Goal: Task Accomplishment & Management: Manage account settings

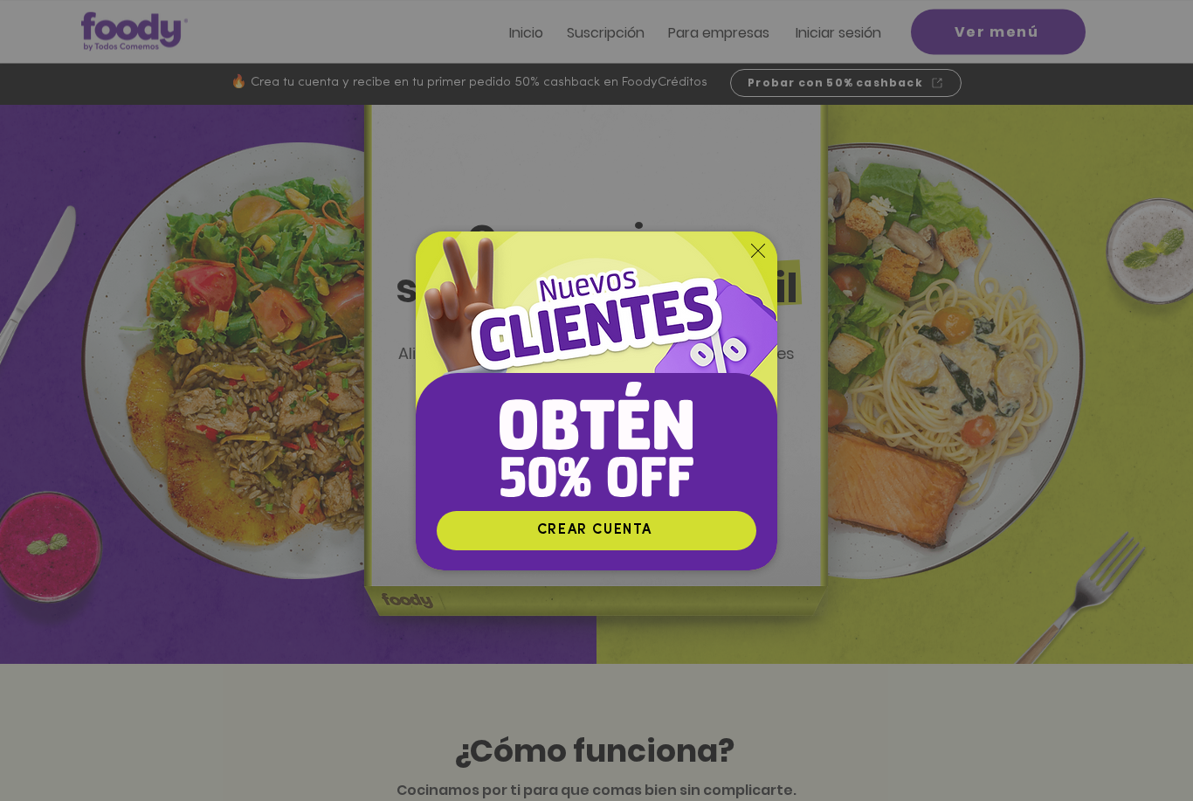
click at [757, 258] on icon "Volver al sitio" at bounding box center [758, 251] width 14 height 14
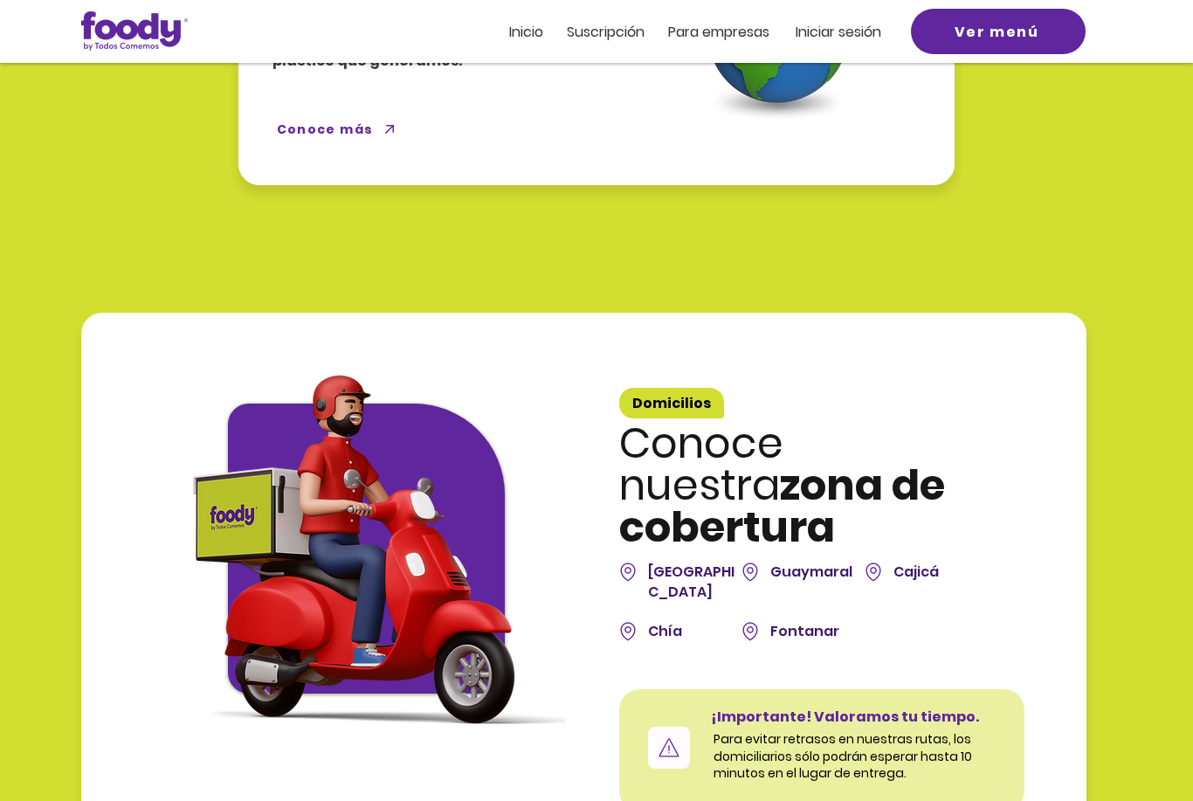
scroll to position [4503, 0]
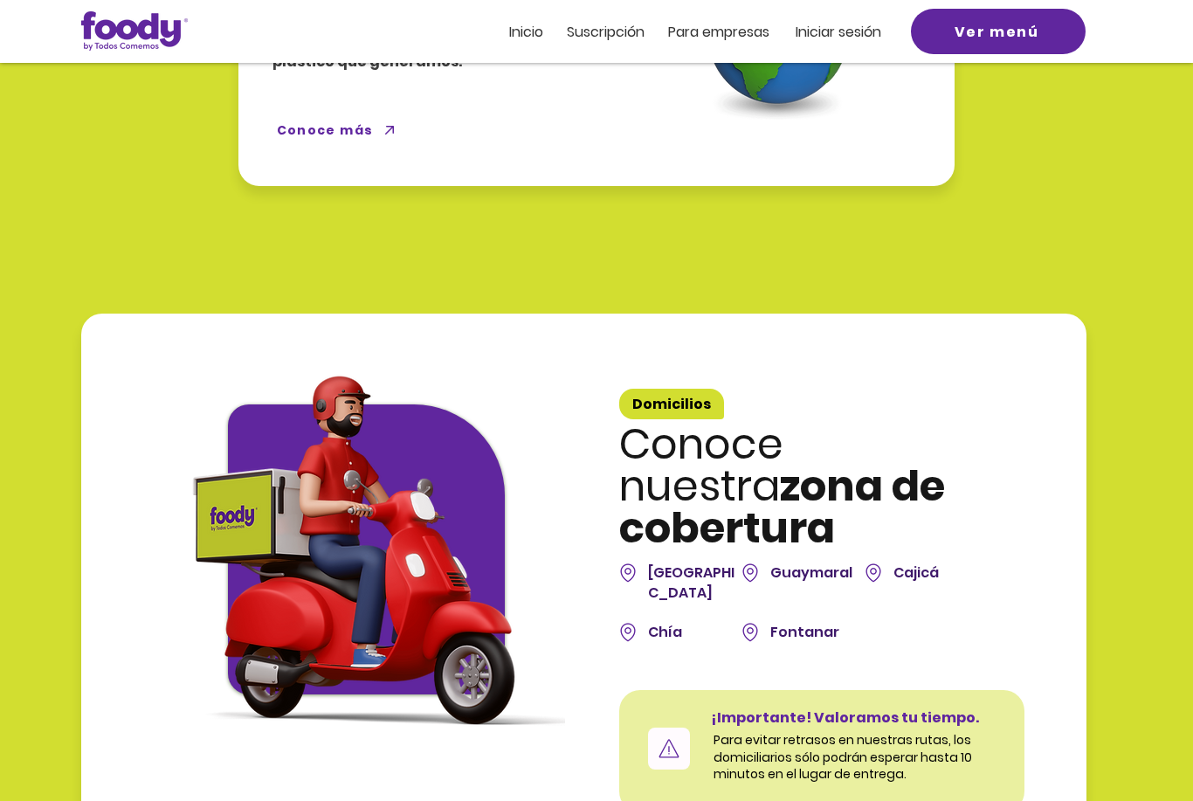
click at [878, 562] on img at bounding box center [873, 573] width 17 height 22
click at [763, 240] on div at bounding box center [596, 551] width 1193 height 629
click at [1189, 287] on div at bounding box center [596, 551] width 1193 height 629
click at [1161, 112] on div at bounding box center [596, 96] width 1193 height 280
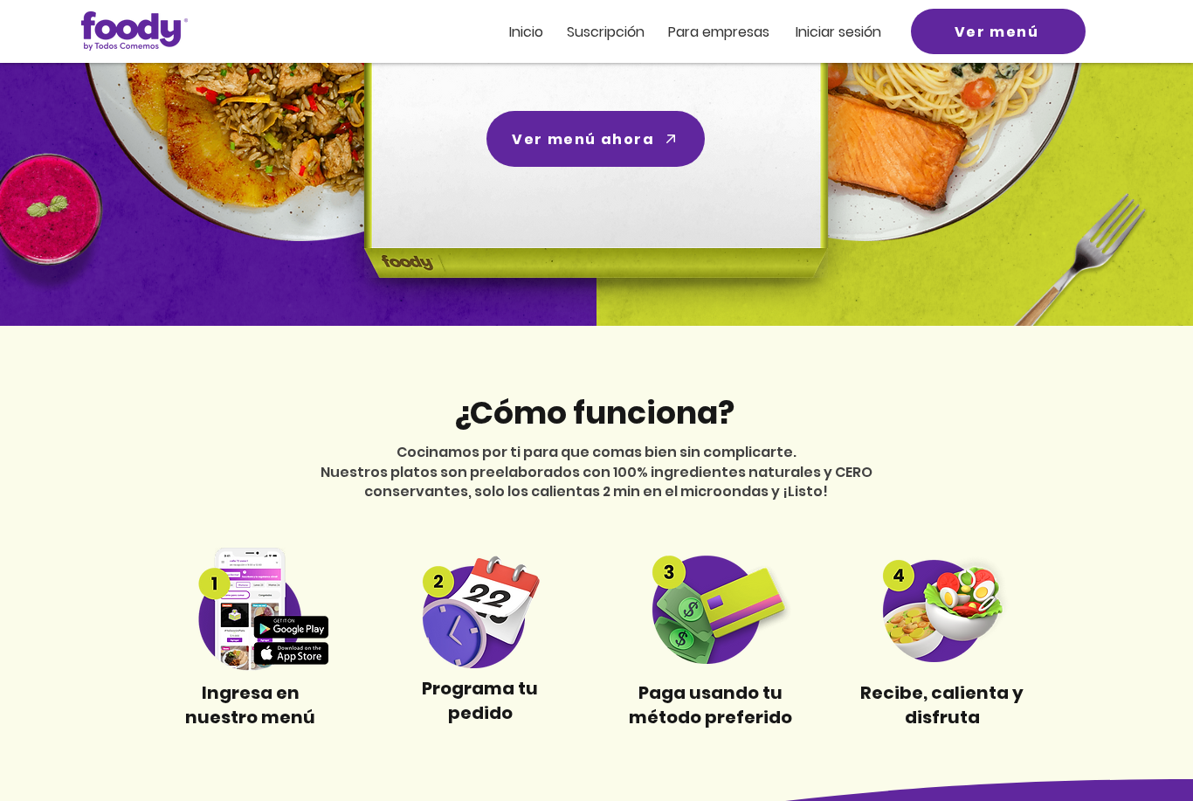
scroll to position [0, 0]
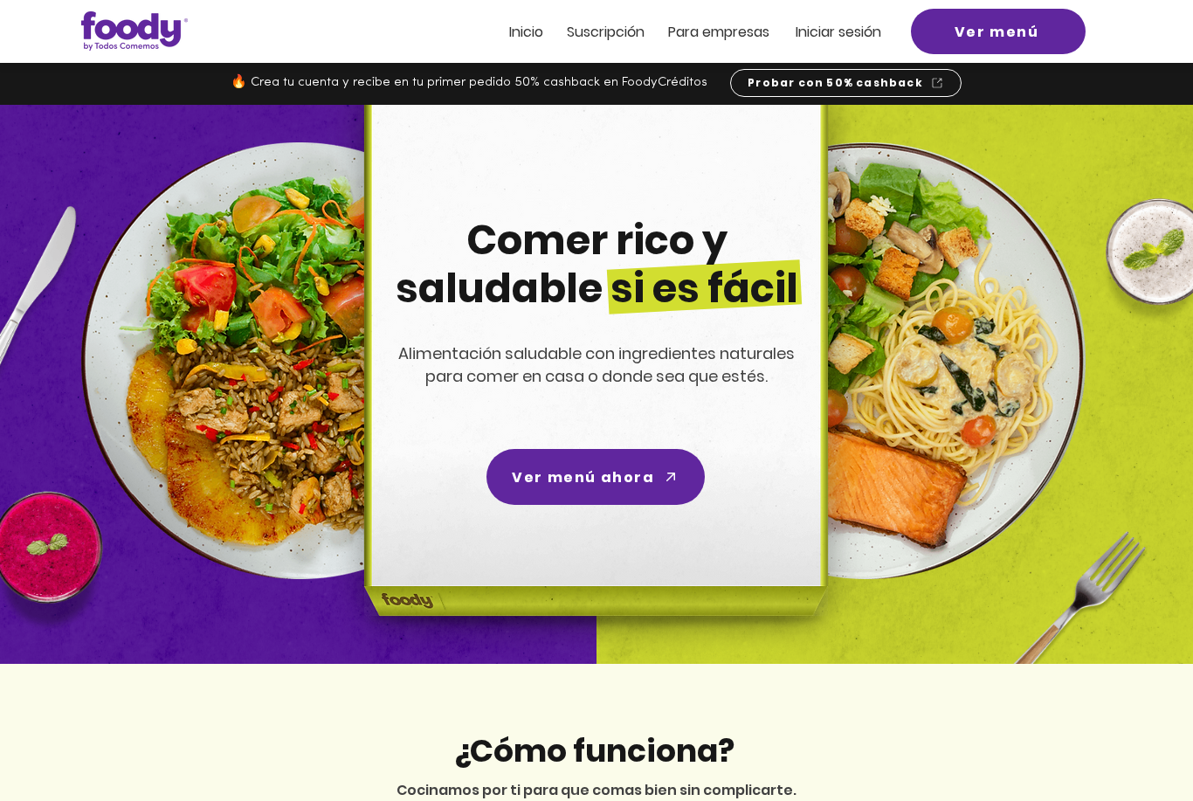
click at [622, 35] on span "Suscripción" at bounding box center [606, 32] width 78 height 20
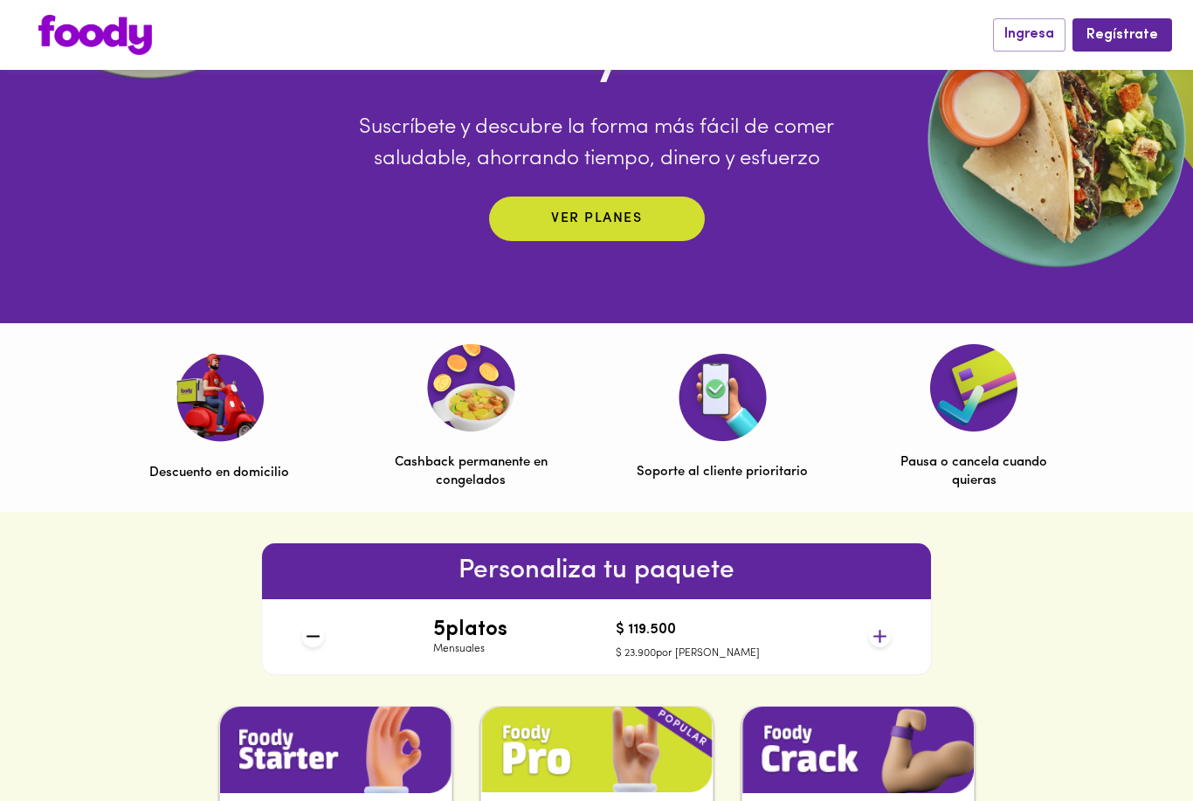
scroll to position [319, 0]
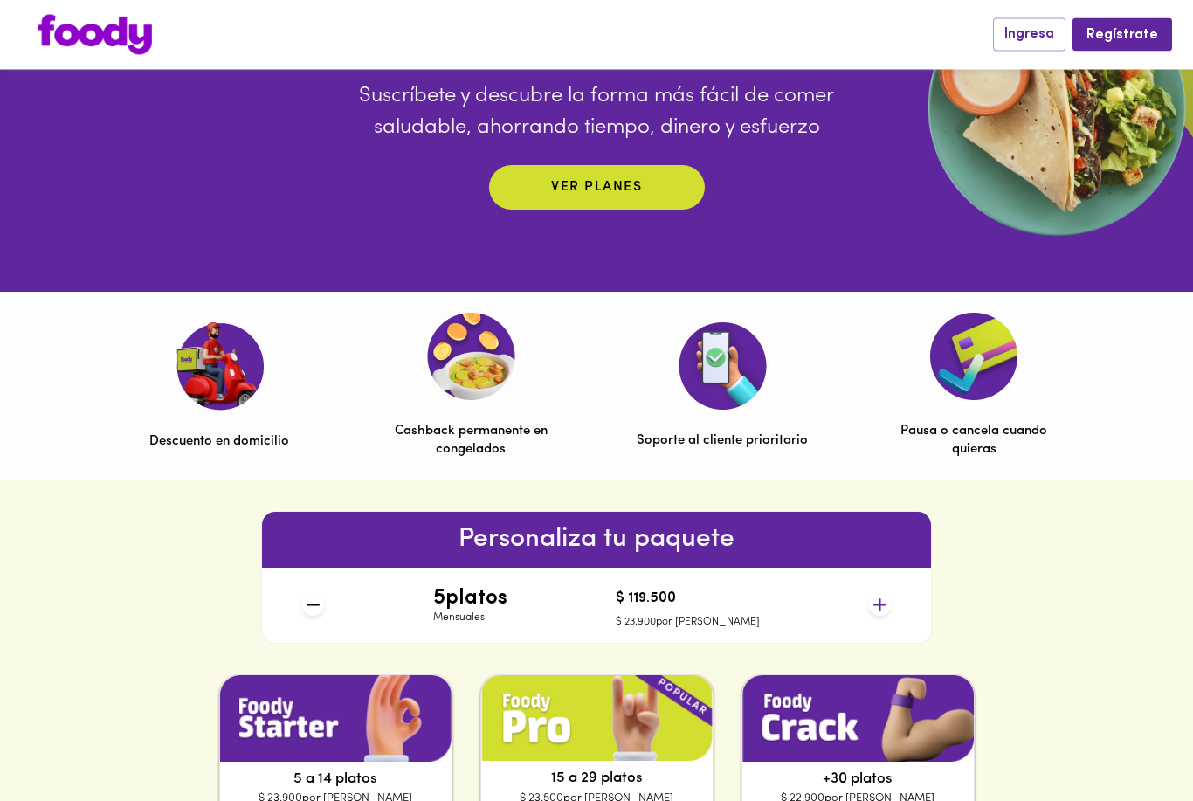
click at [889, 611] on icon at bounding box center [880, 606] width 22 height 22
click at [885, 604] on icon at bounding box center [880, 604] width 13 height 13
click at [882, 603] on icon at bounding box center [880, 605] width 22 height 22
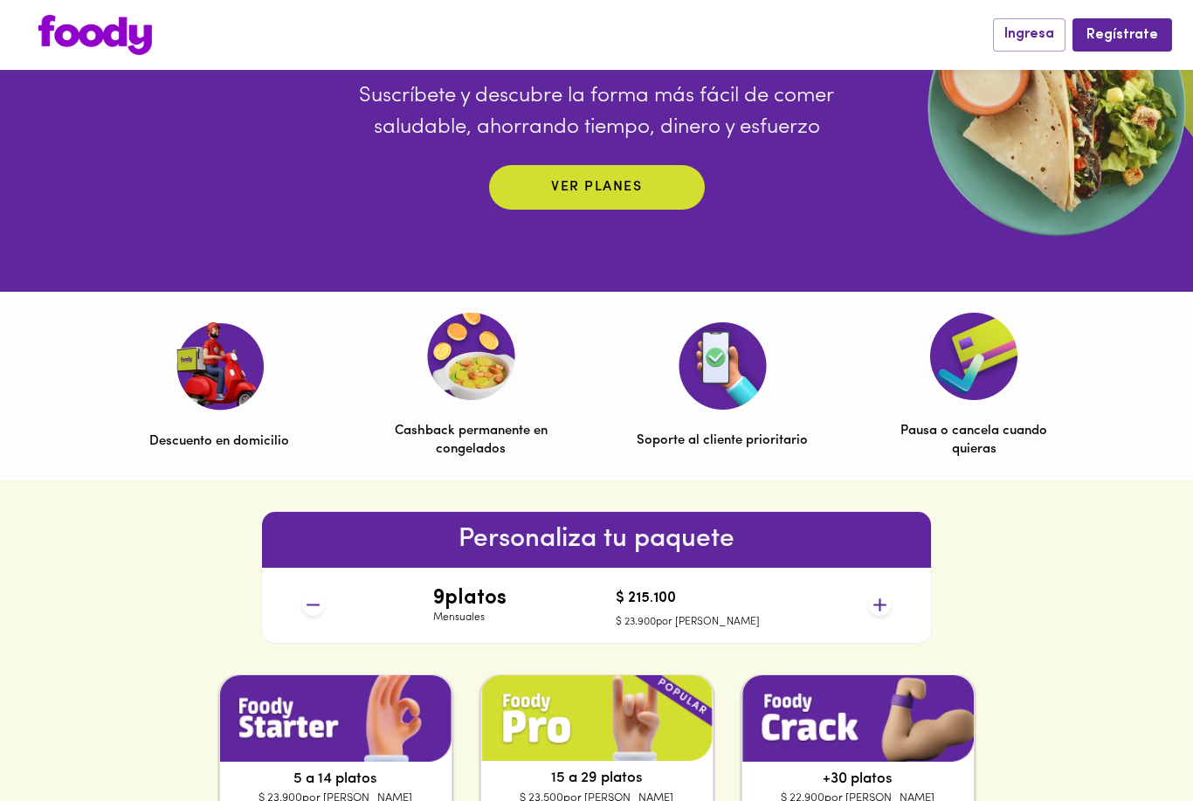
click at [887, 595] on icon at bounding box center [880, 605] width 22 height 22
click at [884, 594] on icon at bounding box center [880, 605] width 22 height 22
click at [889, 604] on icon at bounding box center [880, 605] width 22 height 22
click at [888, 597] on icon at bounding box center [880, 605] width 22 height 22
click at [889, 597] on icon at bounding box center [880, 605] width 22 height 22
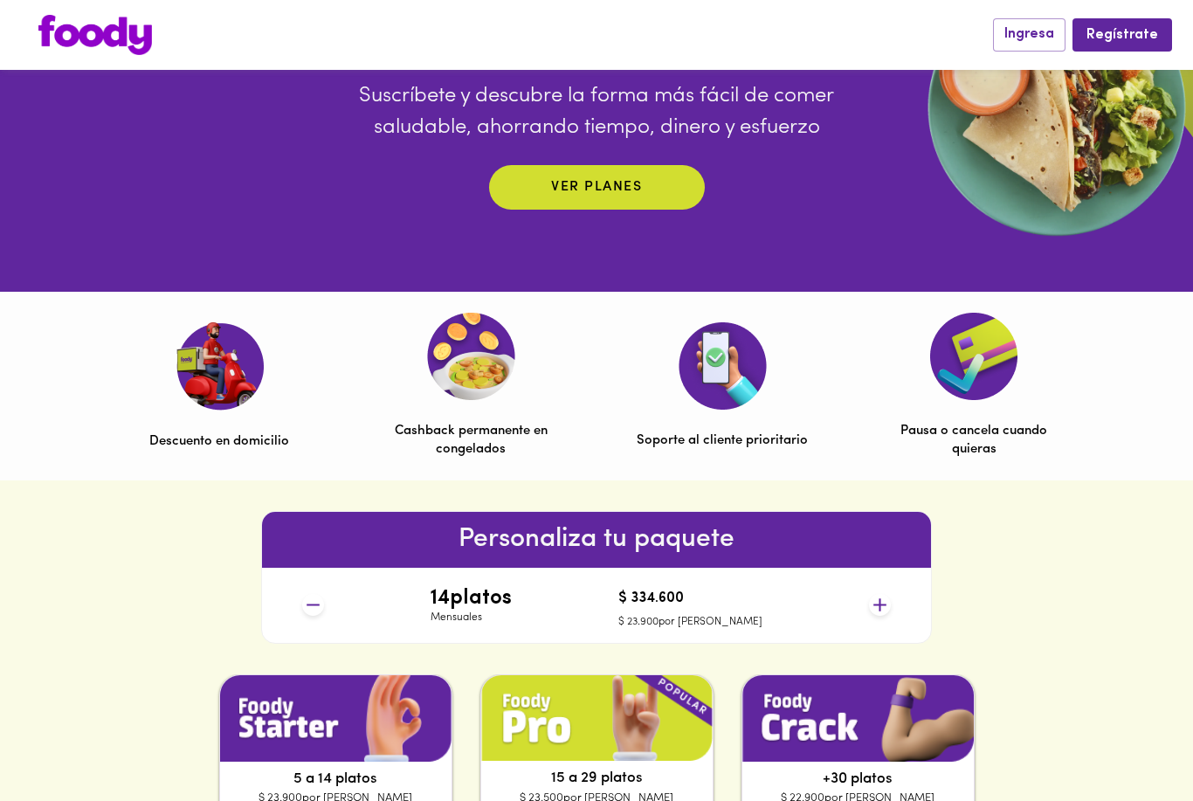
click at [889, 597] on icon at bounding box center [880, 605] width 22 height 22
click at [889, 596] on icon at bounding box center [880, 605] width 22 height 22
click at [890, 594] on icon at bounding box center [880, 605] width 22 height 22
click at [890, 595] on icon at bounding box center [880, 605] width 22 height 22
click at [891, 594] on div "18 platos Mensuales $ 423.000 $ 23.500 por plato" at bounding box center [596, 605] width 602 height 75
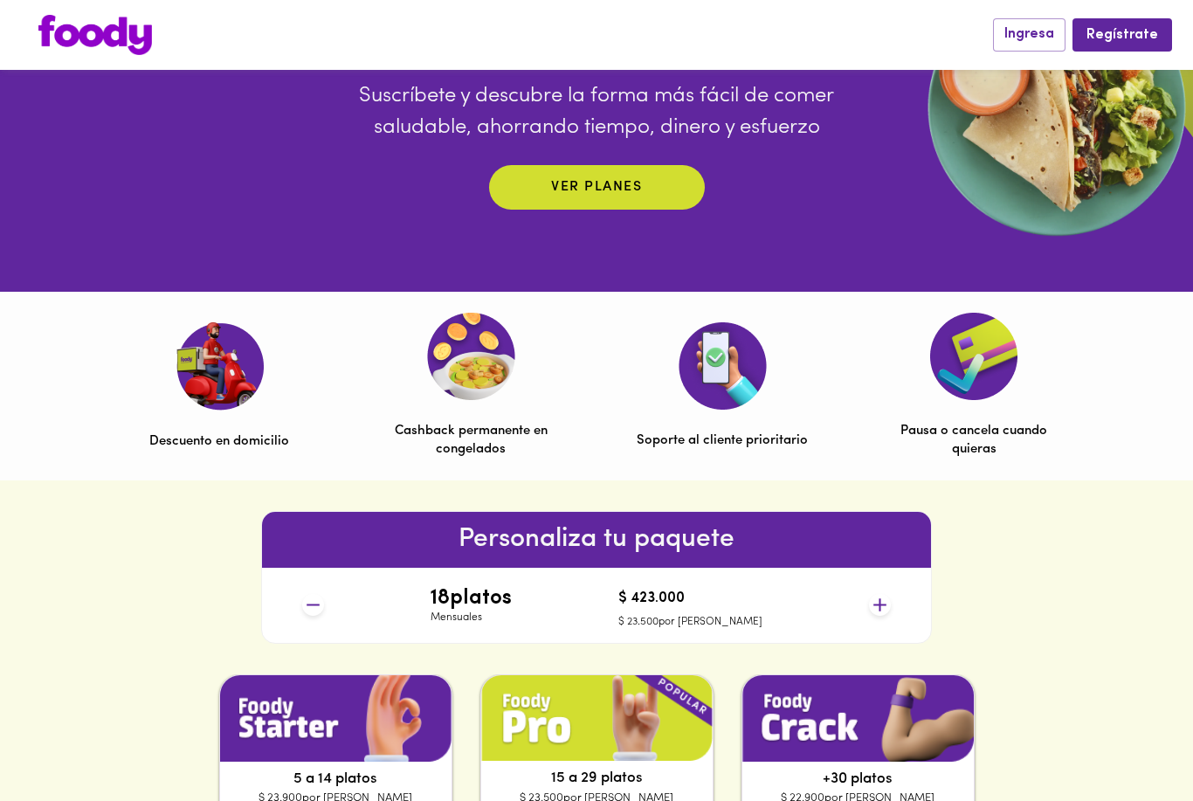
click at [882, 600] on icon at bounding box center [880, 605] width 22 height 22
click at [882, 599] on icon at bounding box center [880, 605] width 22 height 22
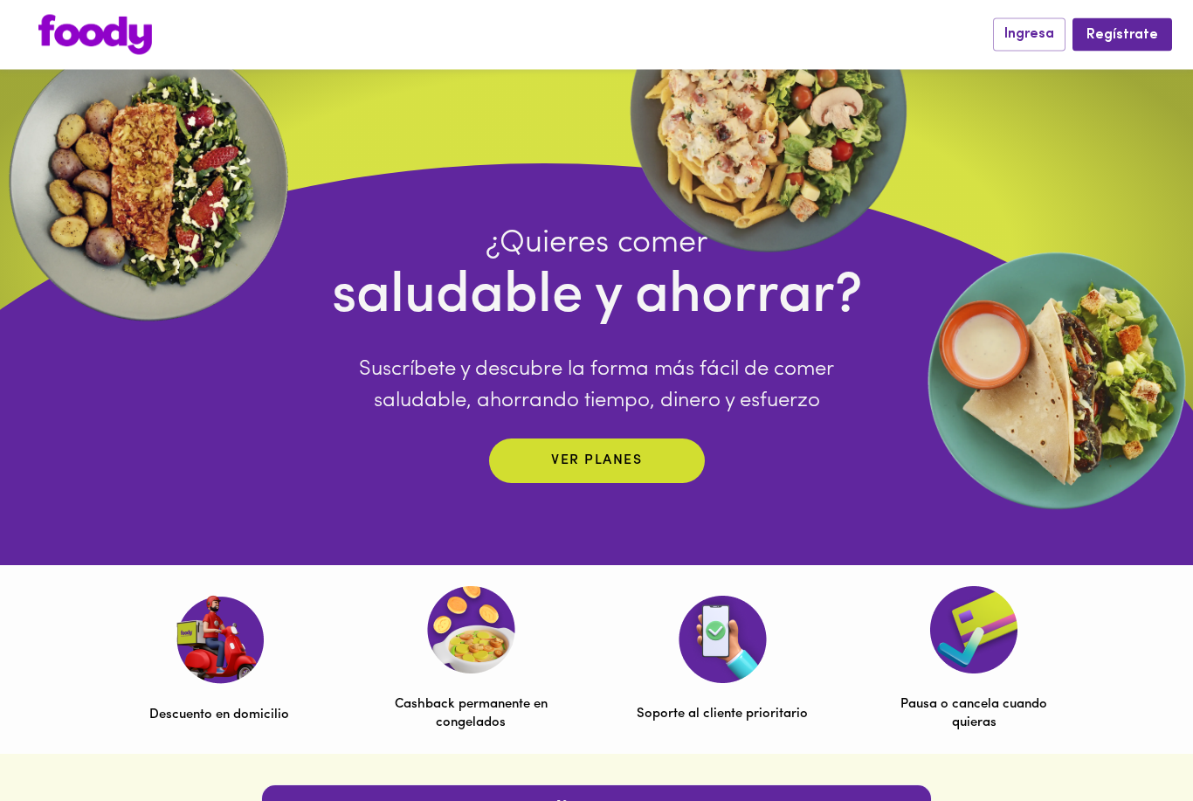
scroll to position [0, 0]
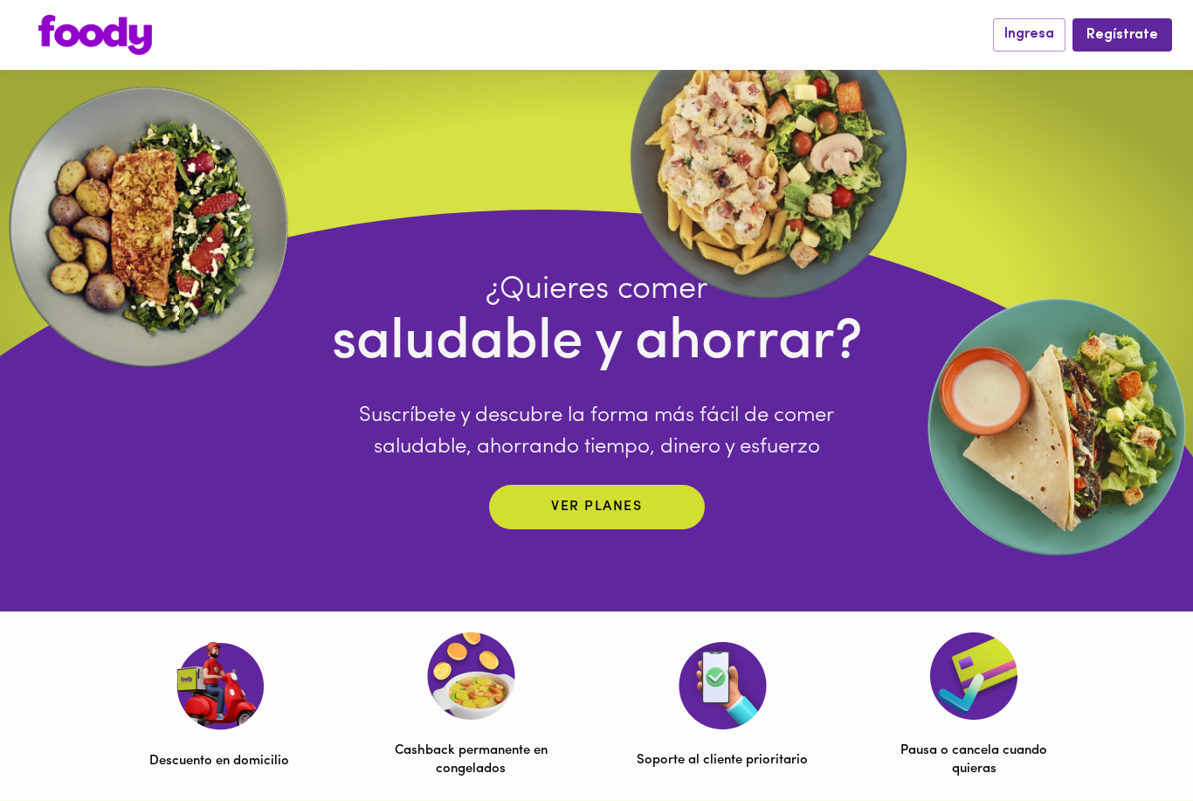
click at [675, 521] on span "Ver planes" at bounding box center [597, 507] width 181 height 27
click at [1030, 42] on span "Ingresa" at bounding box center [1030, 34] width 50 height 17
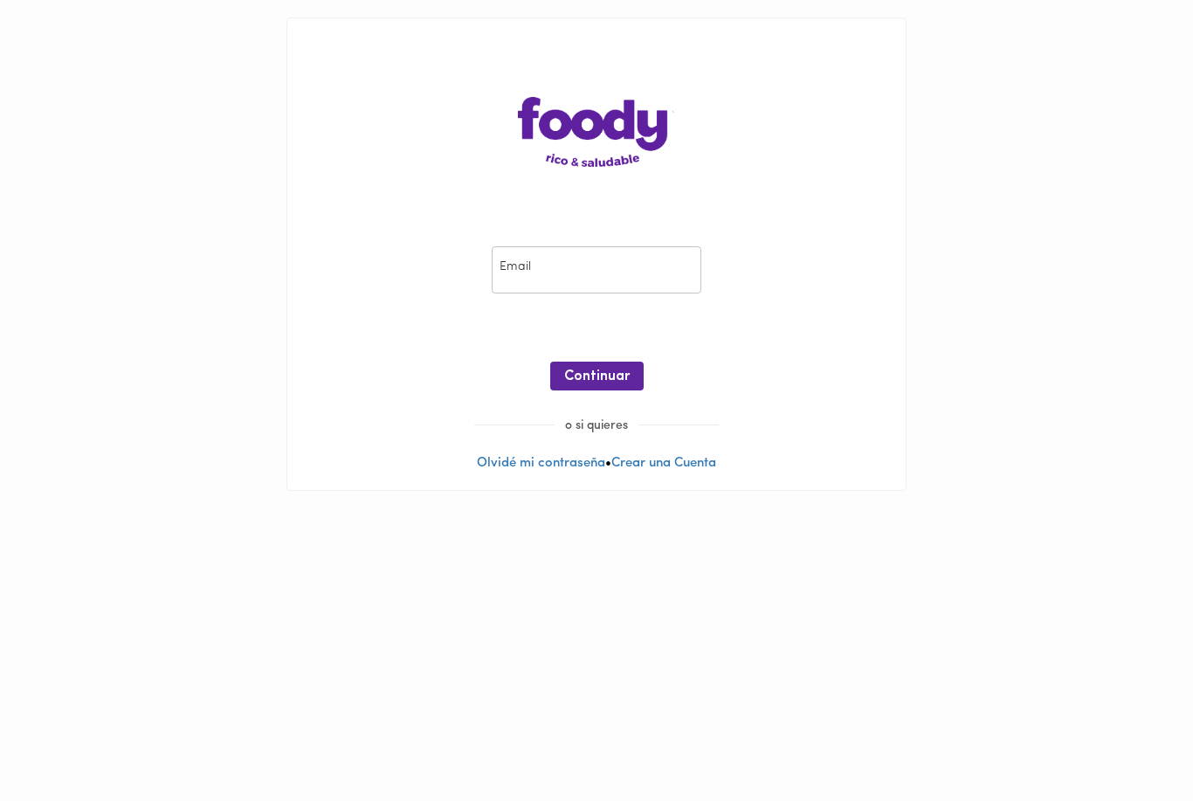
click at [662, 256] on input "email" at bounding box center [597, 270] width 210 height 48
click at [653, 270] on input "email" at bounding box center [597, 270] width 210 height 48
type input "[PERSON_NAME][EMAIL_ADDRESS][DOMAIN_NAME]"
click at [618, 381] on span "Continuar" at bounding box center [597, 377] width 66 height 17
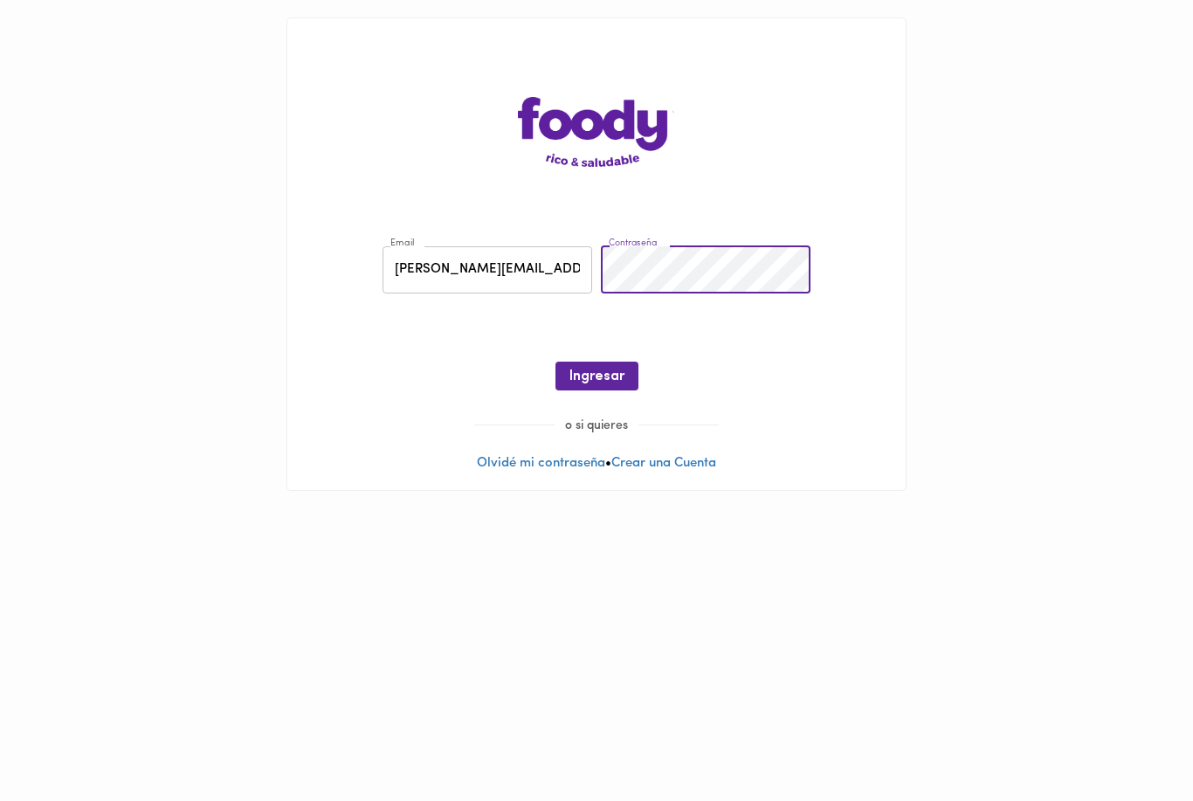
click at [908, 318] on div "Email [PERSON_NAME][EMAIL_ADDRESS][DOMAIN_NAME] Email Contraseña Contraseña ¡Oo…" at bounding box center [596, 254] width 655 height 508
click at [620, 375] on span "Ingresar" at bounding box center [597, 377] width 55 height 17
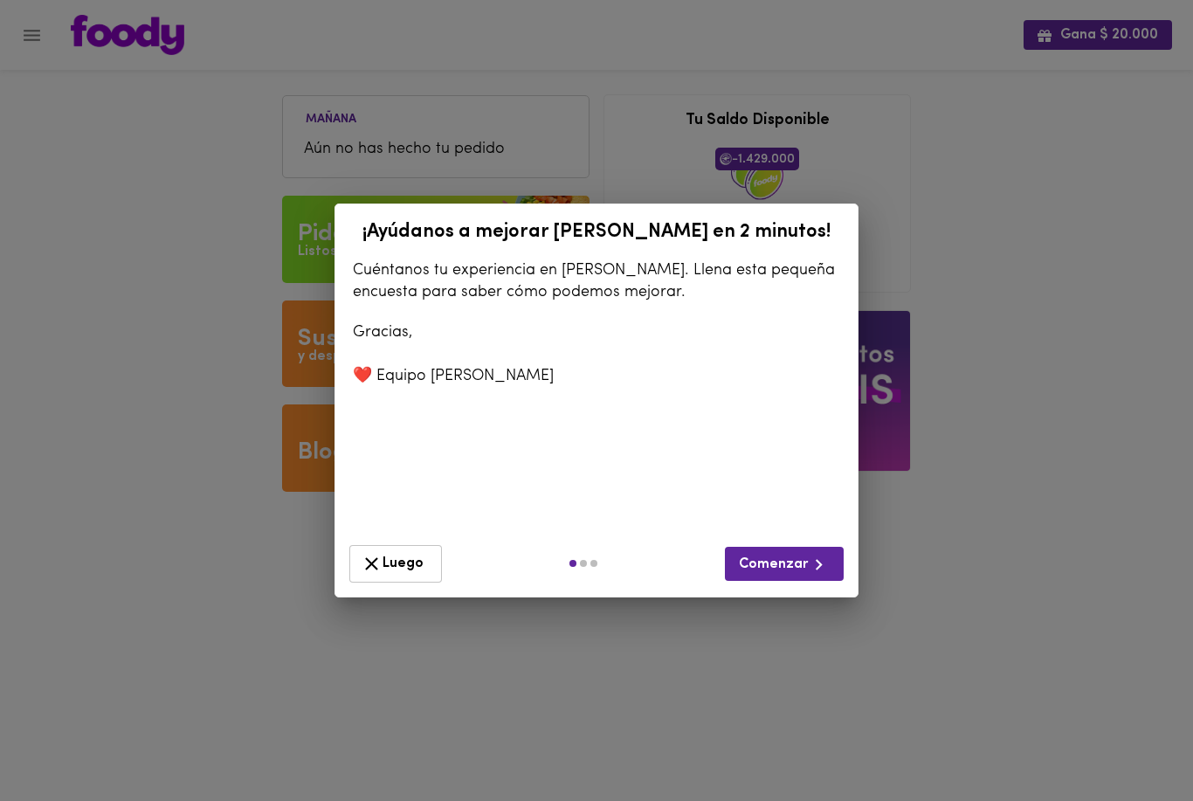
click at [778, 567] on button "Comenzar" at bounding box center [784, 564] width 119 height 34
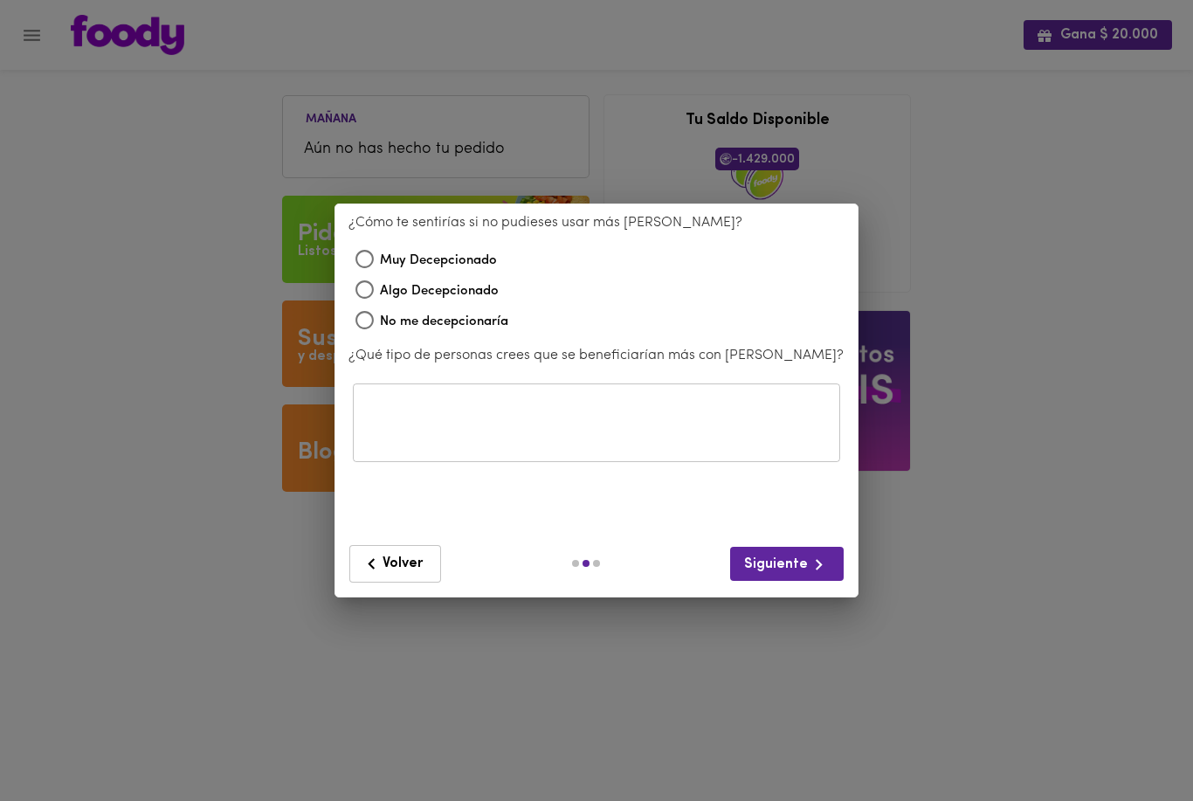
click at [374, 553] on icon "button" at bounding box center [372, 564] width 22 height 22
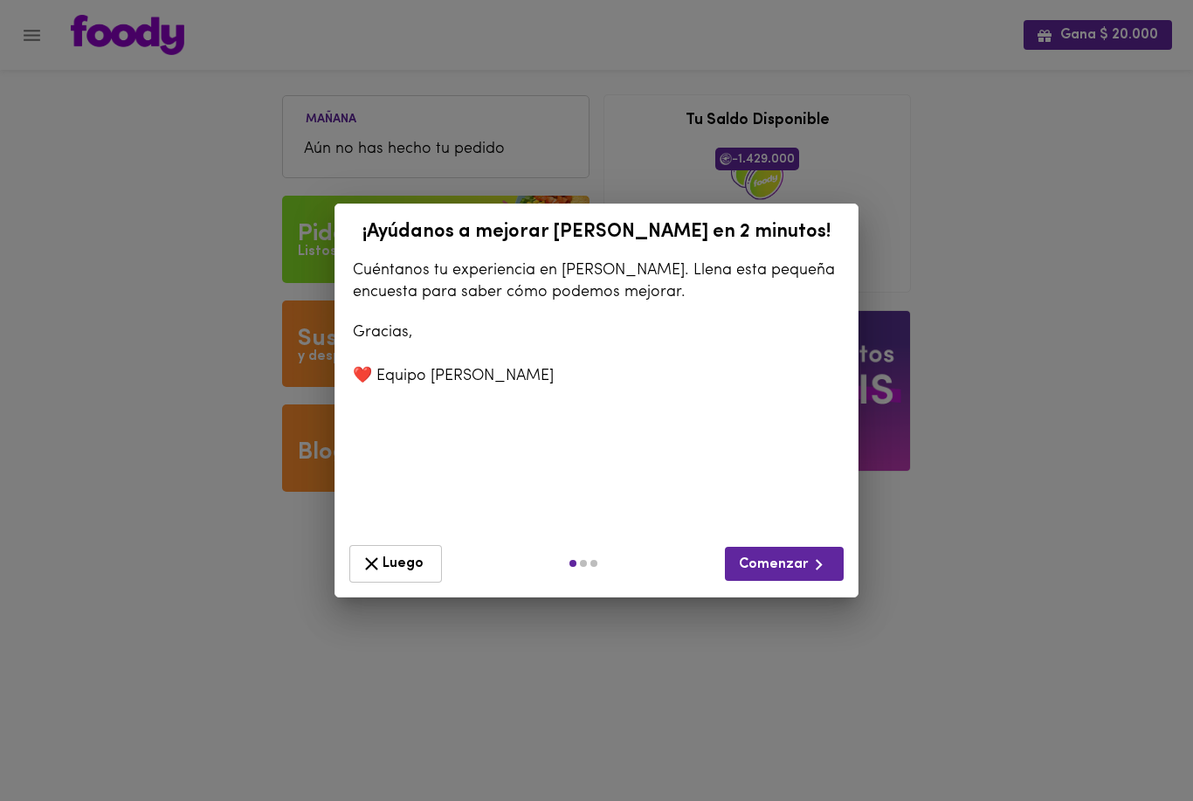
click at [802, 676] on div "¡Ayúdanos a mejorar [PERSON_NAME] en 2 minutos! Cuéntanos tu experiencia en [PE…" at bounding box center [596, 400] width 1193 height 801
click at [782, 668] on div "¡Ayúdanos a mejorar [PERSON_NAME] en 2 minutos! Cuéntanos tu experiencia en [PE…" at bounding box center [596, 400] width 1193 height 801
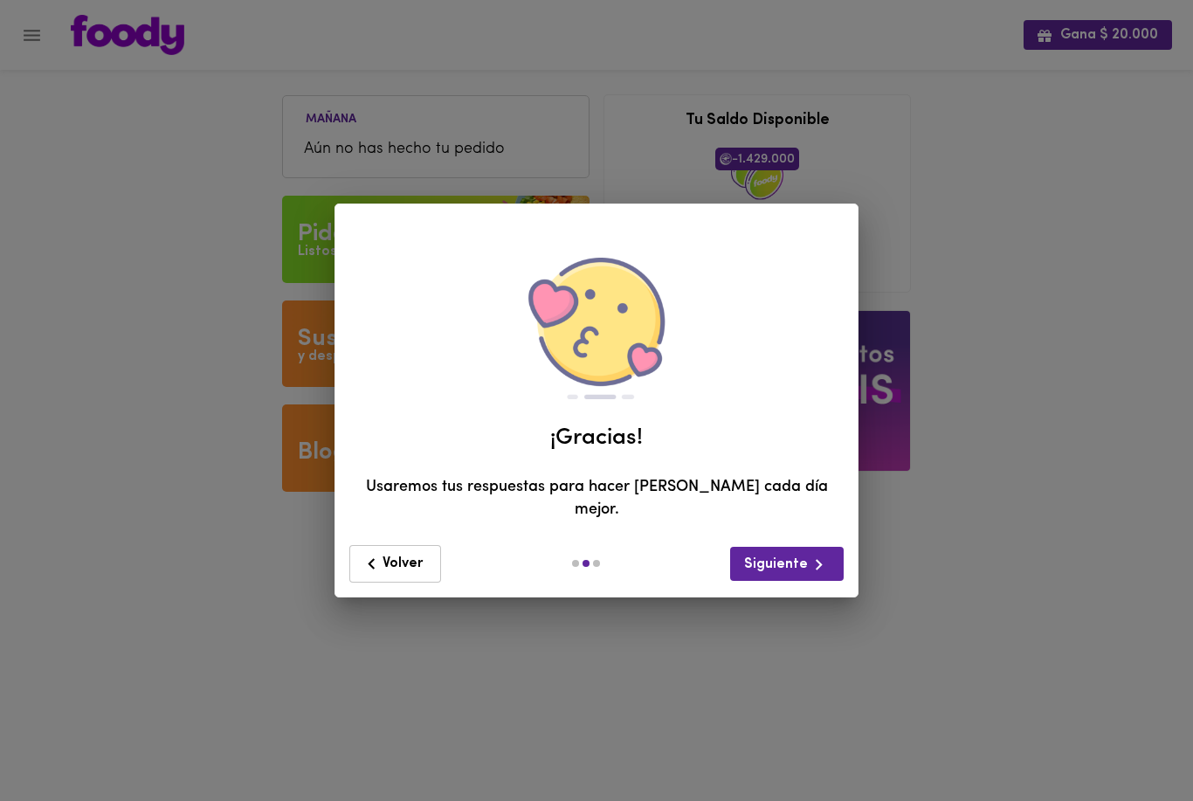
click at [771, 674] on div "¡Ayúdanos a mejorar [PERSON_NAME] en 2 minutos! Cuéntanos tu experiencia en [PE…" at bounding box center [596, 400] width 1193 height 801
click at [376, 556] on icon "button" at bounding box center [372, 564] width 22 height 22
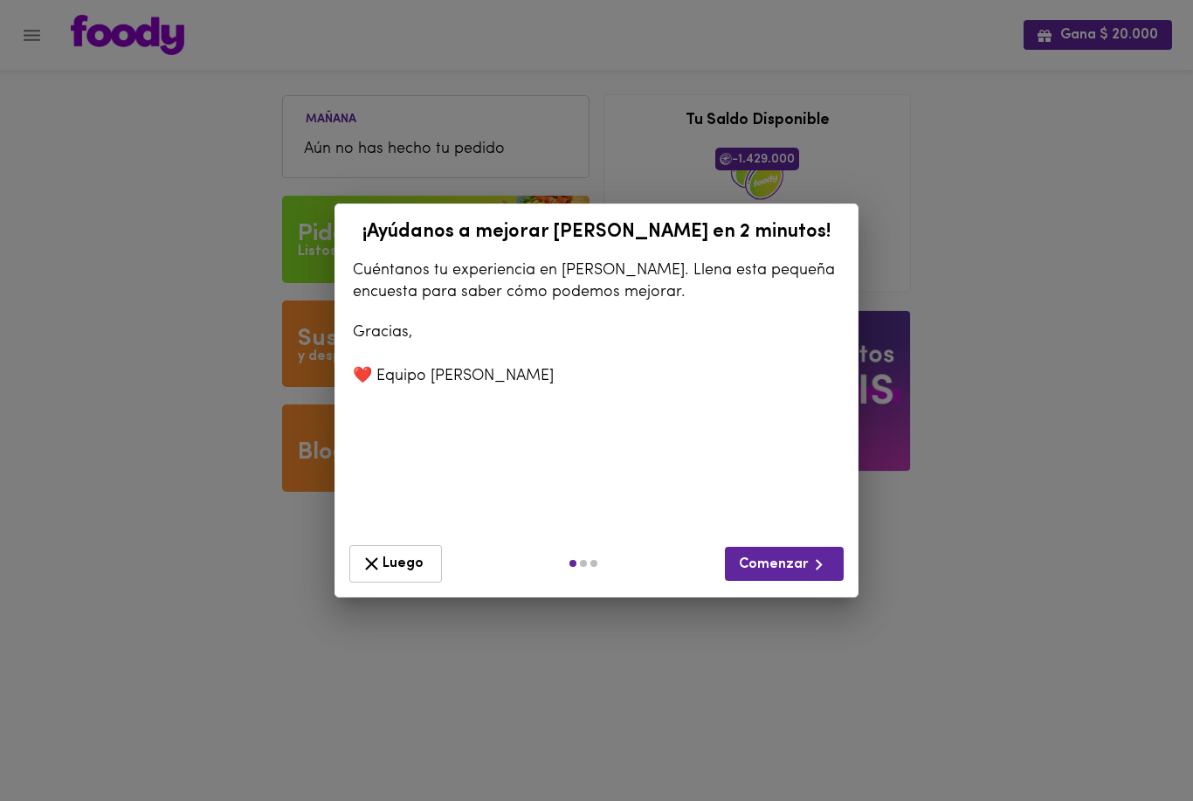
click at [371, 557] on icon "button" at bounding box center [371, 563] width 13 height 13
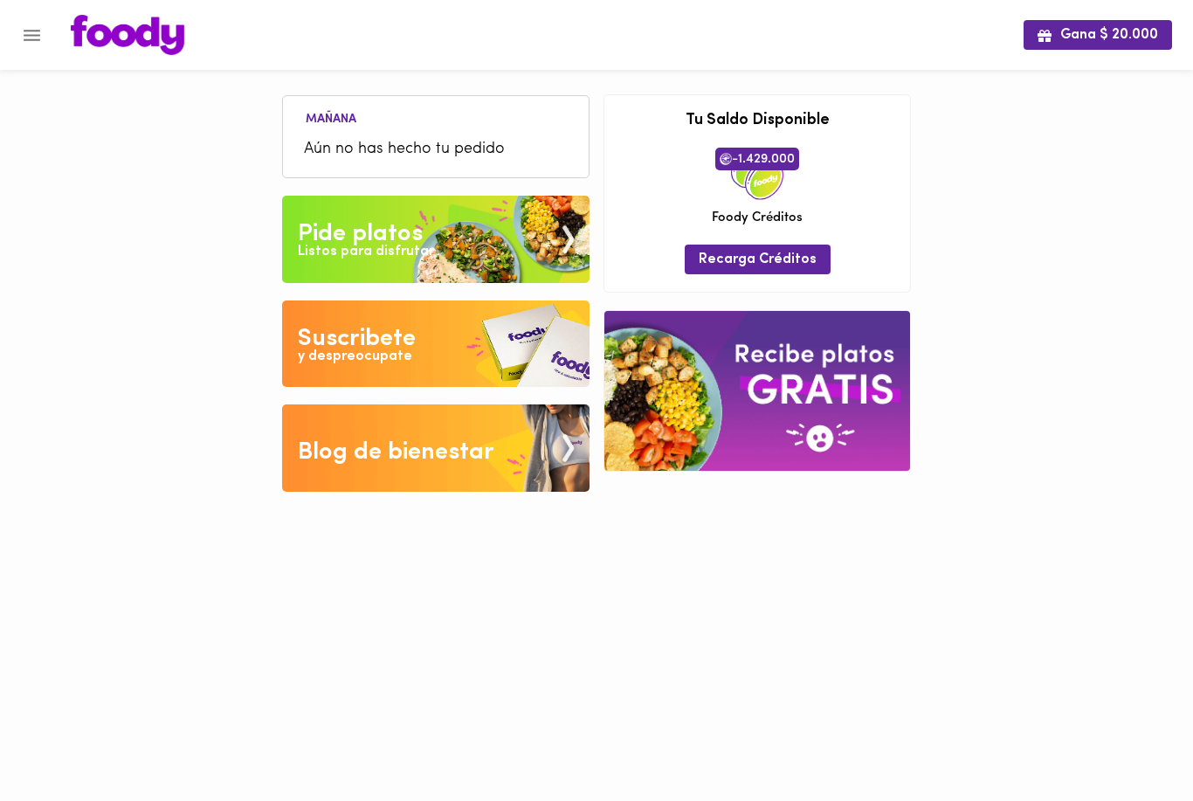
click at [370, 518] on html "Gana $ 20.000 [DATE] Aún no has hecho tu pedido Tu pago contraentrega por $- es…" at bounding box center [596, 259] width 1193 height 518
click at [809, 181] on div "-1.429.000 [PERSON_NAME] Créditos" at bounding box center [758, 187] width 280 height 79
click at [804, 212] on div "-1.429.000 [PERSON_NAME] Créditos" at bounding box center [758, 187] width 280 height 79
click at [19, 32] on button "Menu" at bounding box center [31, 35] width 43 height 43
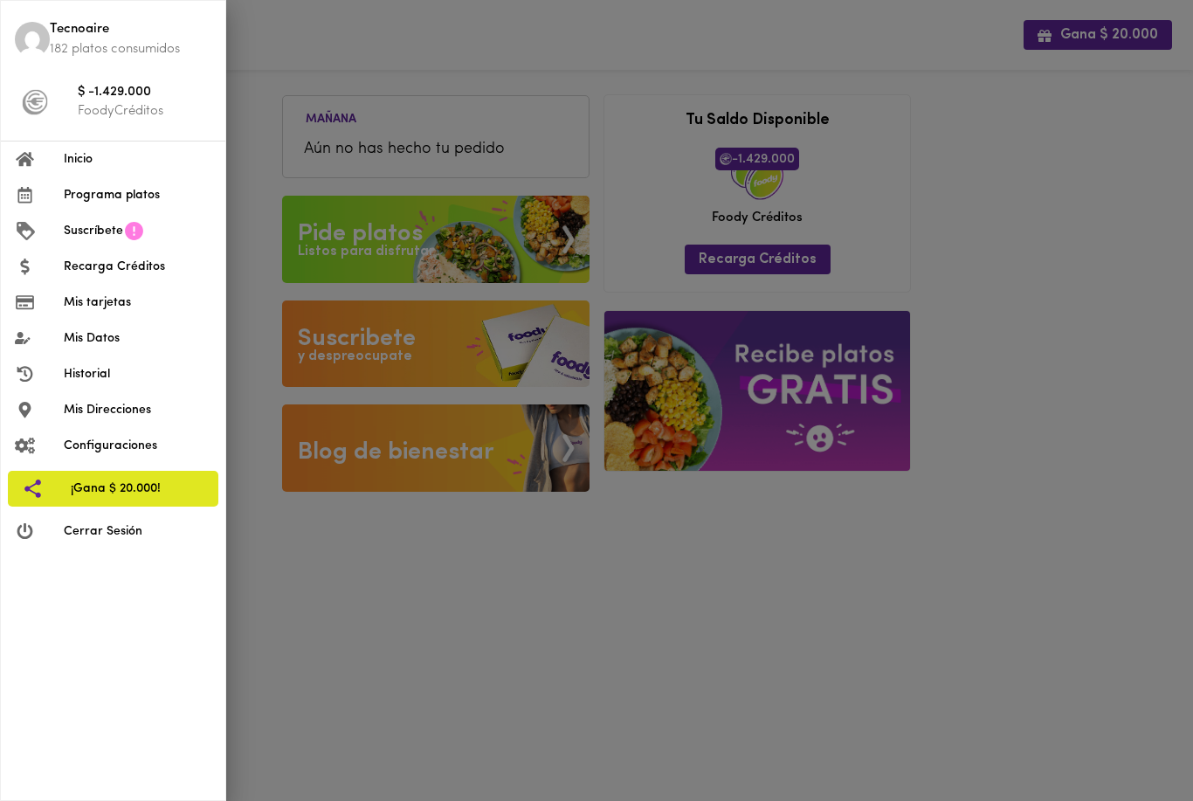
click at [44, 30] on img at bounding box center [32, 39] width 35 height 35
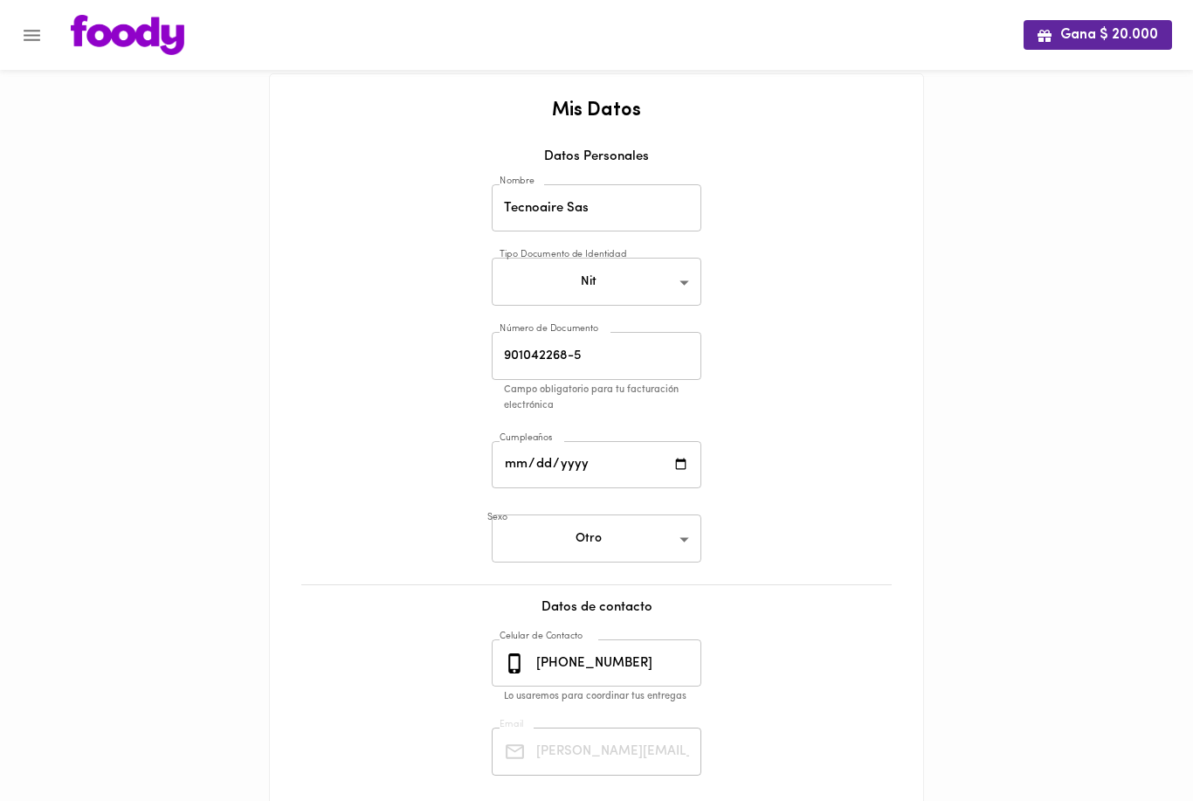
scroll to position [39, 0]
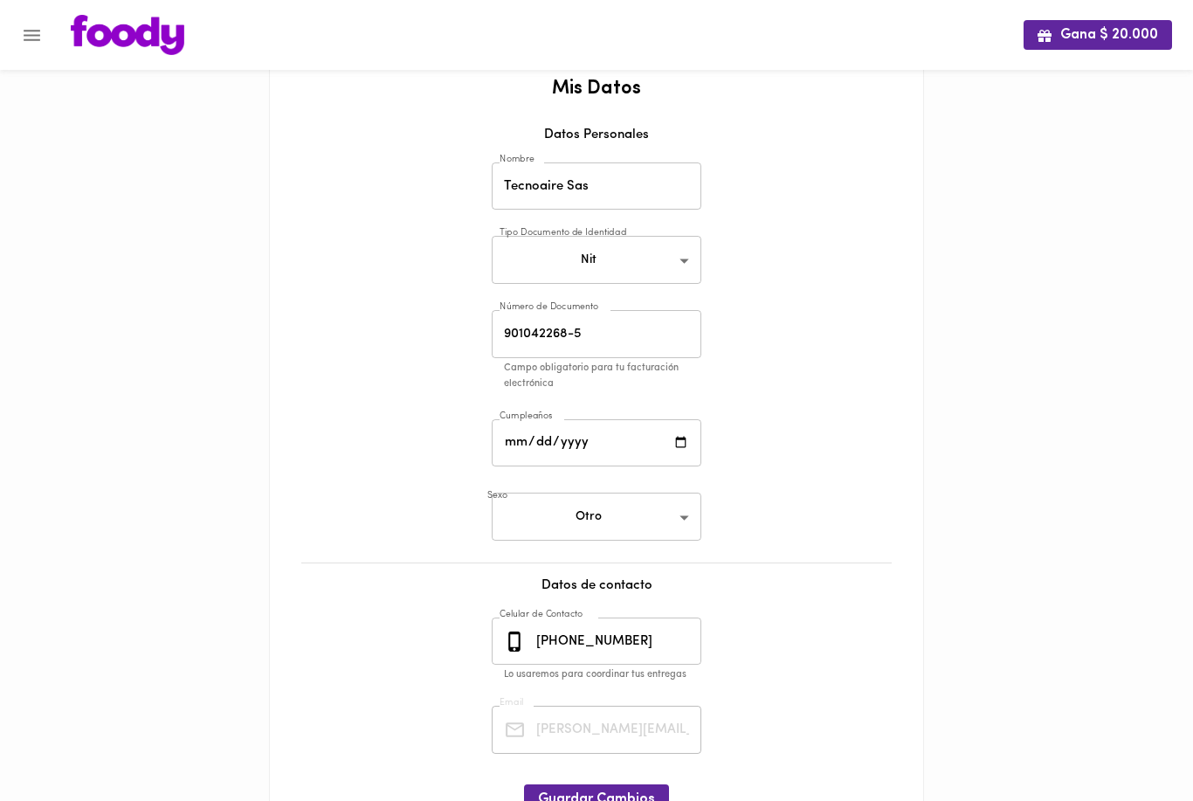
click at [654, 621] on input "[PHONE_NUMBER]" at bounding box center [617, 642] width 169 height 48
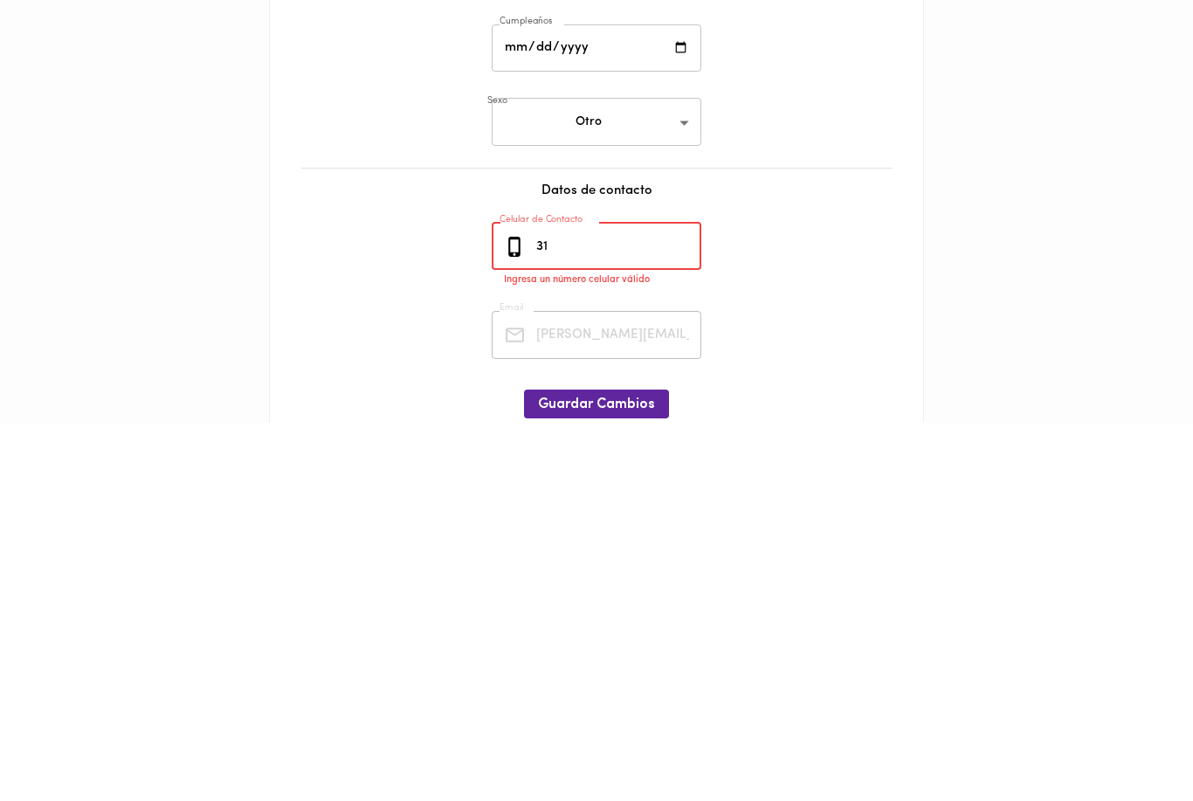
type input "3"
type input "32"
type input "3208666432"
click at [870, 376] on div "Mis Datos Datos Personales Nombre Tecnoaire Sas Nombre Tipo Documento de Identi…" at bounding box center [596, 439] width 618 height 752
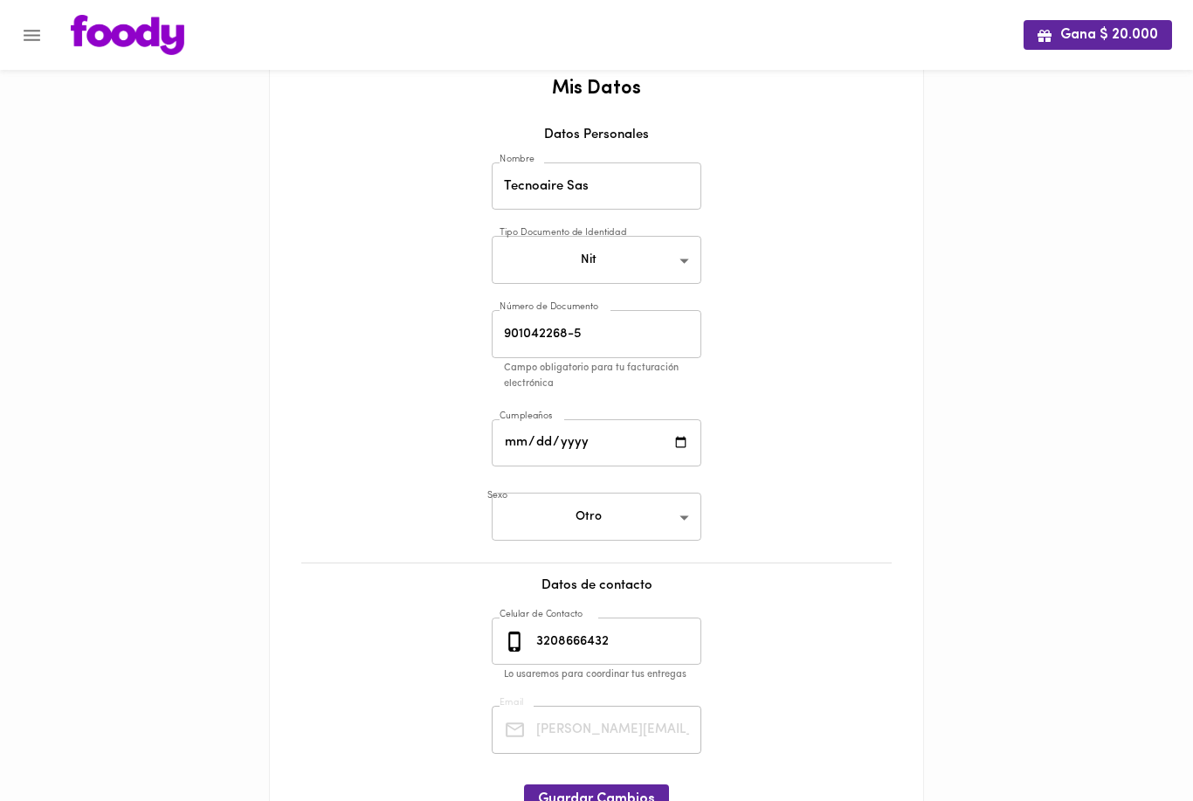
click at [605, 791] on span "Guardar Cambios" at bounding box center [596, 799] width 117 height 17
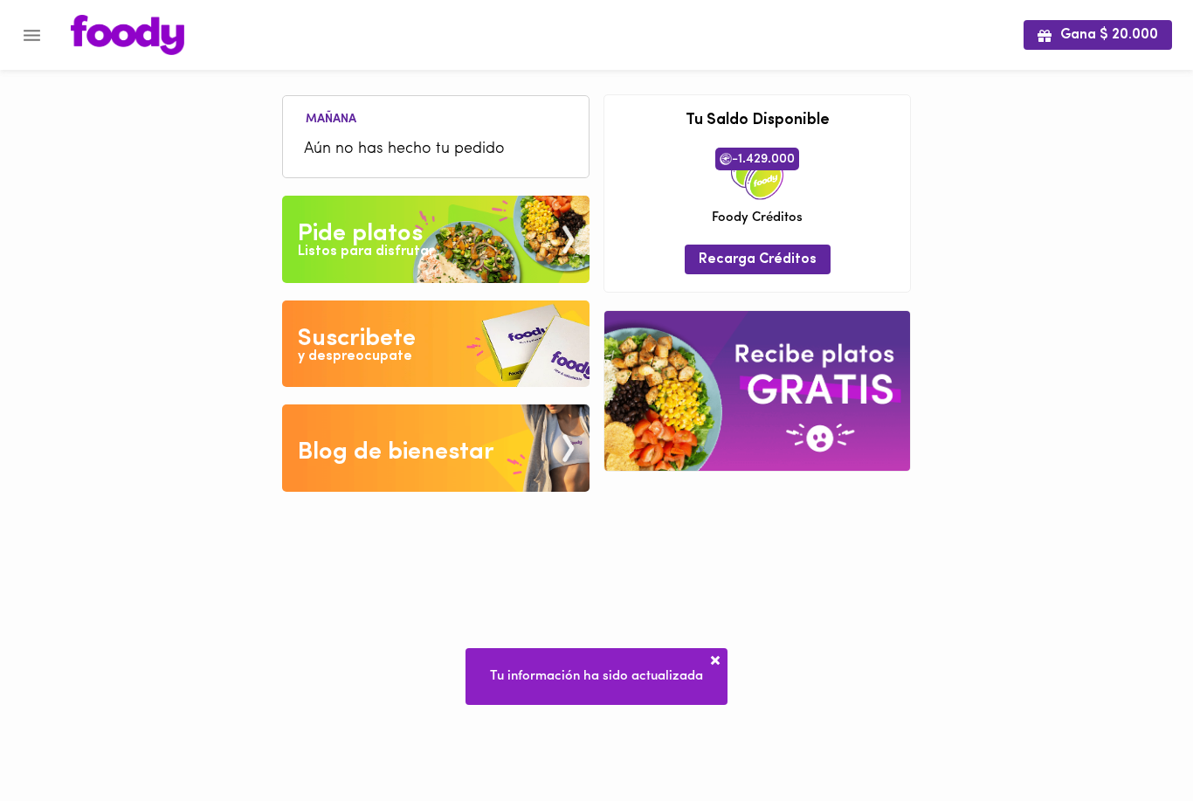
click at [811, 257] on span "Recarga Créditos" at bounding box center [758, 260] width 118 height 17
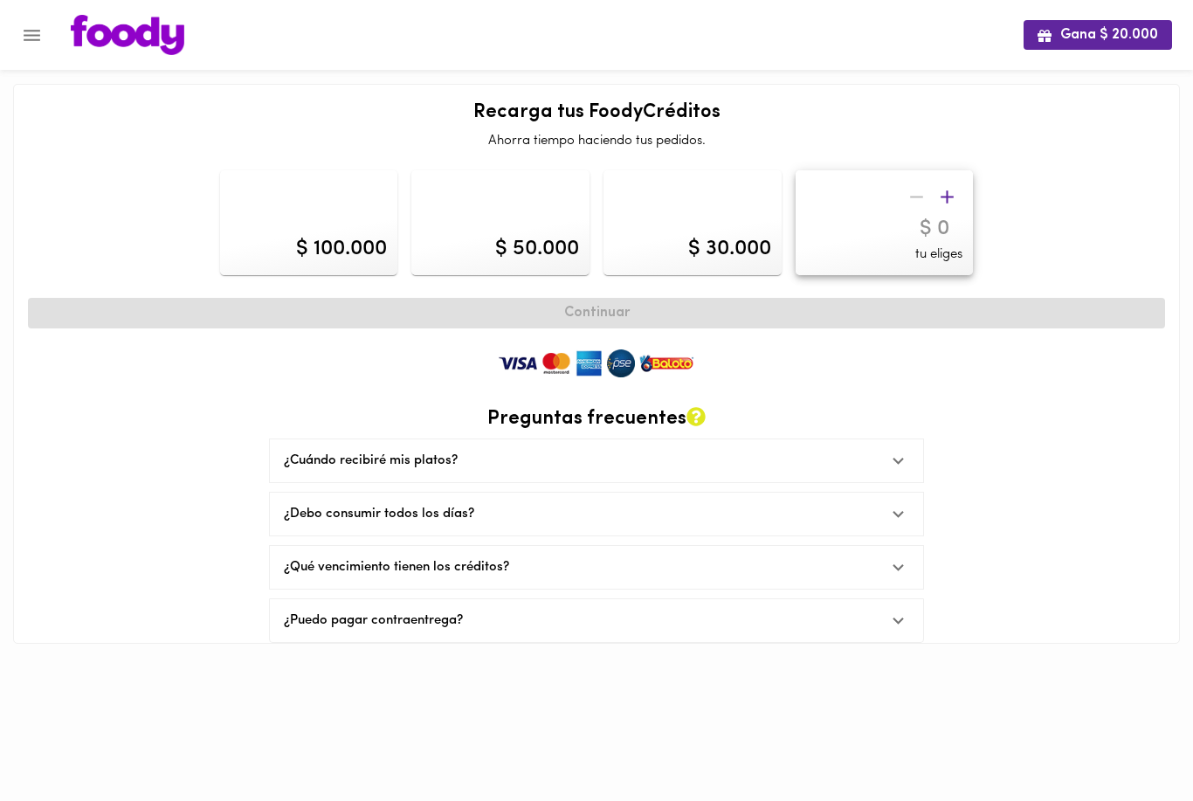
click at [43, 45] on button "Menu" at bounding box center [31, 35] width 43 height 43
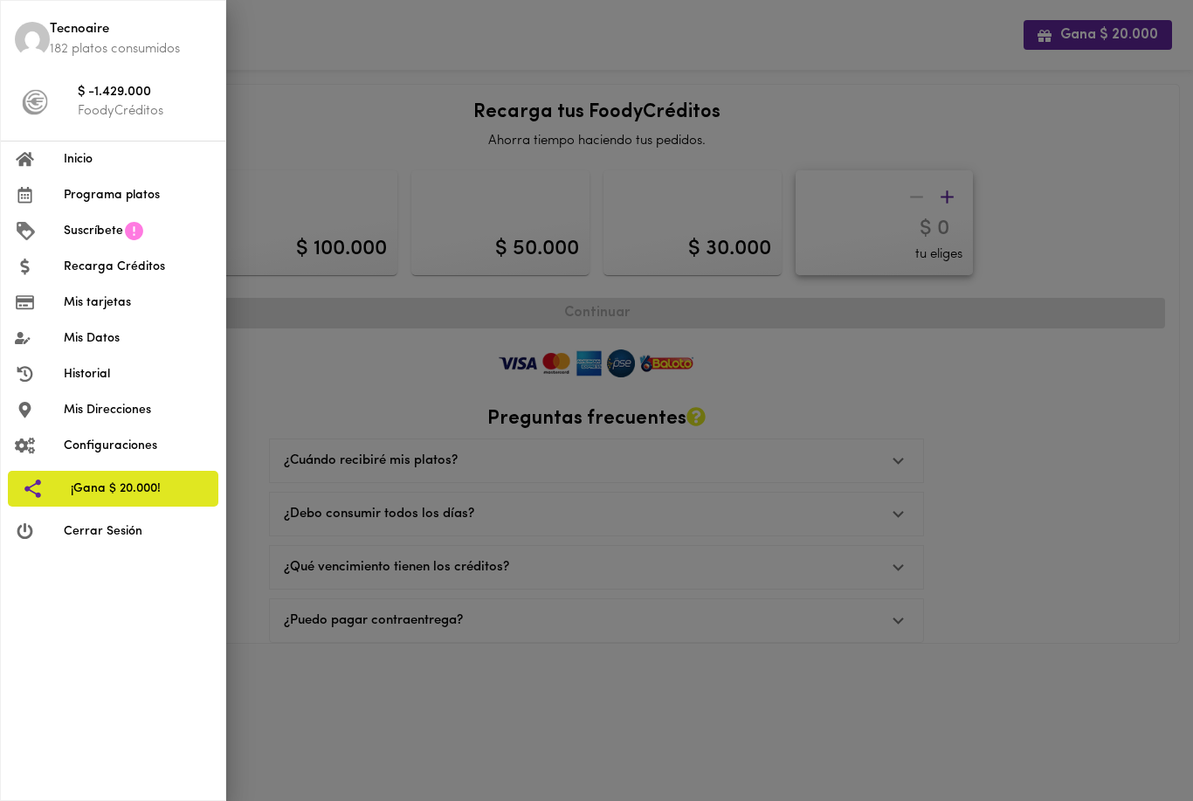
click at [89, 100] on span "$ -1.429.000" at bounding box center [145, 93] width 134 height 20
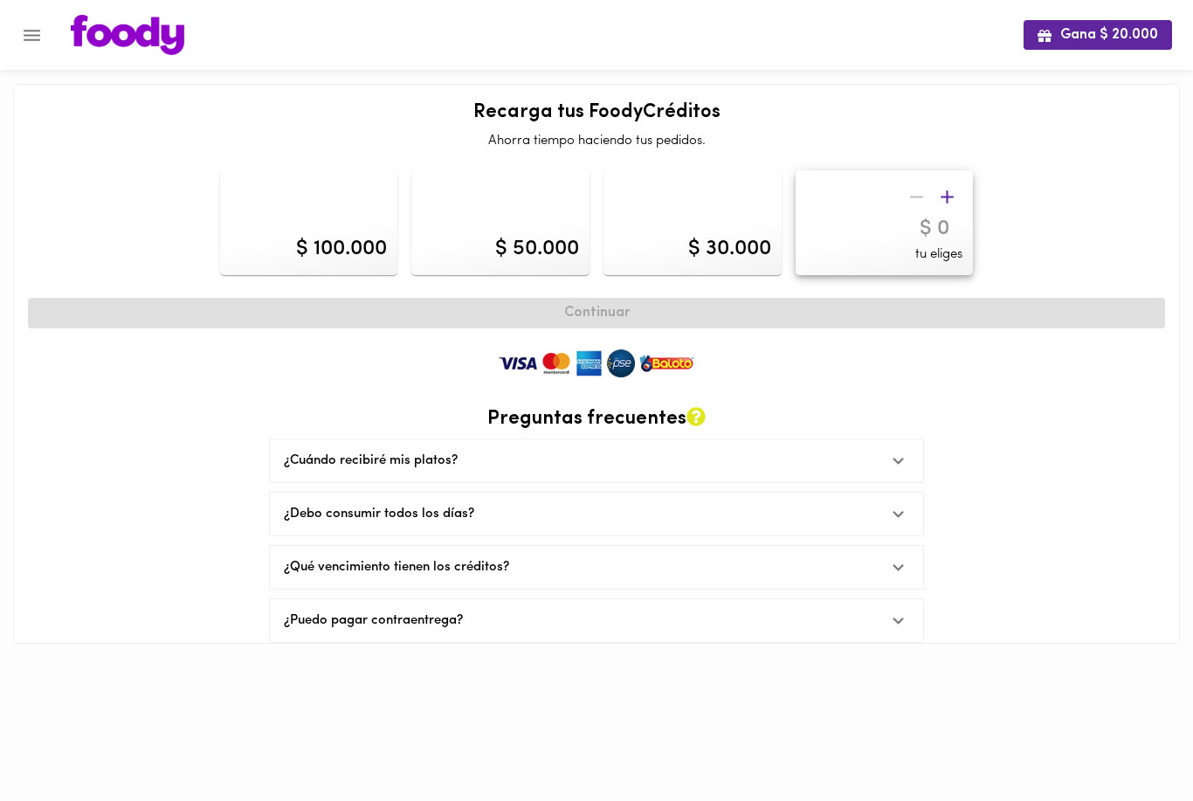
click at [1132, 204] on div "$ 100.000 $ 50.000 $ 30.000 tu eliges" at bounding box center [596, 222] width 1151 height 119
click at [1136, 184] on div "$ 100.000 $ 50.000 $ 30.000 tu eliges" at bounding box center [596, 222] width 1151 height 119
click at [1111, 197] on div "$ 100.000 $ 50.000 $ 30.000 tu eliges" at bounding box center [596, 222] width 1151 height 119
click at [763, 670] on html "Gana $ 20.000 Tu pago contraentrega por $- está pendiente , programa un plato p…" at bounding box center [596, 335] width 1193 height 670
click at [909, 470] on div at bounding box center [898, 460] width 43 height 43
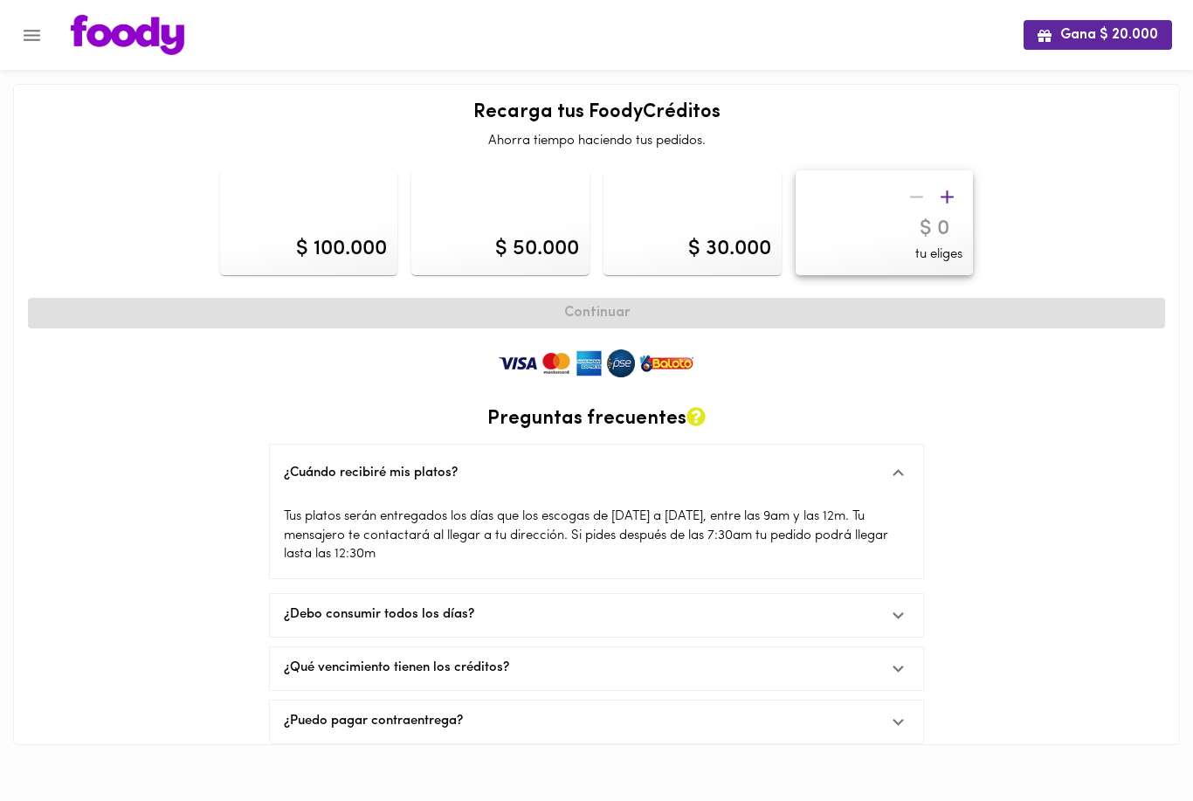
click at [29, 31] on icon "Menu" at bounding box center [32, 35] width 17 height 11
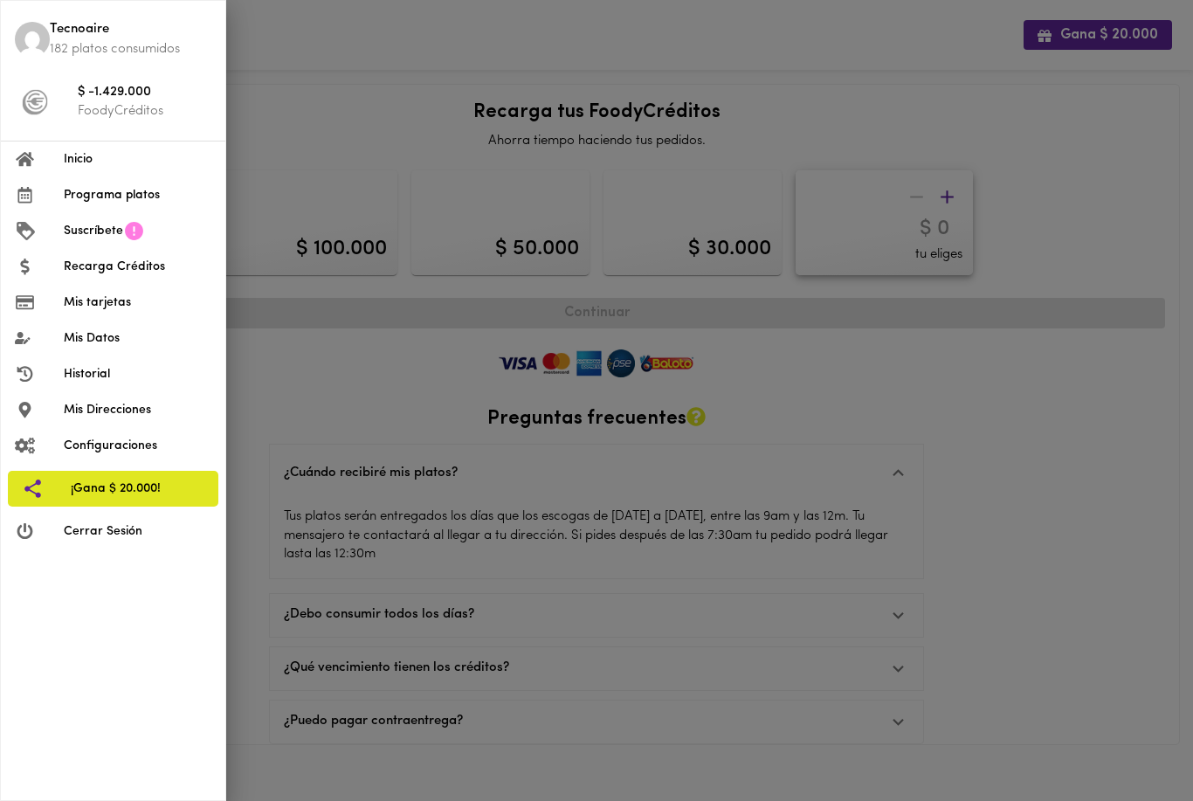
click at [78, 162] on span "Inicio" at bounding box center [138, 159] width 148 height 18
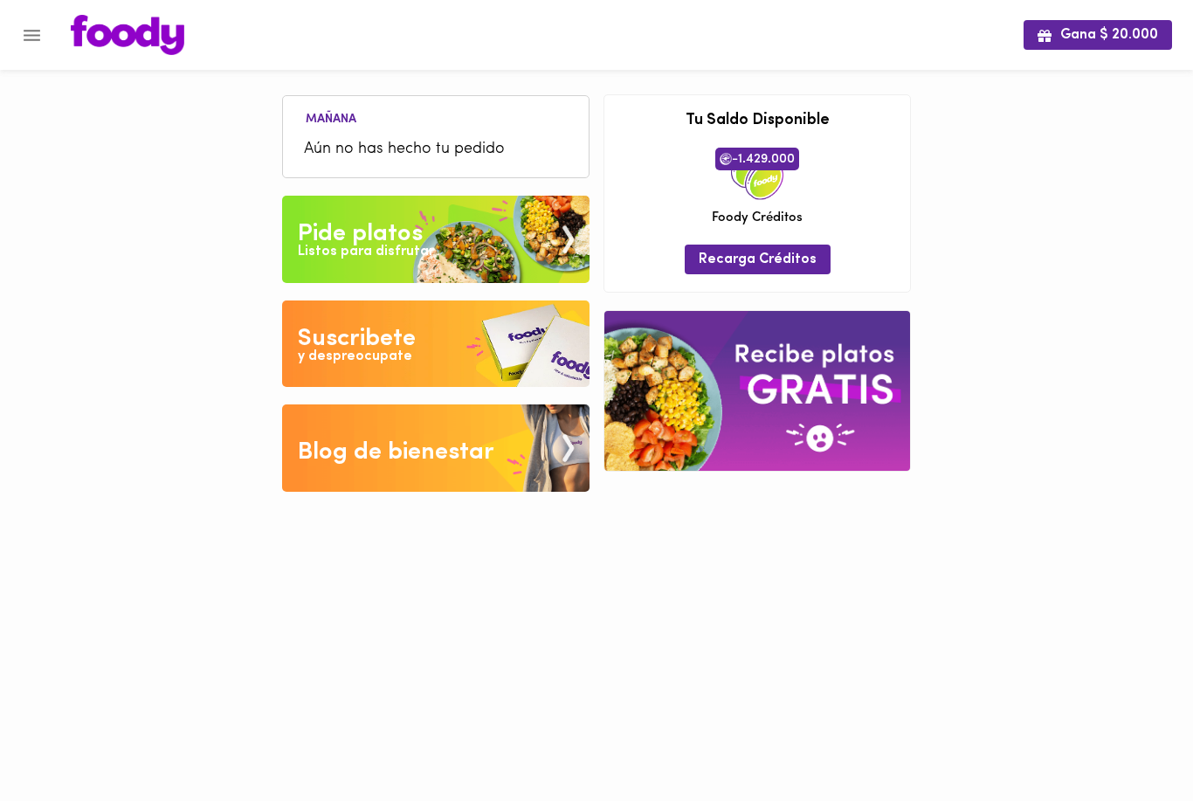
click at [24, 45] on icon "Menu" at bounding box center [32, 35] width 22 height 22
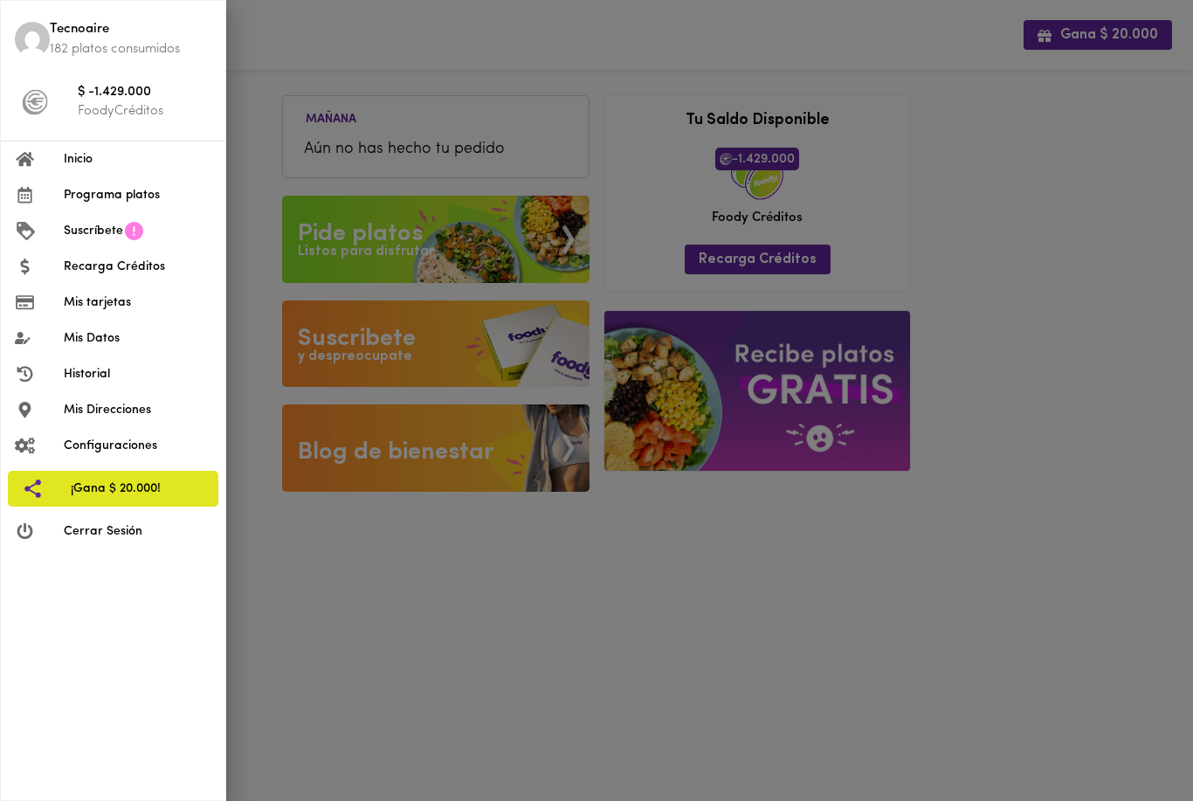
click at [742, 624] on div at bounding box center [596, 400] width 1193 height 801
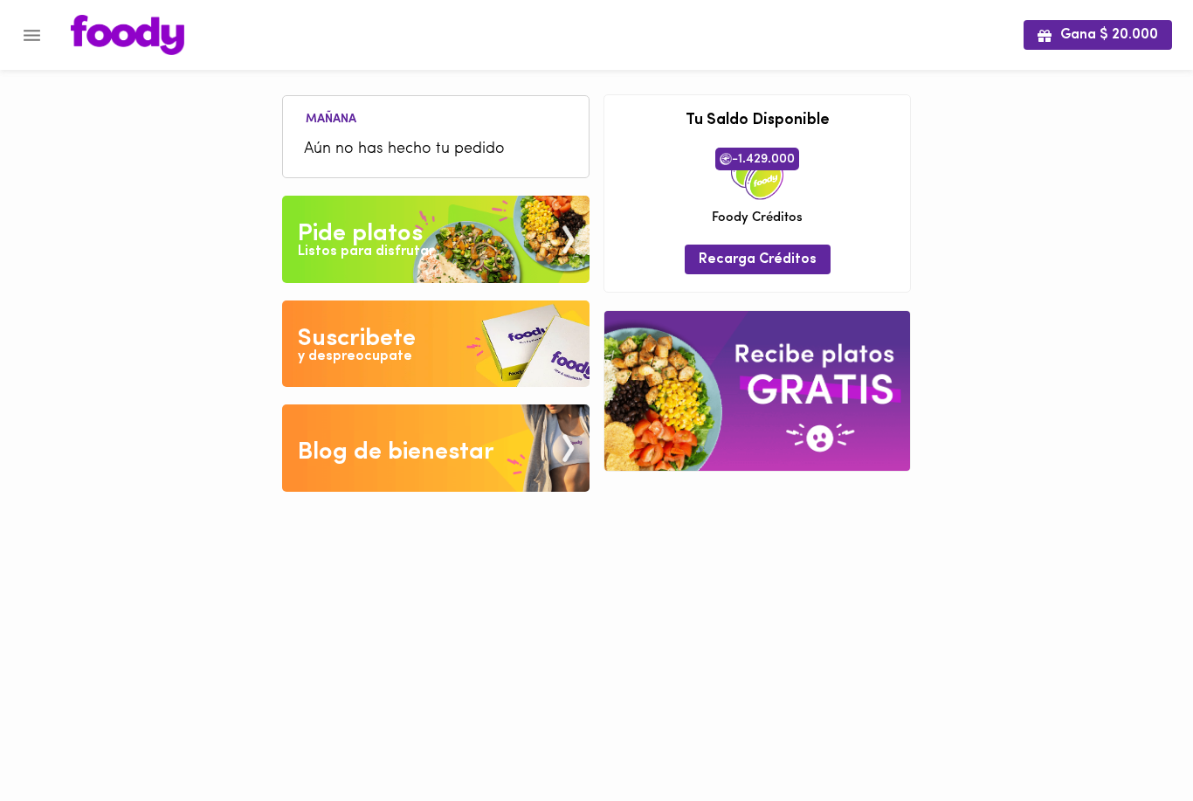
click at [359, 243] on div "Listos para disfrutar" at bounding box center [366, 252] width 136 height 20
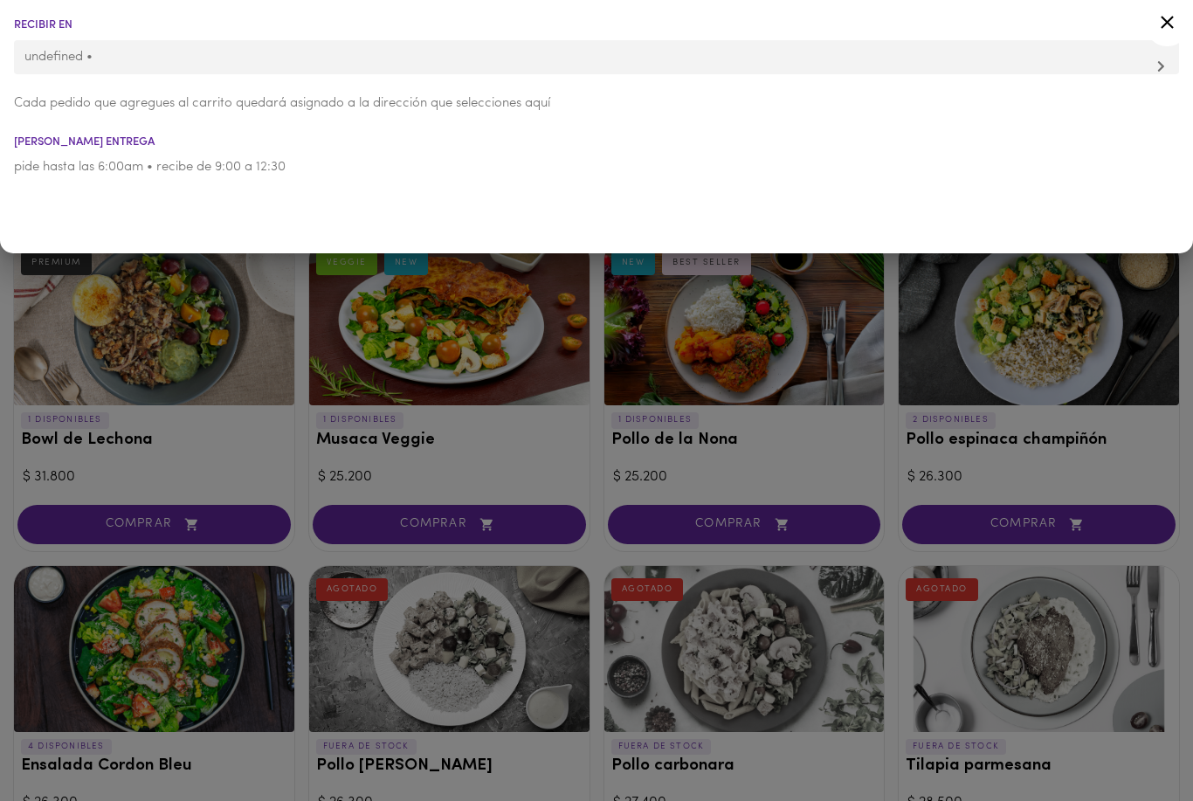
click at [1159, 20] on icon at bounding box center [1168, 22] width 22 height 22
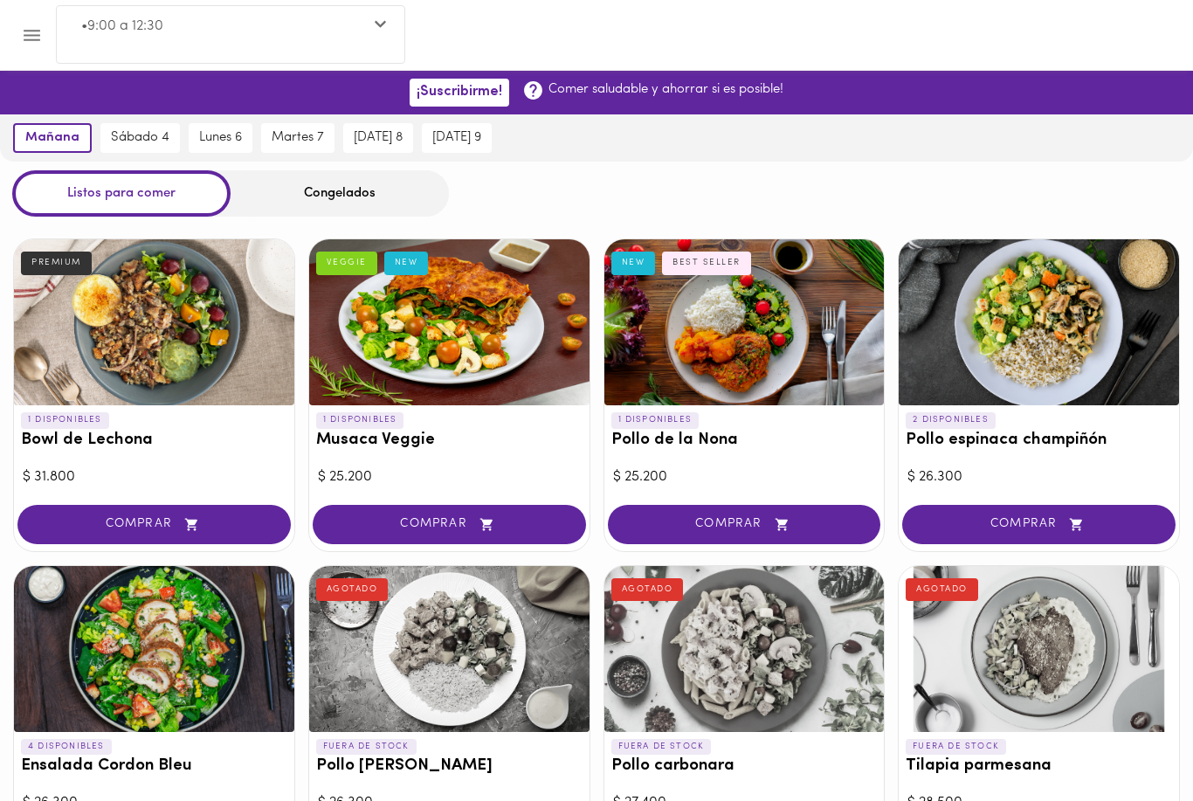
click at [150, 142] on span "sábado 4" at bounding box center [140, 138] width 59 height 16
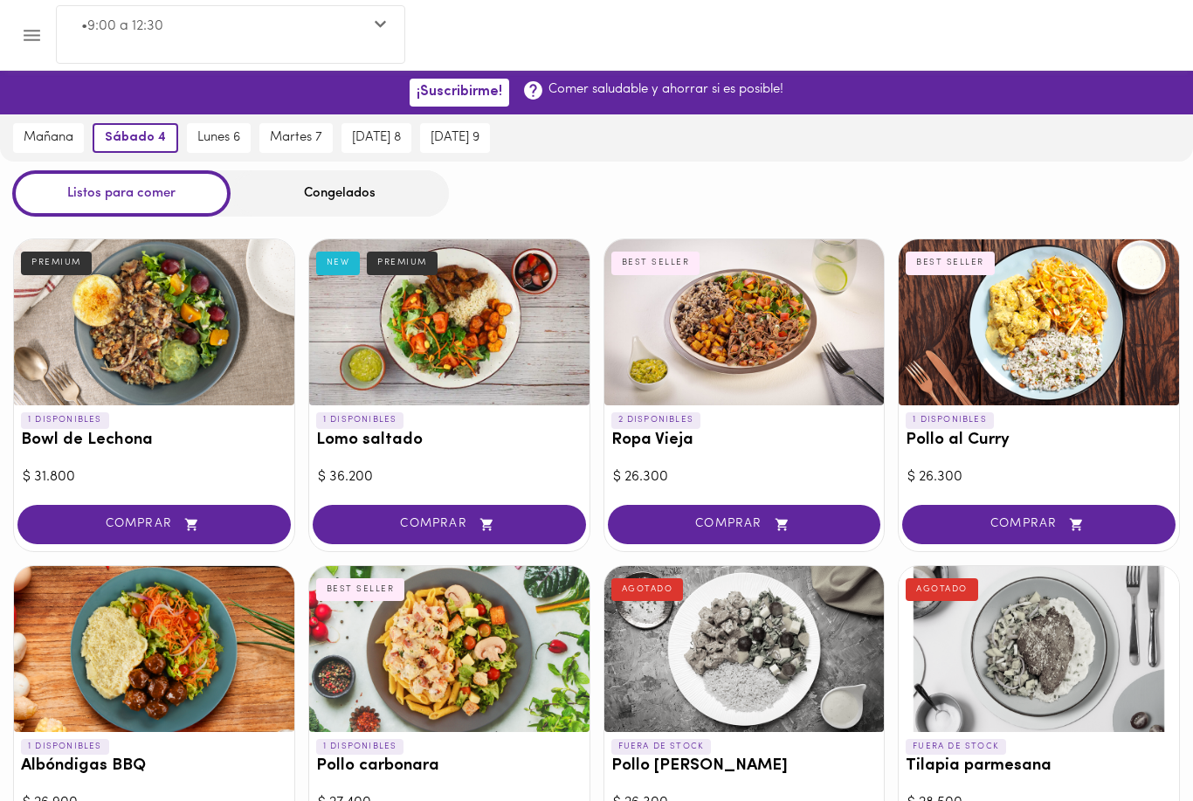
click at [142, 135] on span "sábado 4" at bounding box center [135, 138] width 61 height 16
click at [43, 137] on span "mañana" at bounding box center [49, 138] width 50 height 16
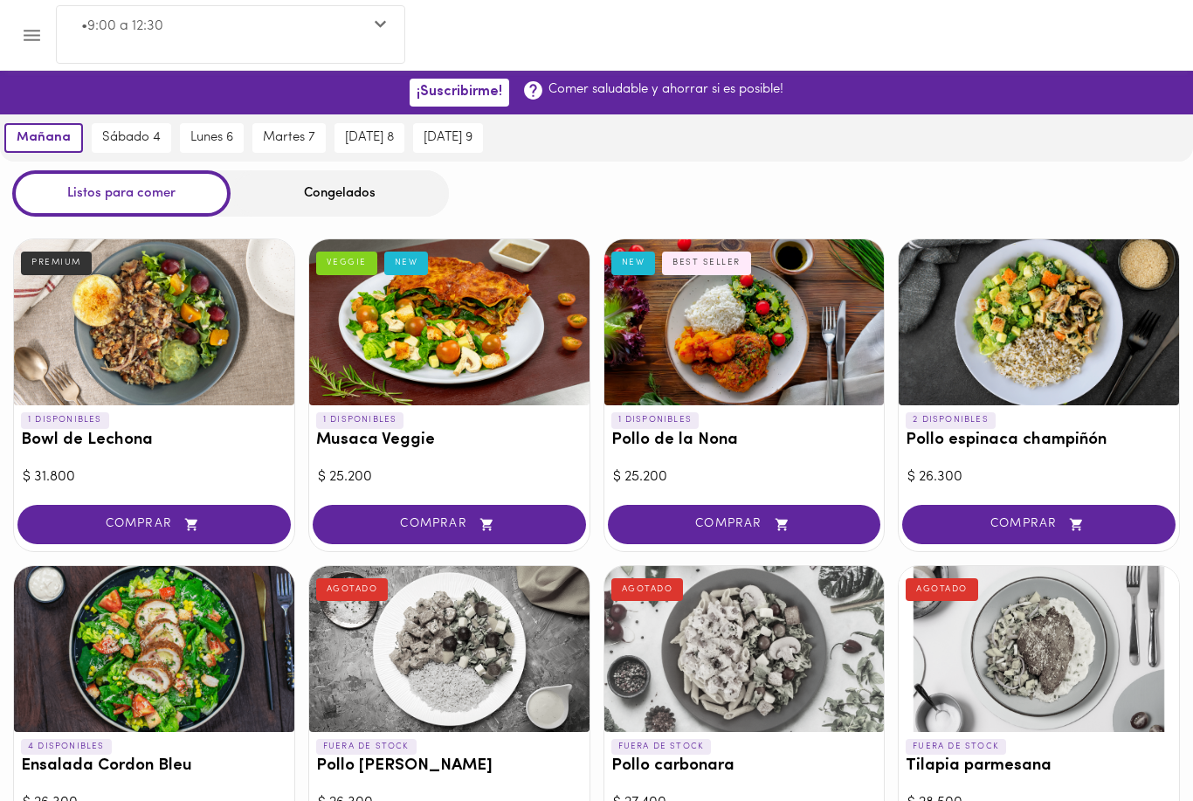
click at [287, 139] on span "martes 7" at bounding box center [289, 138] width 52 height 16
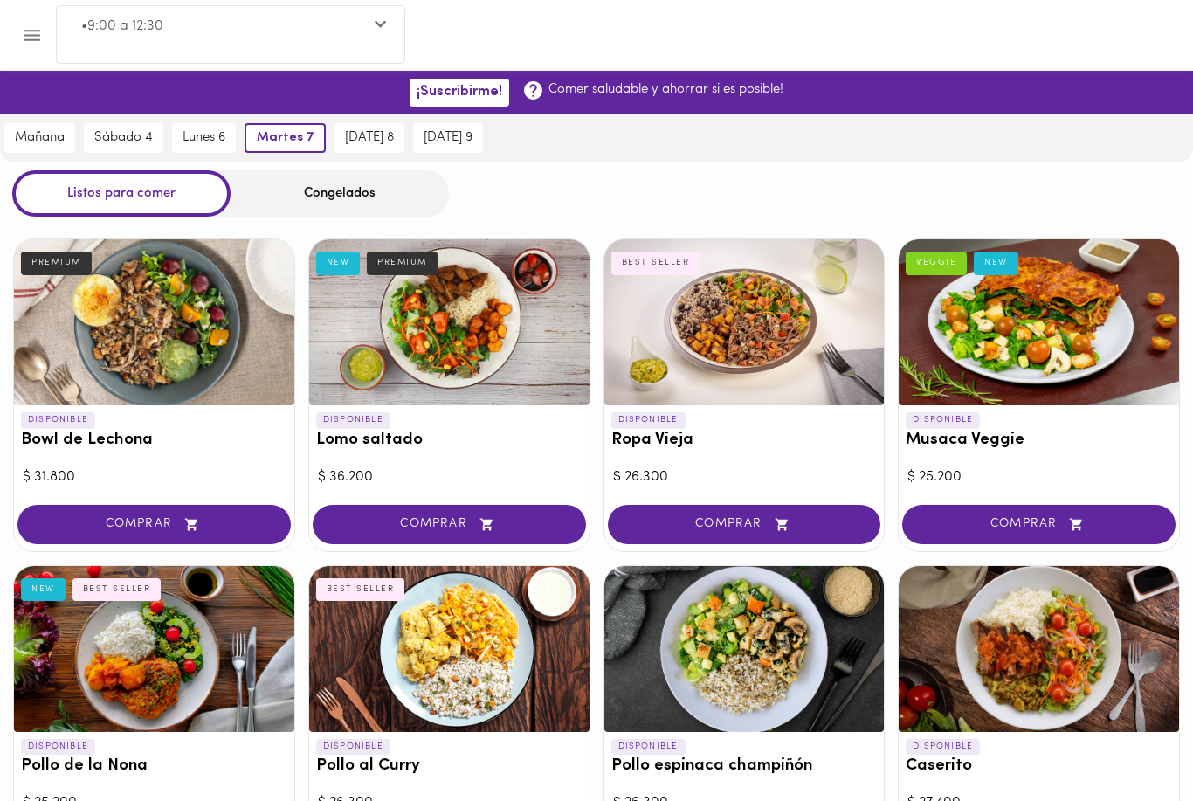
click at [57, 322] on div at bounding box center [154, 322] width 280 height 166
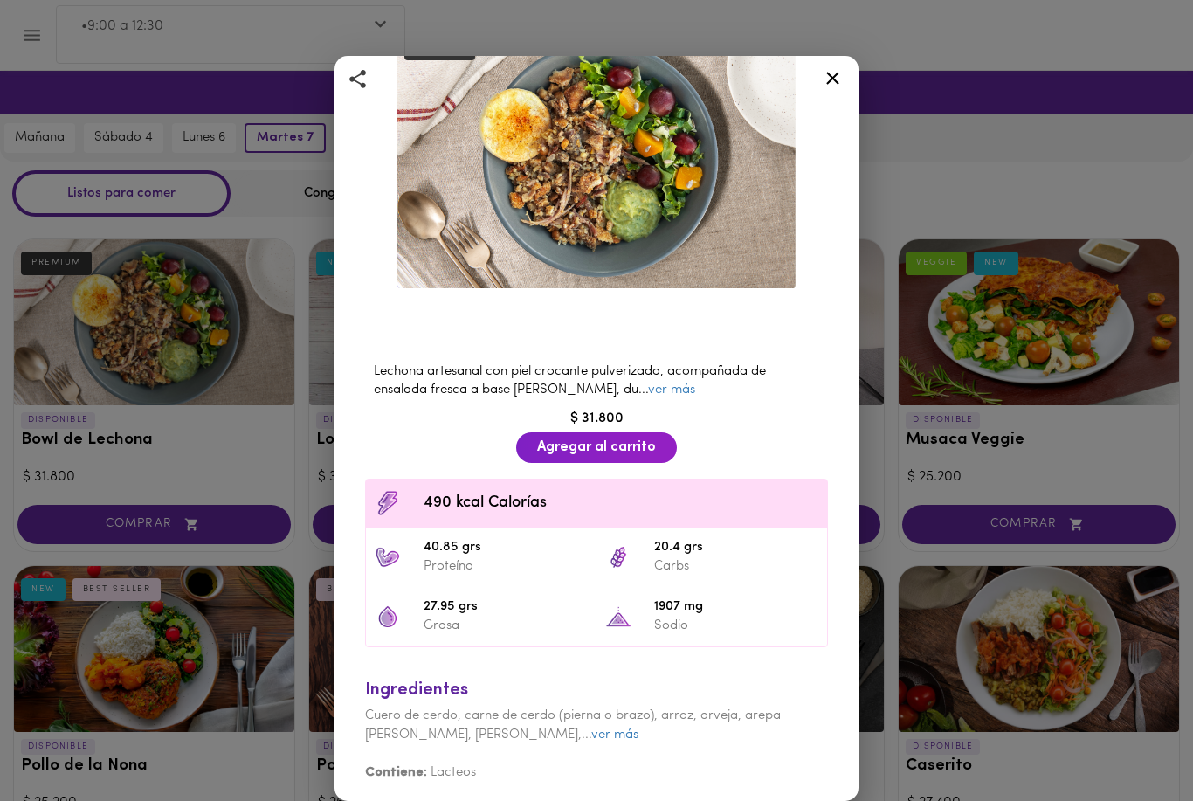
scroll to position [118, 0]
click at [659, 395] on link "ver más" at bounding box center [671, 390] width 47 height 13
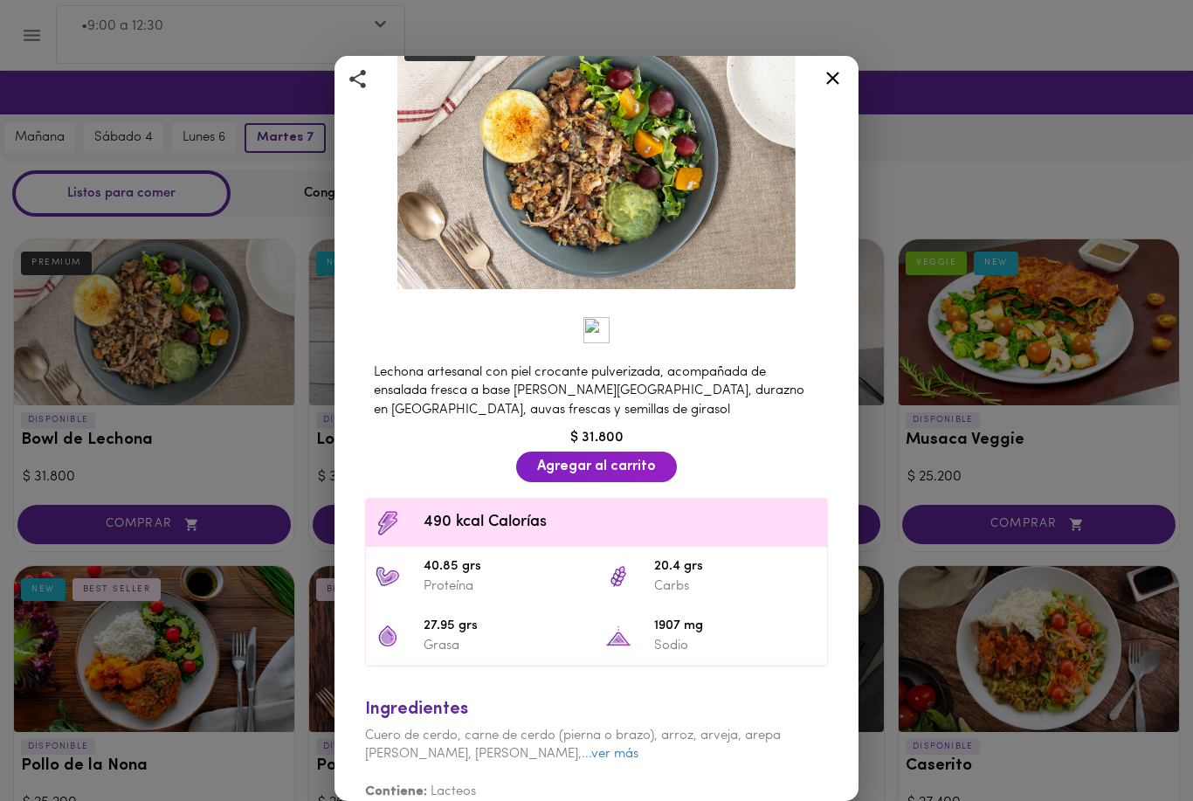
click at [860, 66] on div "Bowl de Lechona Con guacamole y ensalada fresca PREMIUM Lechona artesanal con p…" at bounding box center [596, 400] width 1193 height 801
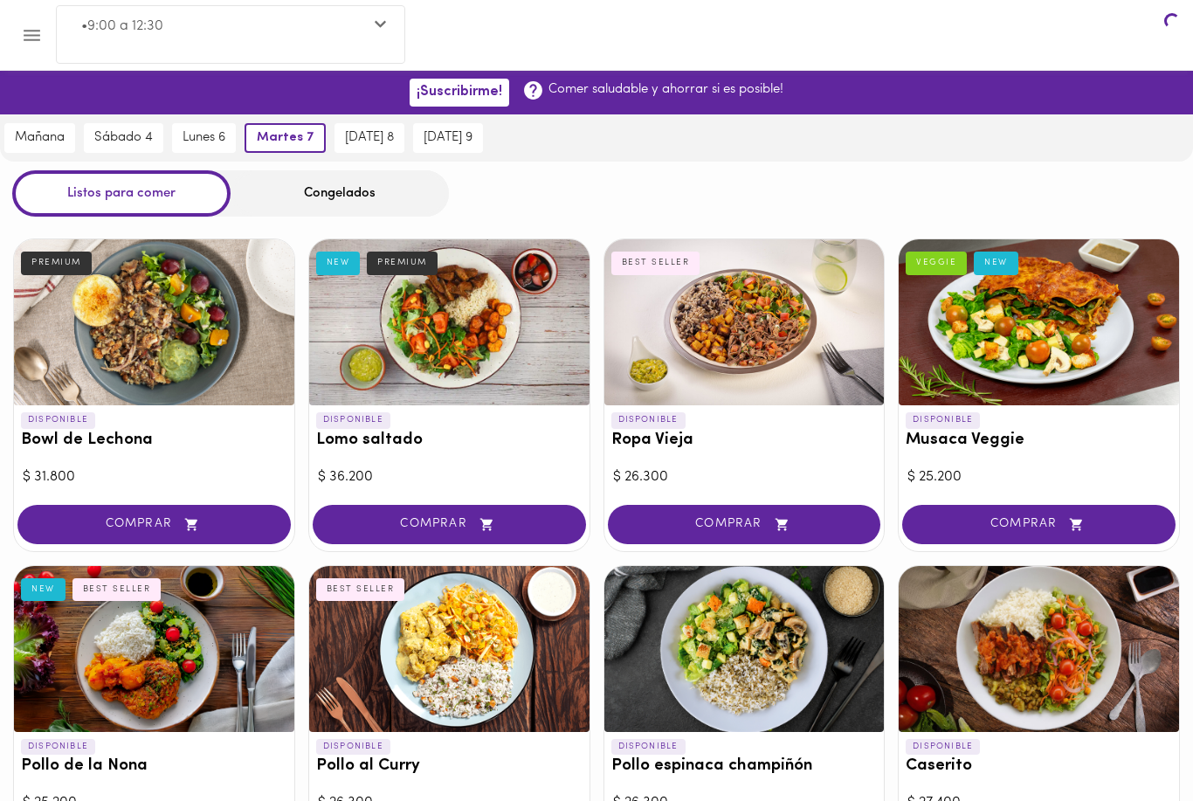
click at [842, 68] on div at bounding box center [596, 400] width 1193 height 801
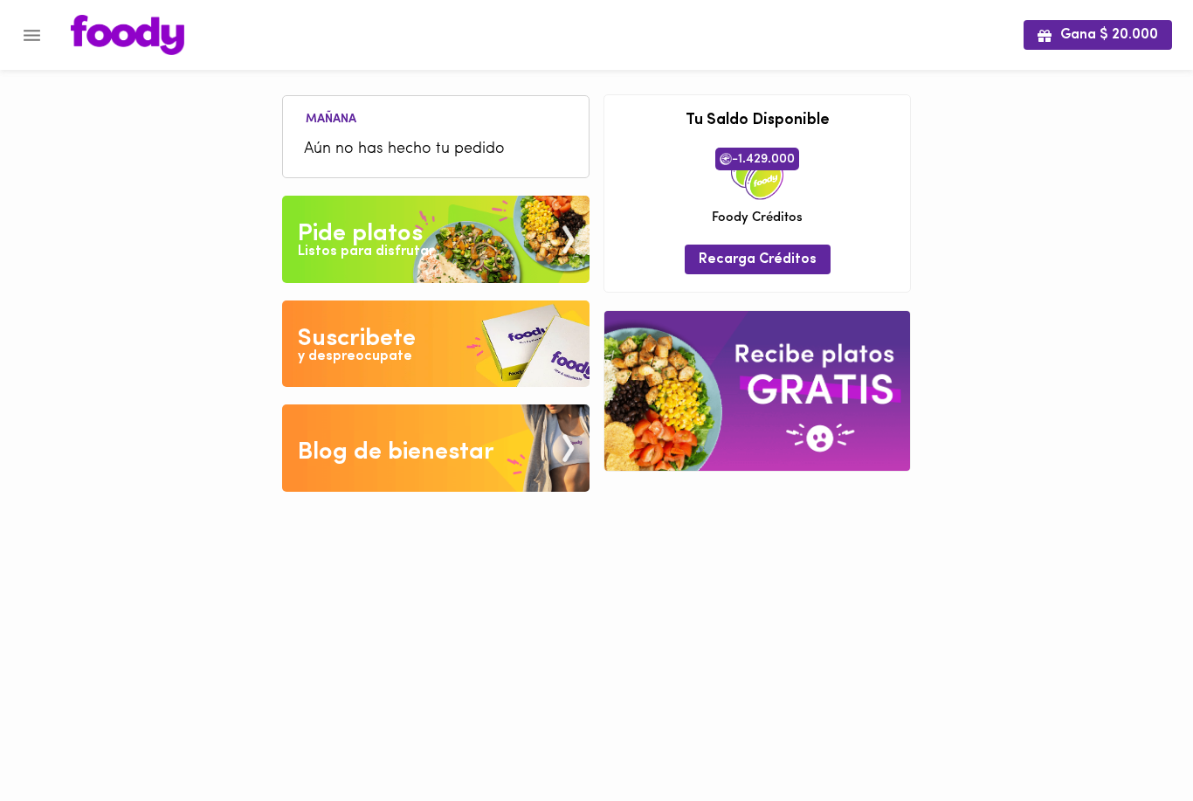
click at [31, 33] on icon "Menu" at bounding box center [32, 35] width 22 height 22
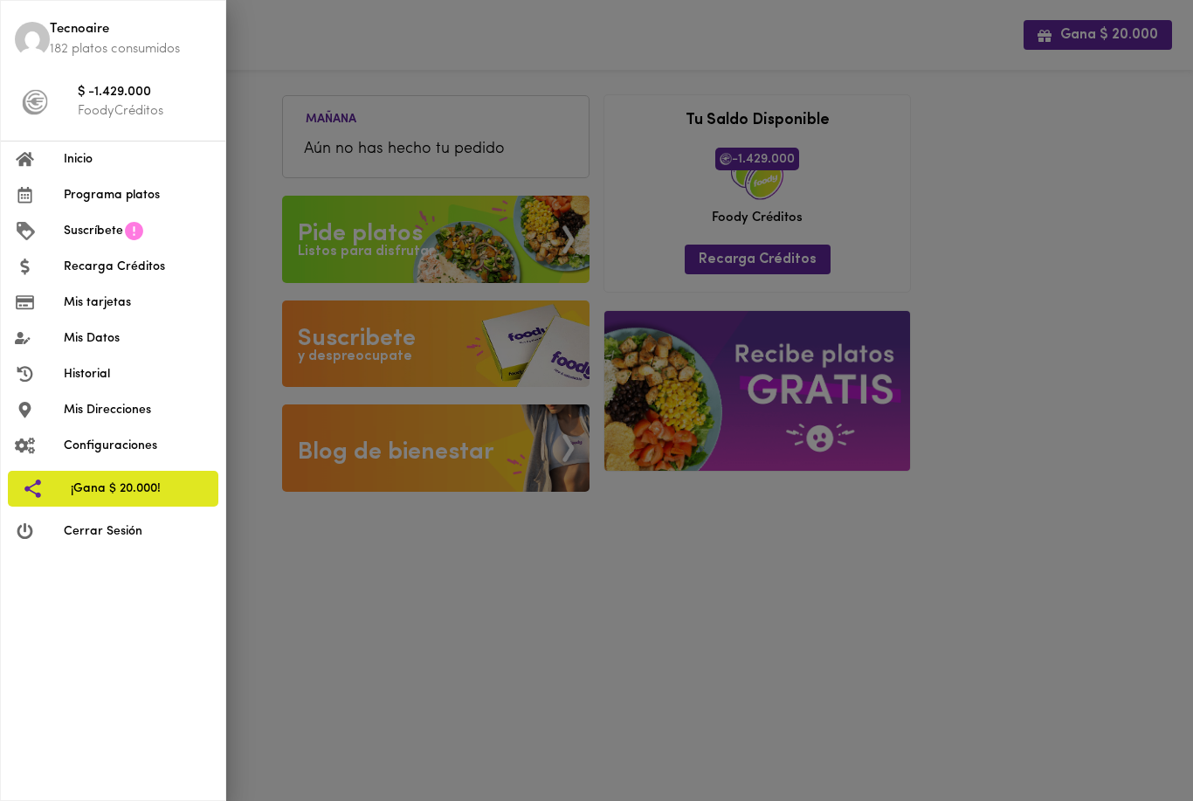
click at [89, 186] on span "Programa platos" at bounding box center [138, 195] width 148 height 18
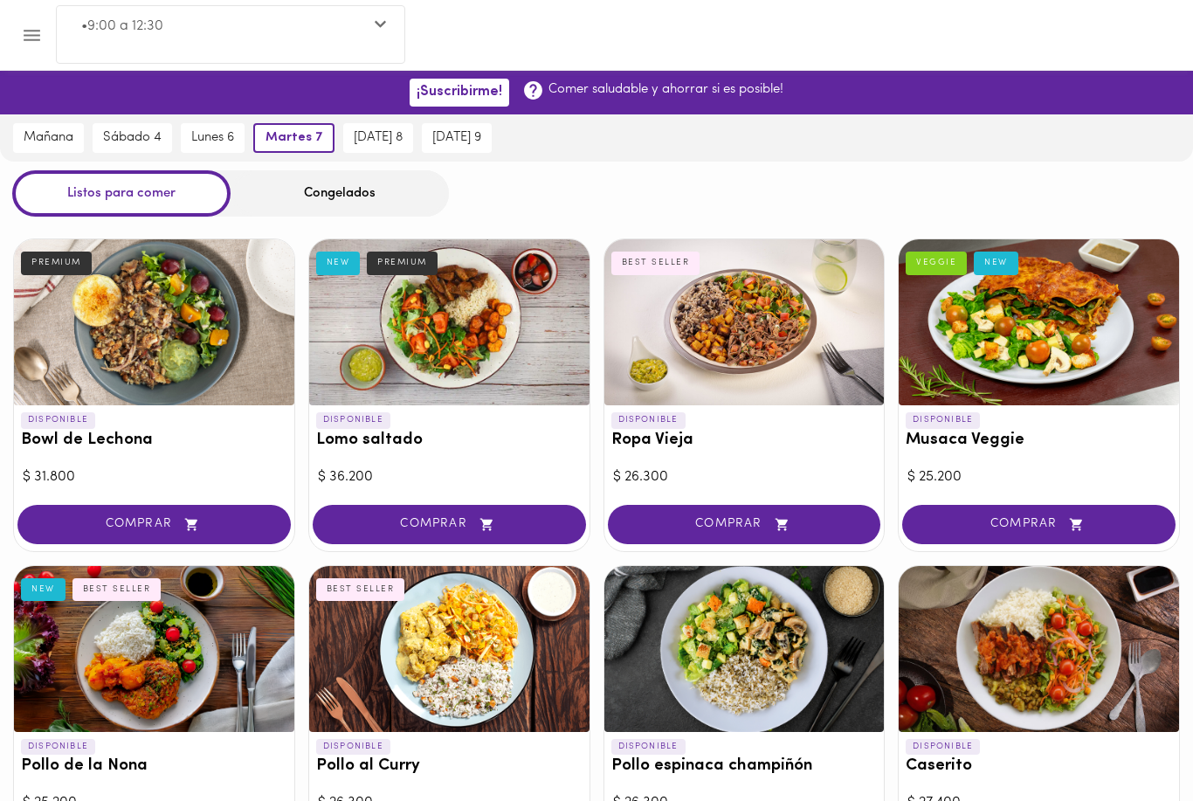
click at [23, 44] on icon "Menu" at bounding box center [32, 35] width 22 height 22
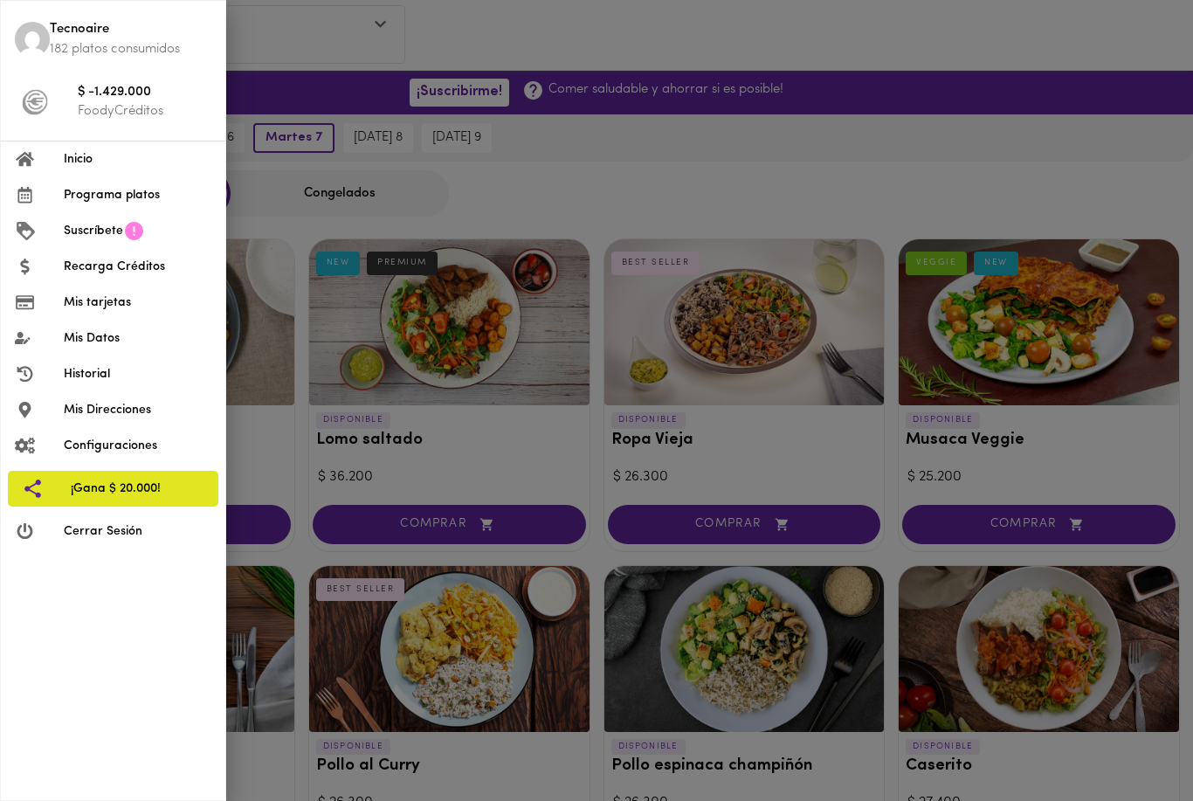
click at [69, 415] on span "Mis Direcciones" at bounding box center [138, 410] width 148 height 18
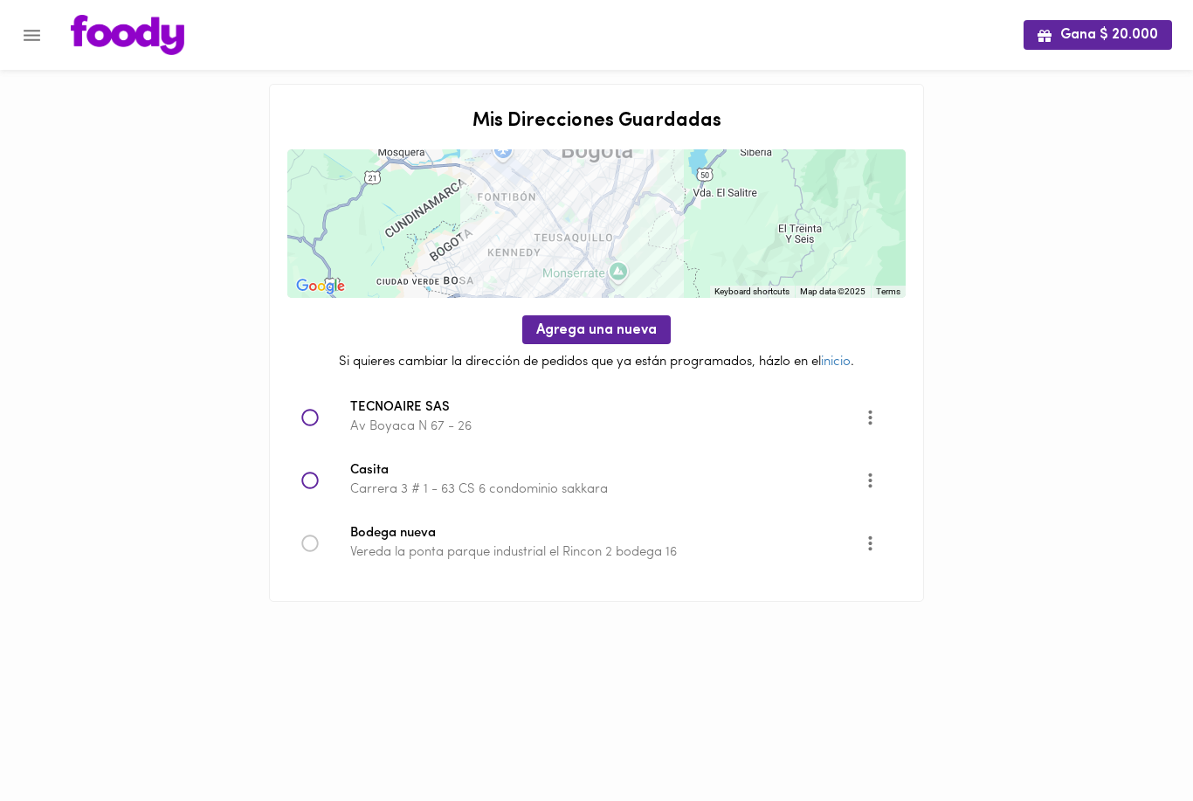
click at [881, 421] on button "More" at bounding box center [870, 417] width 43 height 43
click at [899, 452] on li "Eliminar" at bounding box center [886, 446] width 73 height 29
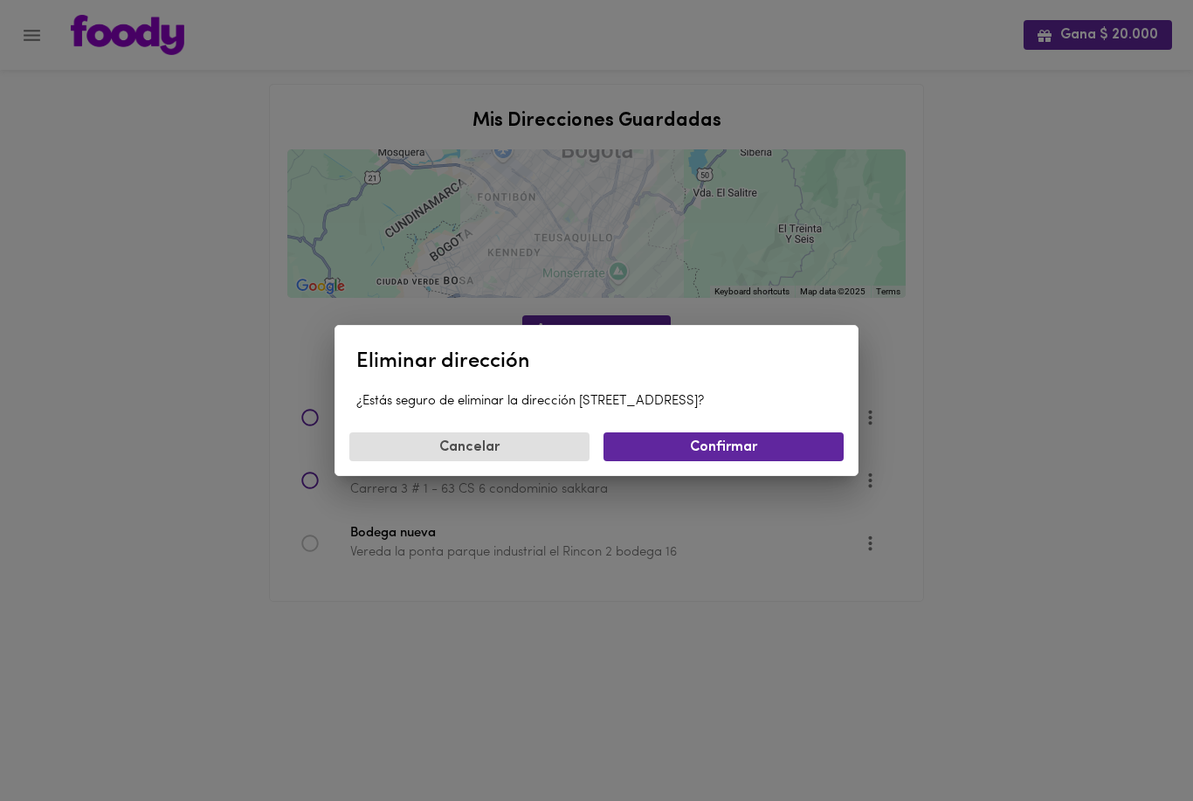
click at [802, 453] on span "Confirmar" at bounding box center [724, 447] width 212 height 17
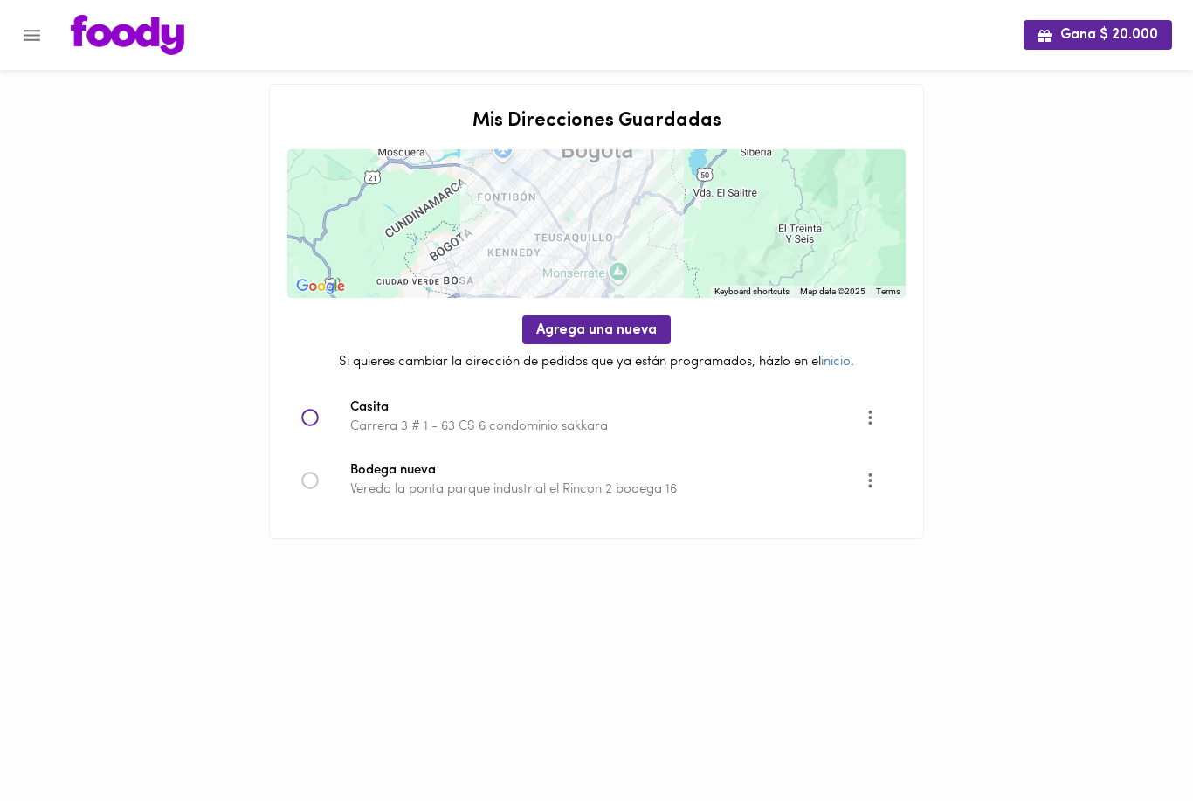
click at [783, 507] on div "[GEOGRAPHIC_DATA] la ponta parque industrial [GEOGRAPHIC_DATA] 2 bodega 16" at bounding box center [596, 480] width 618 height 63
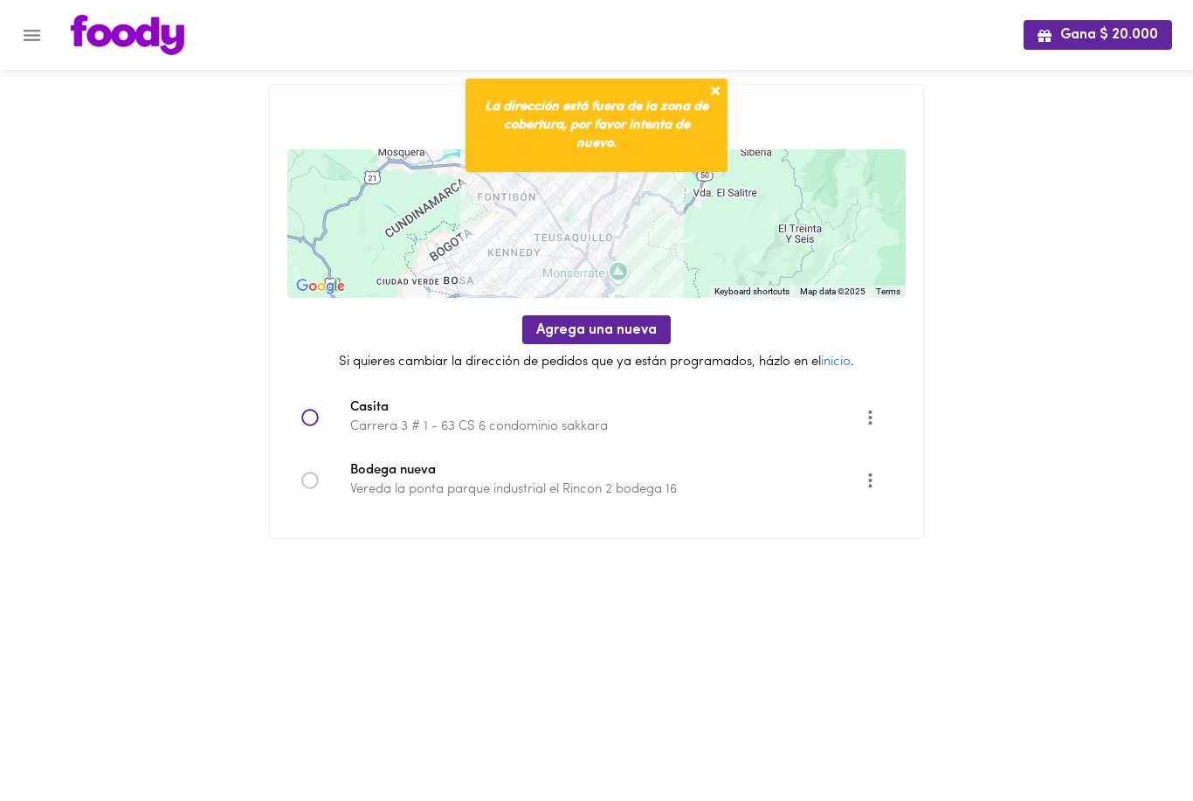
click at [755, 440] on div "Casita Carrera 3 # 1 - 63 CS 6 condominio sakkara" at bounding box center [596, 417] width 618 height 63
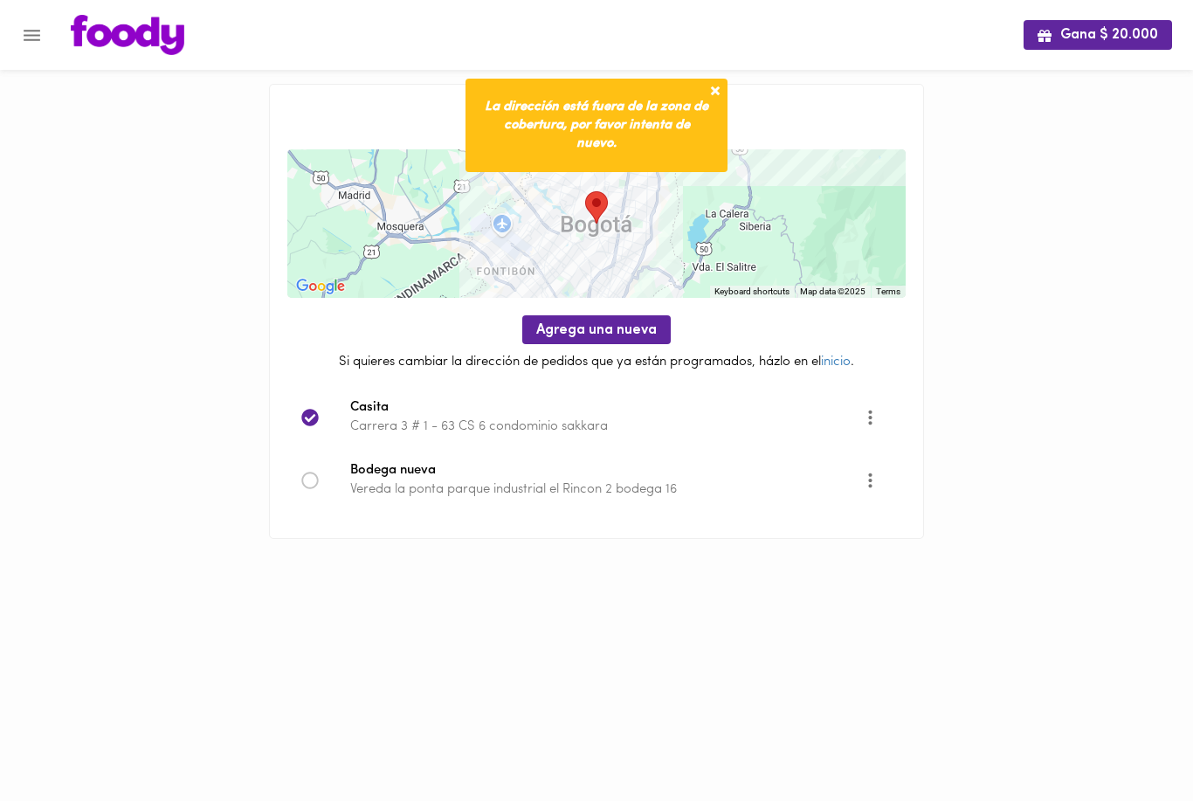
click at [866, 424] on icon "Opciones" at bounding box center [871, 417] width 22 height 22
click at [891, 419] on li "Editar" at bounding box center [881, 417] width 63 height 29
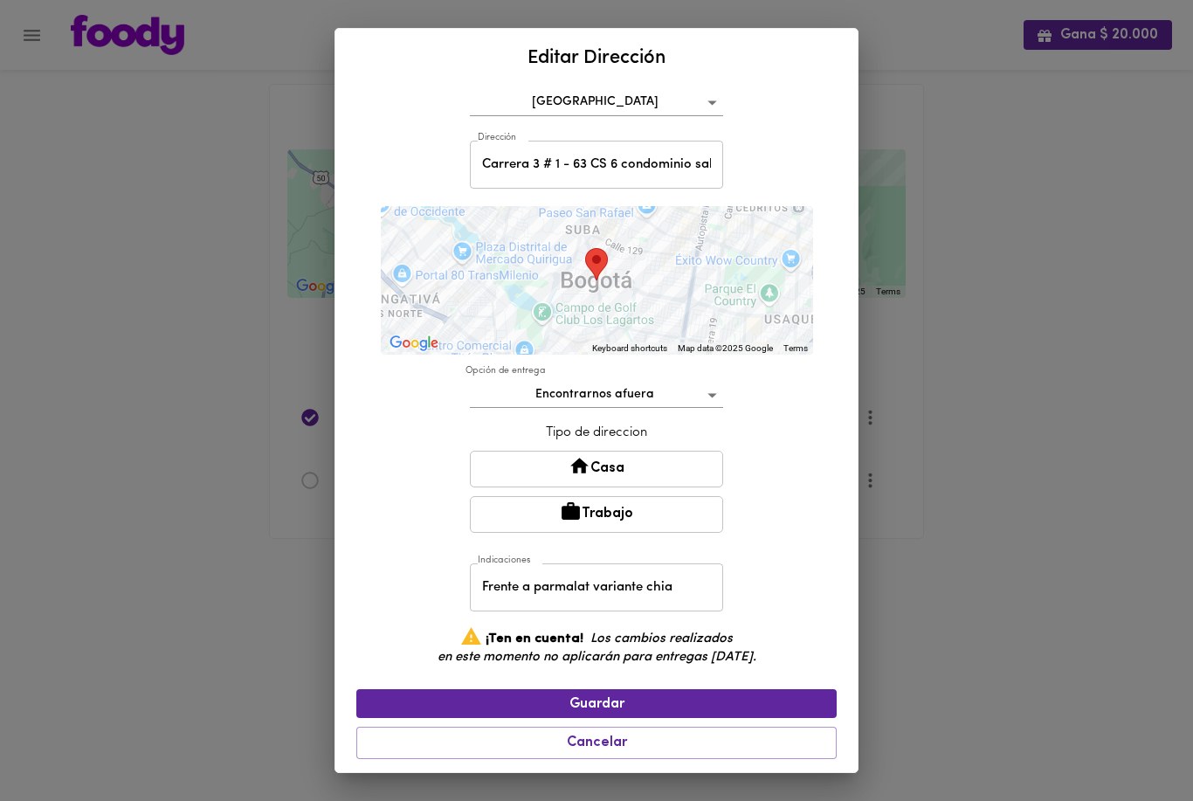
scroll to position [110, 0]
click at [697, 742] on span "Cancelar" at bounding box center [597, 743] width 458 height 17
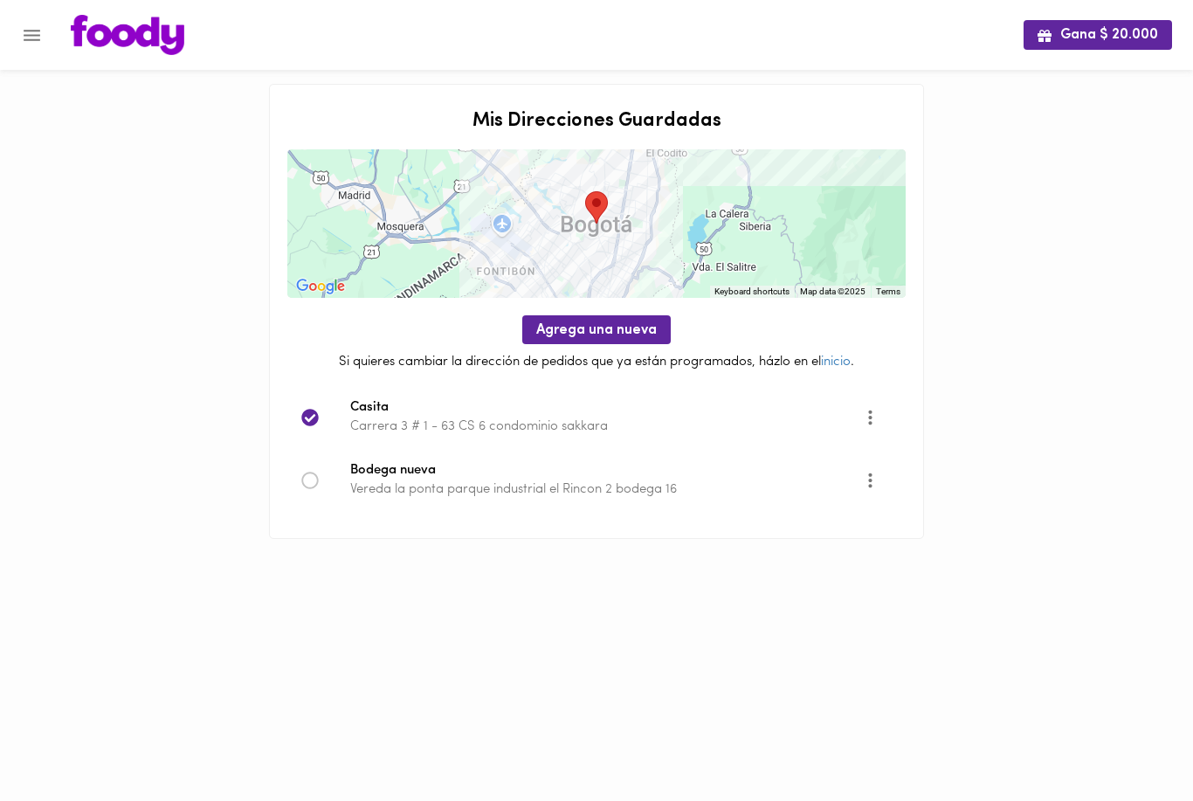
click at [887, 415] on button "Opciones" at bounding box center [870, 417] width 43 height 43
click at [890, 419] on li "Editar" at bounding box center [881, 417] width 63 height 29
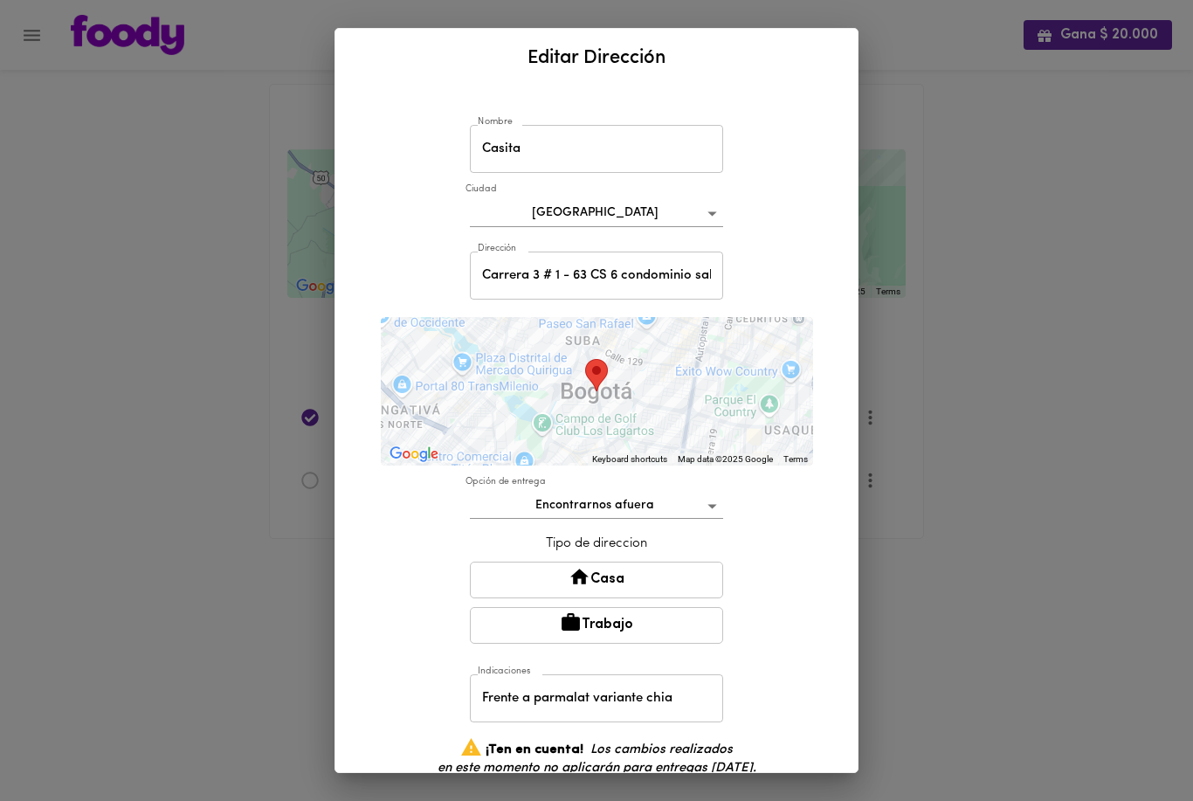
click at [954, 404] on div "Editar Dirección Nombre Casita [GEOGRAPHIC_DATA] bogota Dirección [STREET_ADDRE…" at bounding box center [596, 400] width 1193 height 801
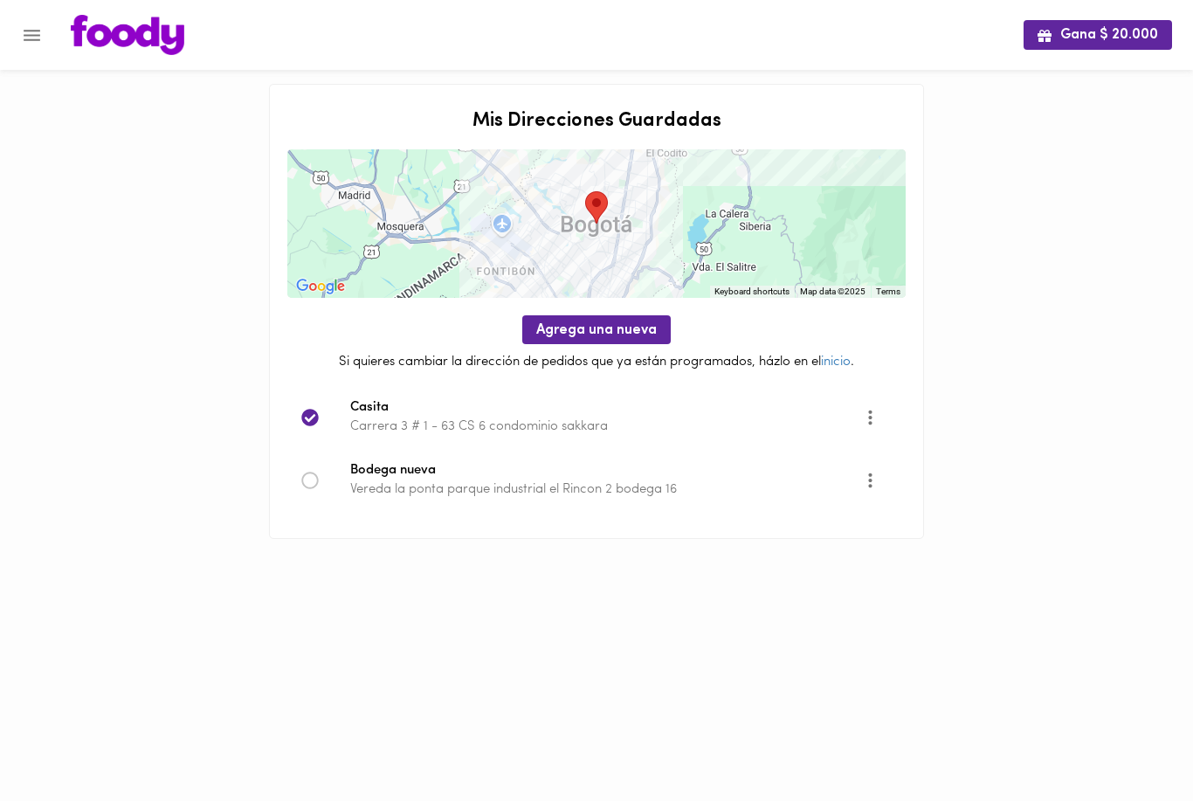
click at [872, 475] on icon "More" at bounding box center [871, 480] width 22 height 22
click at [890, 501] on li "Eliminar" at bounding box center [886, 508] width 73 height 29
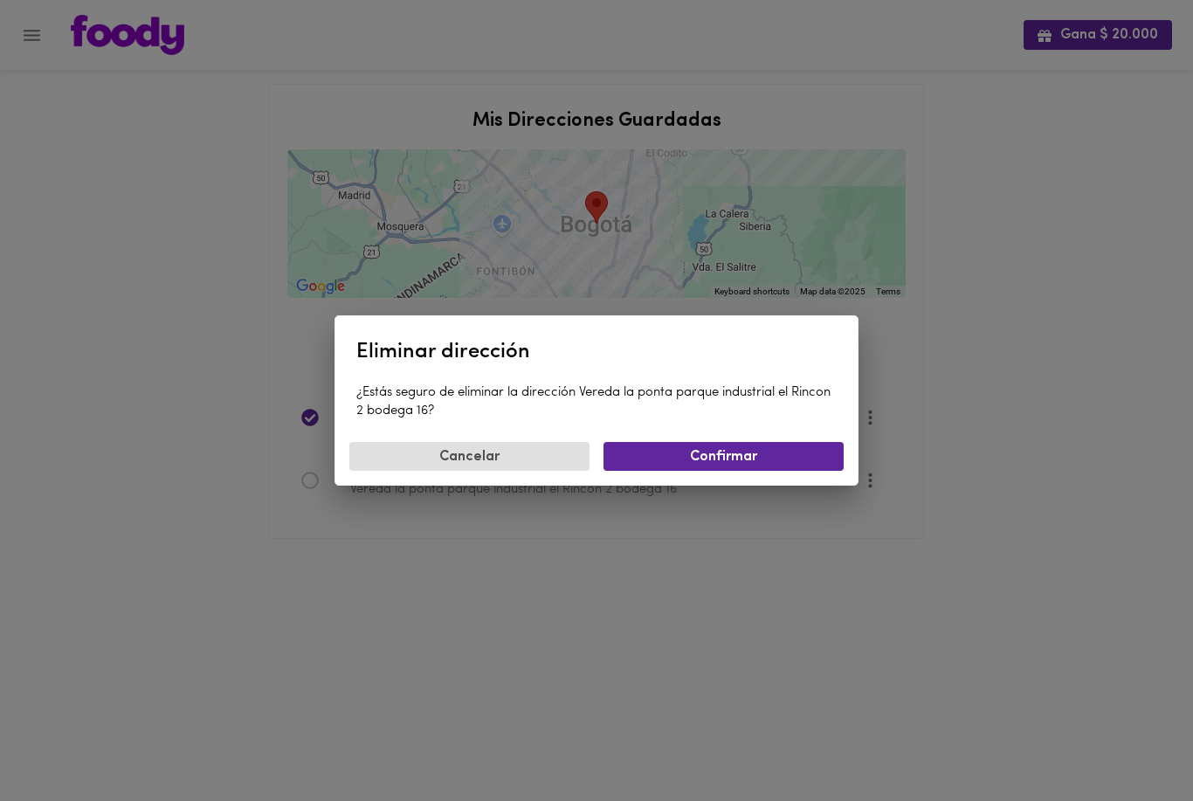
click at [801, 467] on button "Confirmar" at bounding box center [724, 456] width 240 height 29
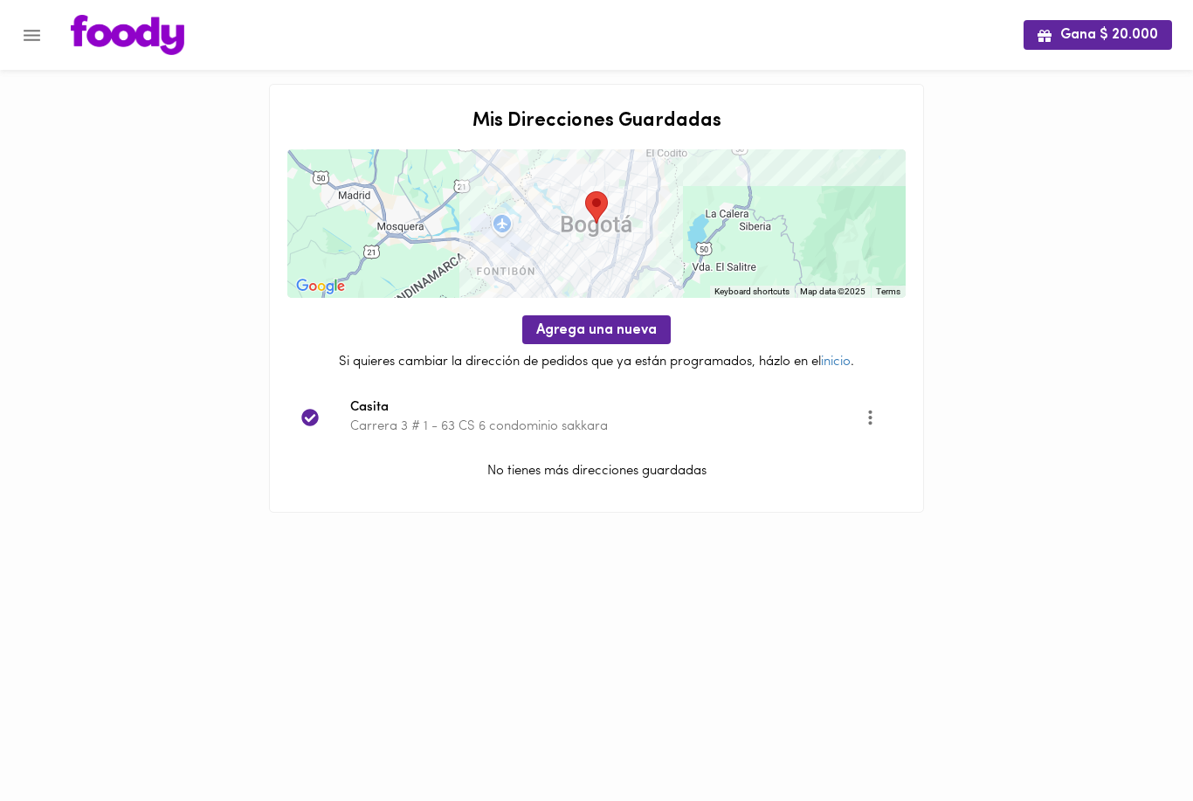
click at [622, 336] on span "Agrega una nueva" at bounding box center [596, 330] width 121 height 17
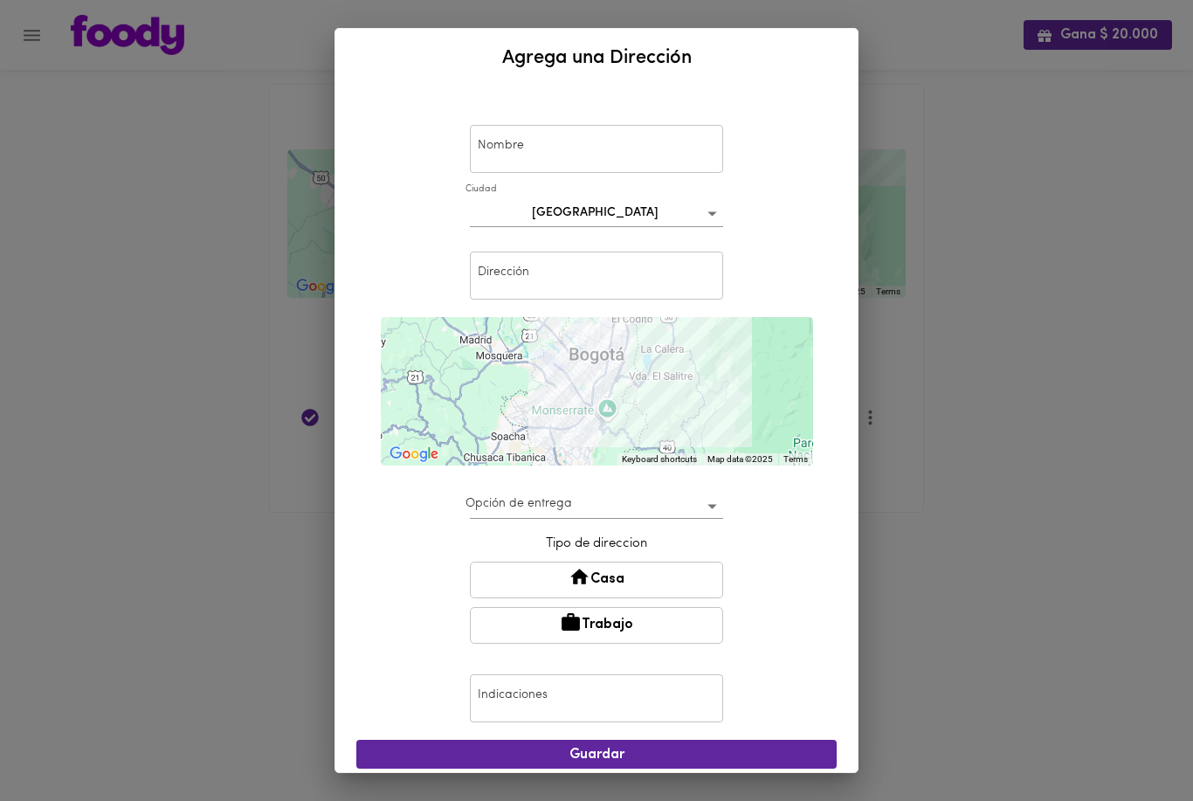
click at [646, 135] on input "text" at bounding box center [596, 149] width 253 height 48
click at [669, 281] on input "text" at bounding box center [596, 276] width 253 height 48
click at [668, 148] on input "text" at bounding box center [596, 149] width 253 height 48
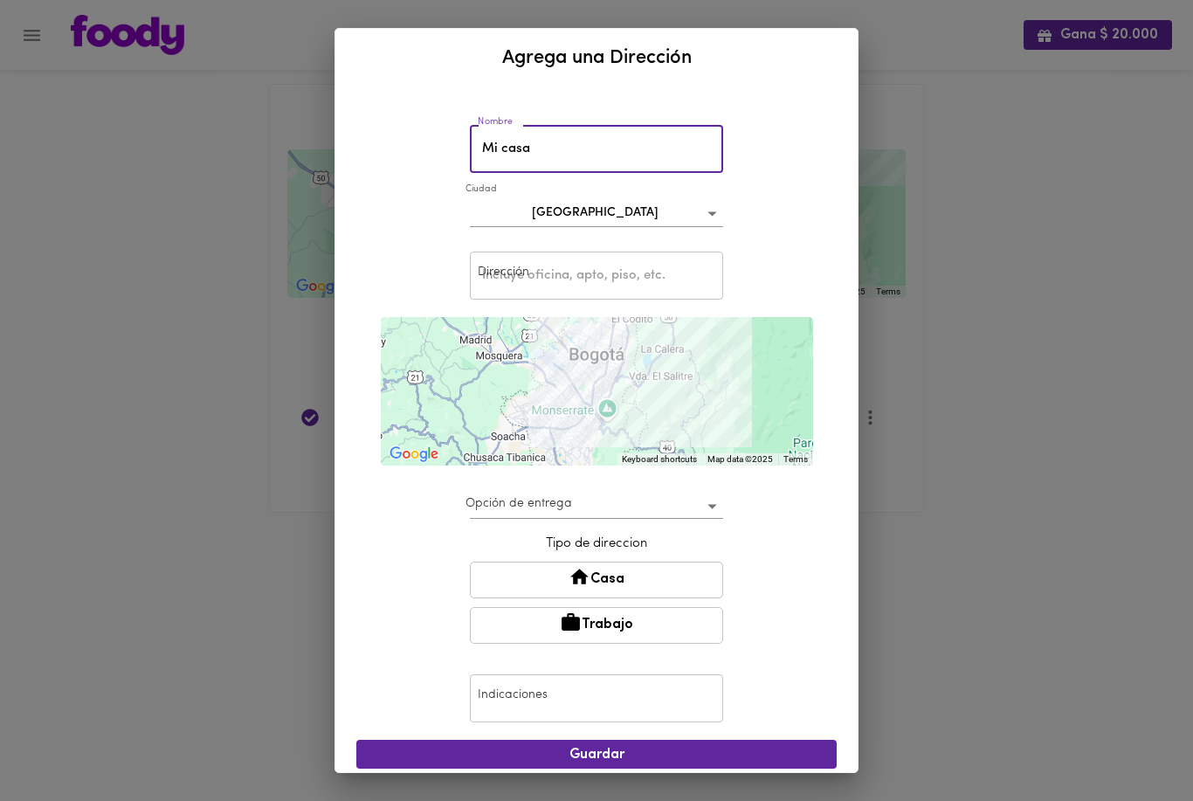
type input "Mi casa"
click at [638, 273] on input "text" at bounding box center [596, 276] width 253 height 48
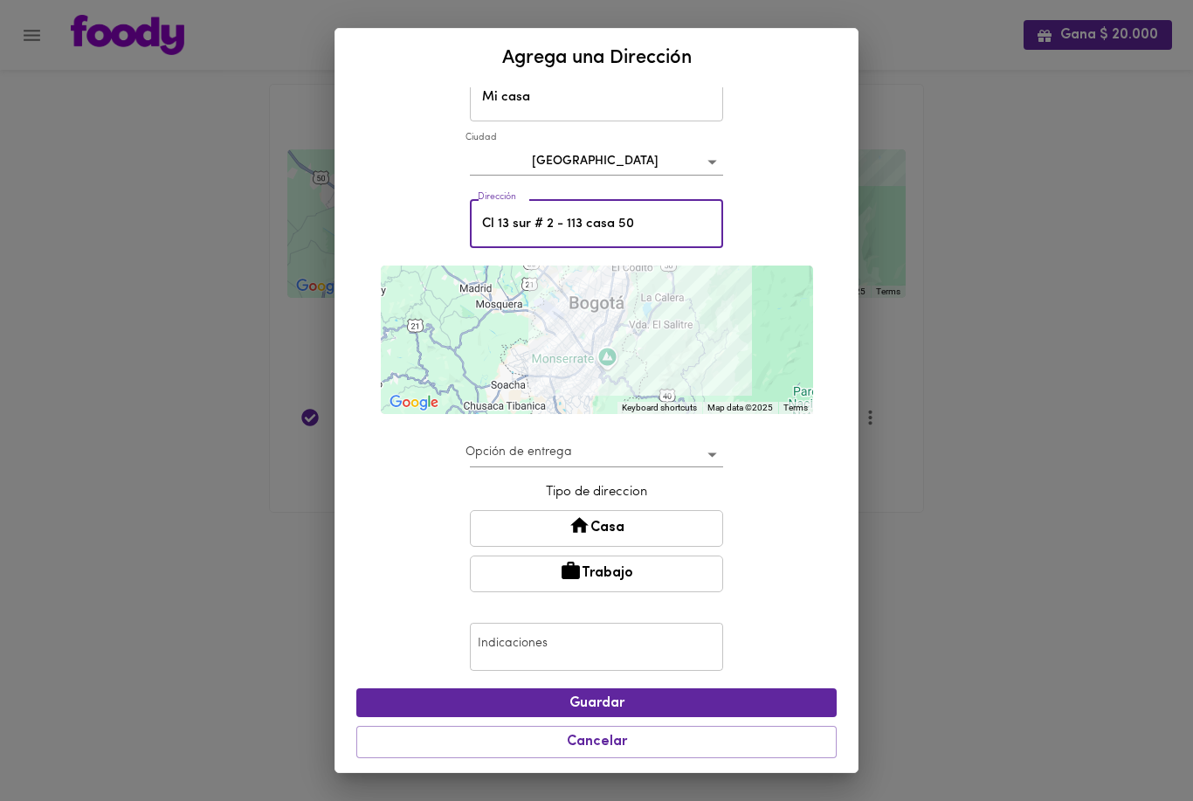
scroll to position [51, 0]
click at [821, 157] on div "Nombre Mi [GEOGRAPHIC_DATA] Dirección Cl 13 sur # 2 - 113 casa 50 Dirección To …" at bounding box center [596, 406] width 480 height 724
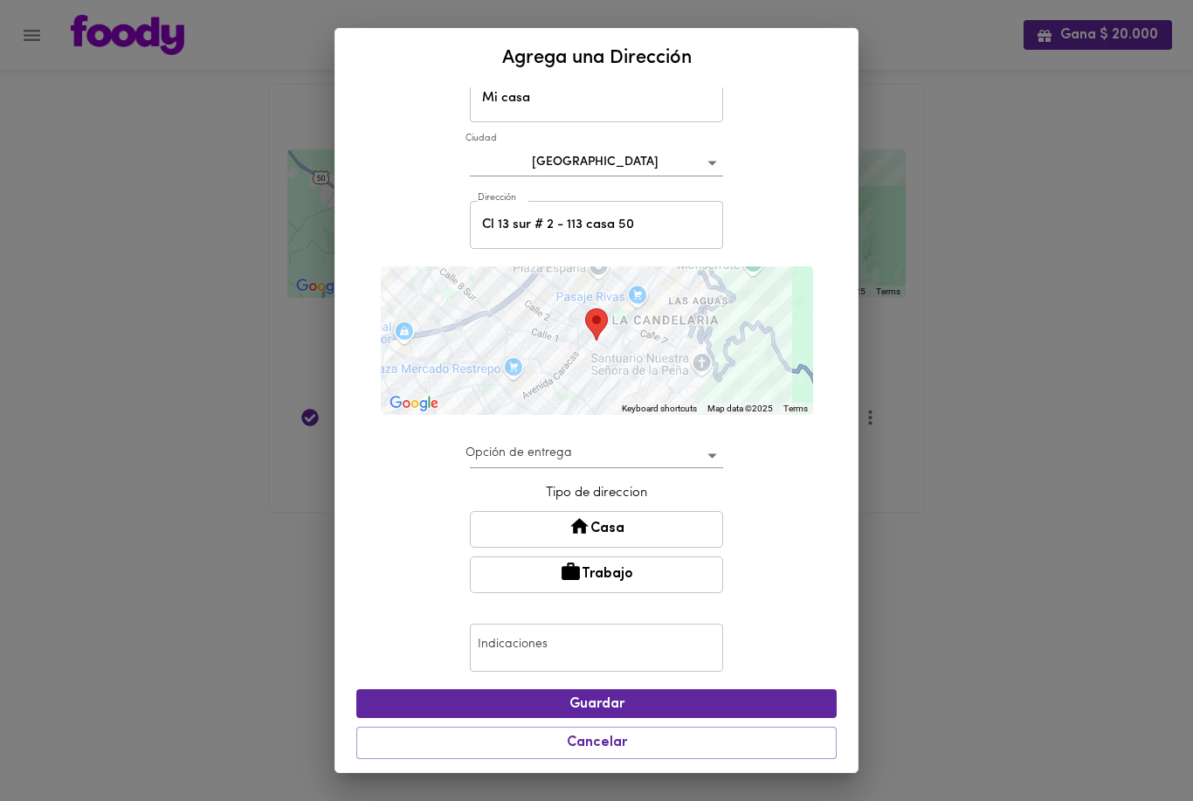
click at [700, 219] on input "Cl 13 sur # 2 - 113 casa 50" at bounding box center [596, 225] width 253 height 48
click at [625, 229] on input "Cl 13 sur # 2 - 113 casa 50 [PERSON_NAME]" at bounding box center [596, 225] width 253 height 48
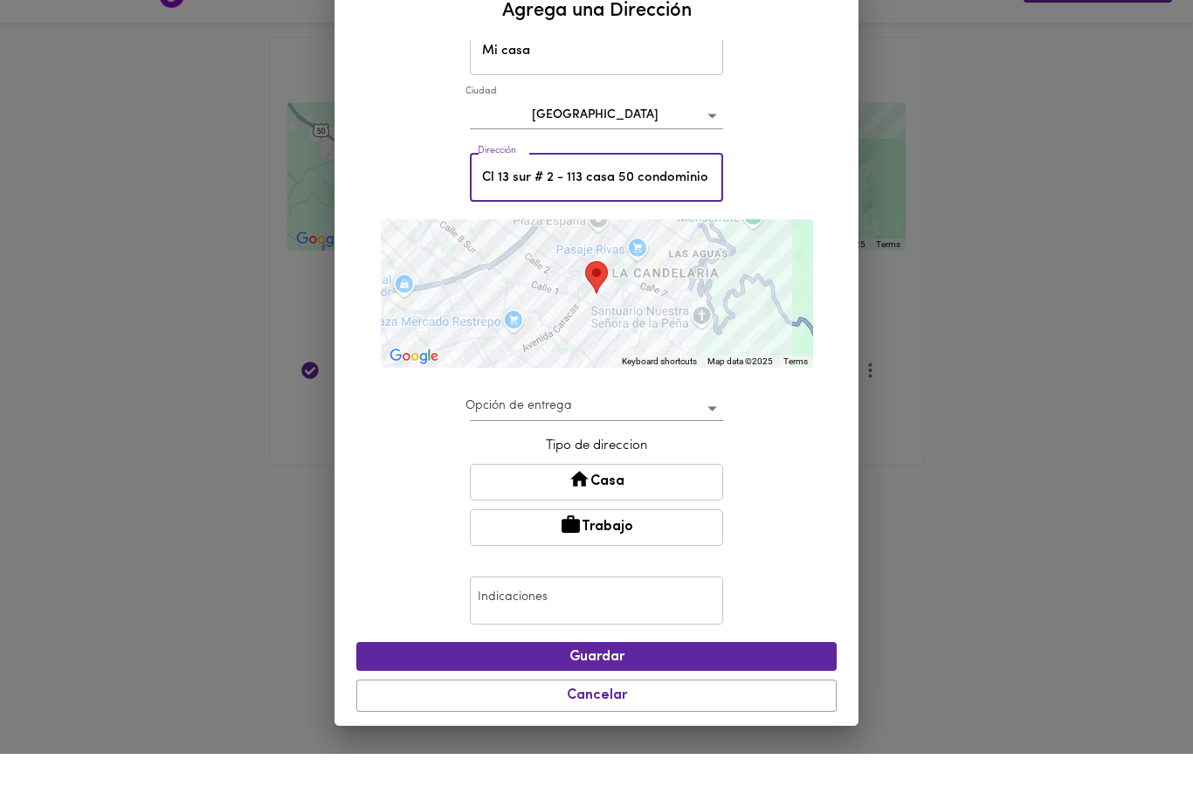
type input "Cl 13 sur # 2 - 113 casa 50 condominio [PERSON_NAME]"
click at [719, 113] on body "Gana $ 20.000 Mis Direcciones Guardadas To navigate the map with touch gestures…" at bounding box center [596, 278] width 1193 height 556
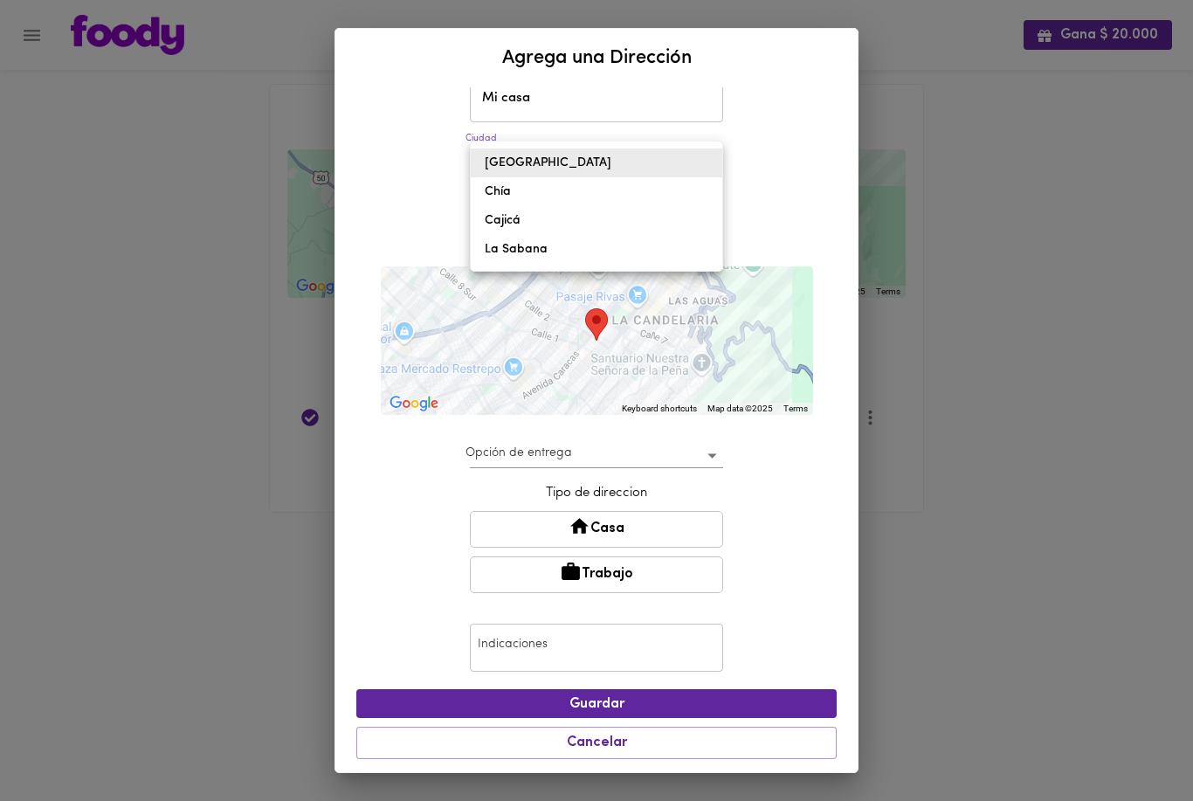
click at [626, 213] on li "Cajicá" at bounding box center [597, 220] width 252 height 29
type input "cajica"
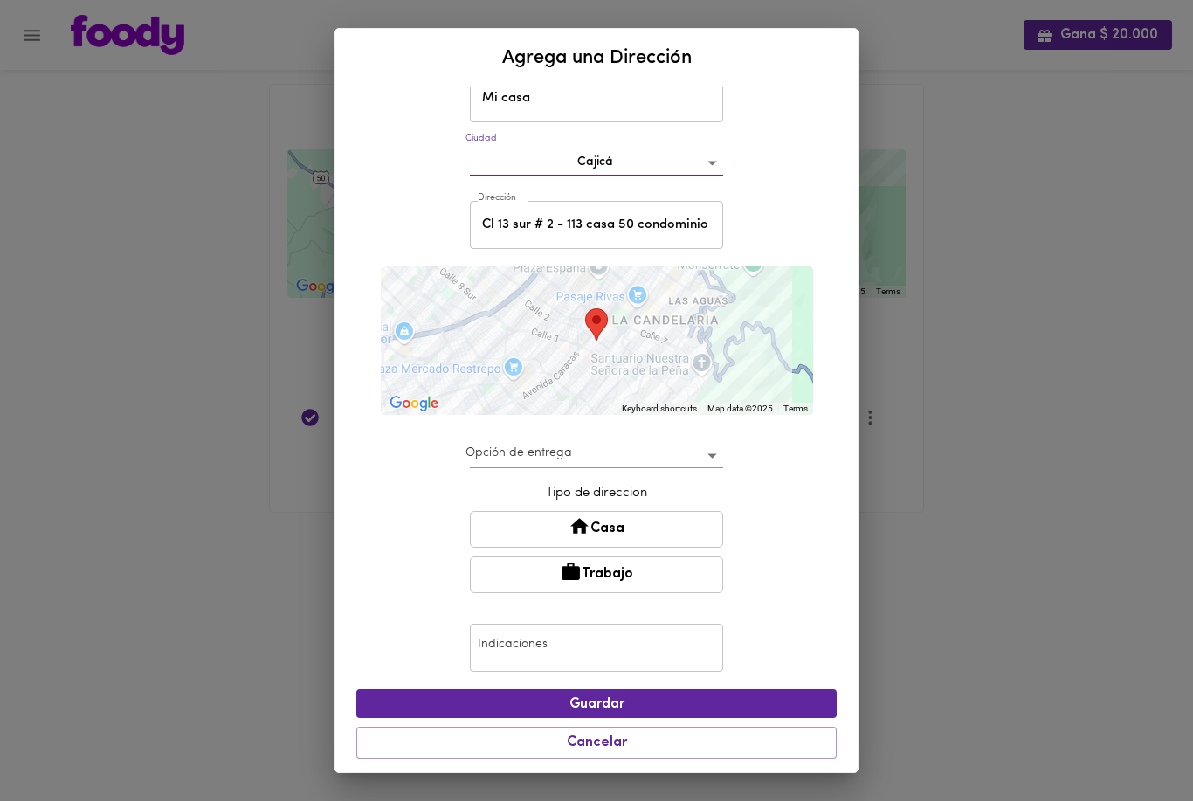
click at [707, 453] on body "Gana $ 20.000 Mis Direcciones Guardadas To navigate the map with touch gestures…" at bounding box center [596, 278] width 1193 height 556
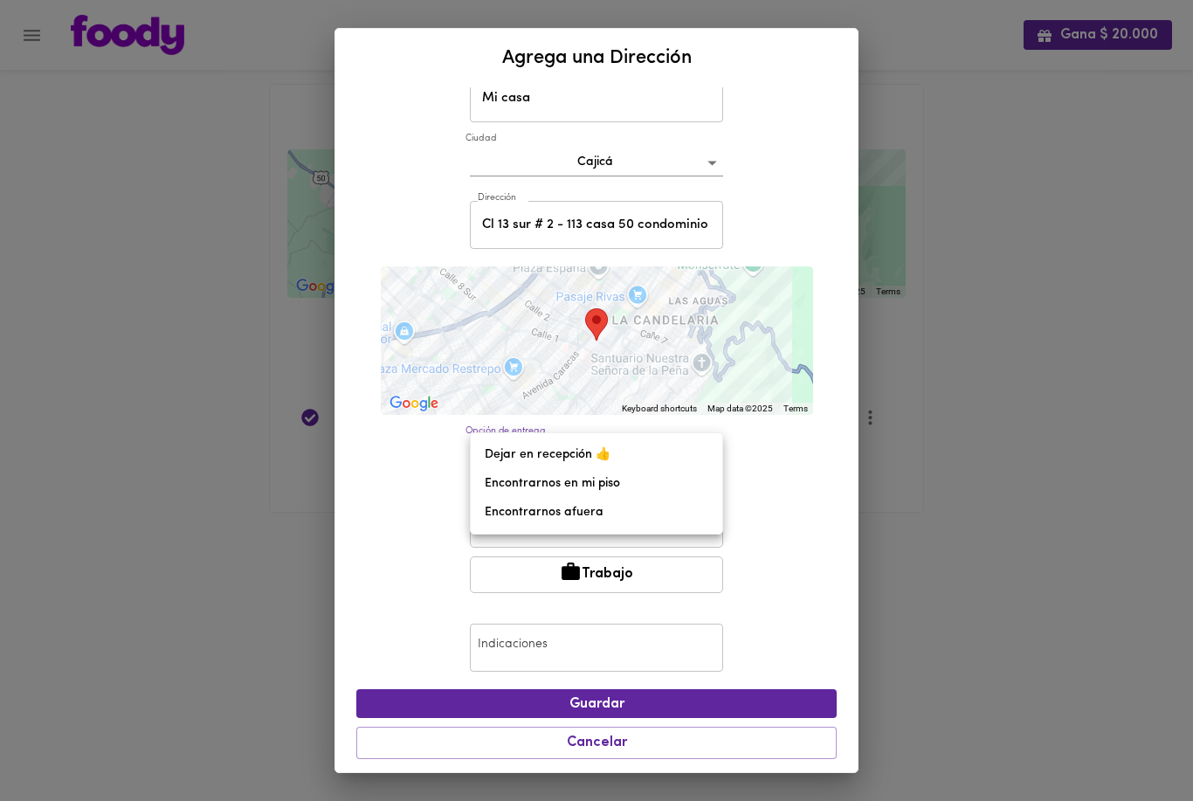
click at [575, 460] on li "Dejar en recepción 👍" at bounding box center [597, 454] width 252 height 29
type input "leave-at-reception"
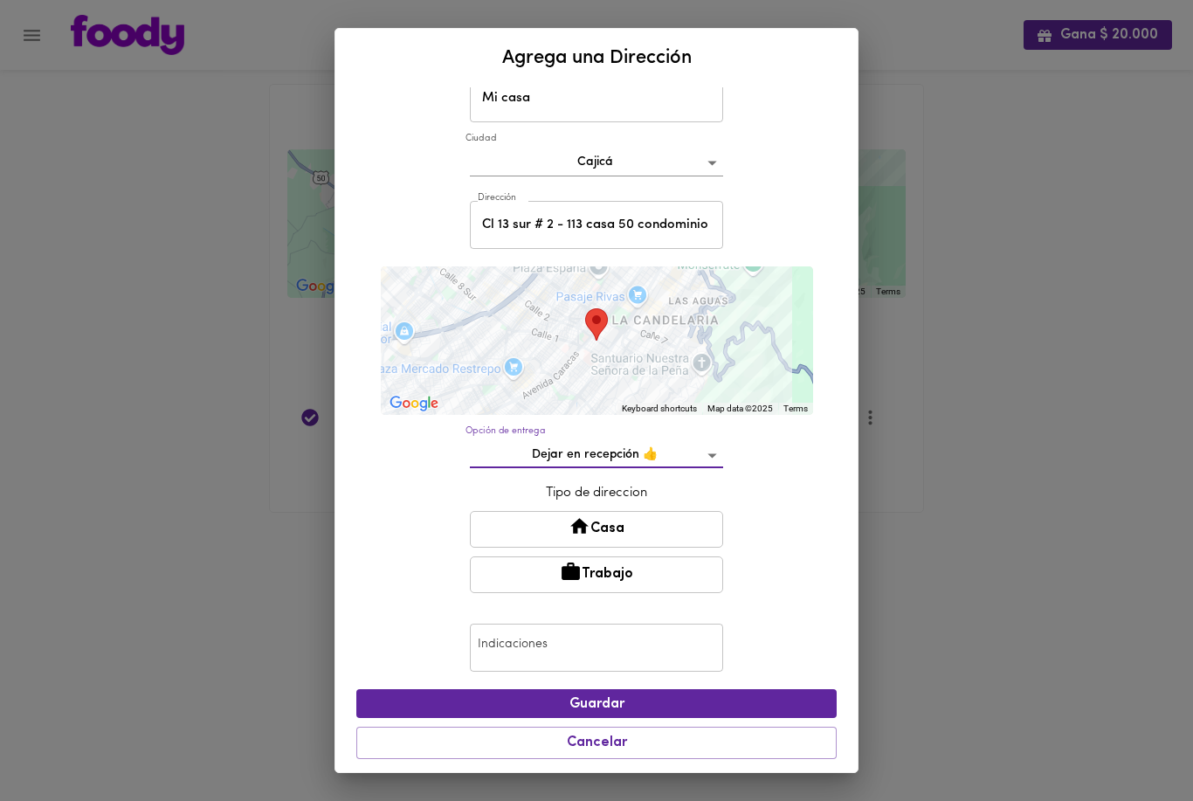
click at [677, 521] on button "Casa" at bounding box center [596, 529] width 253 height 37
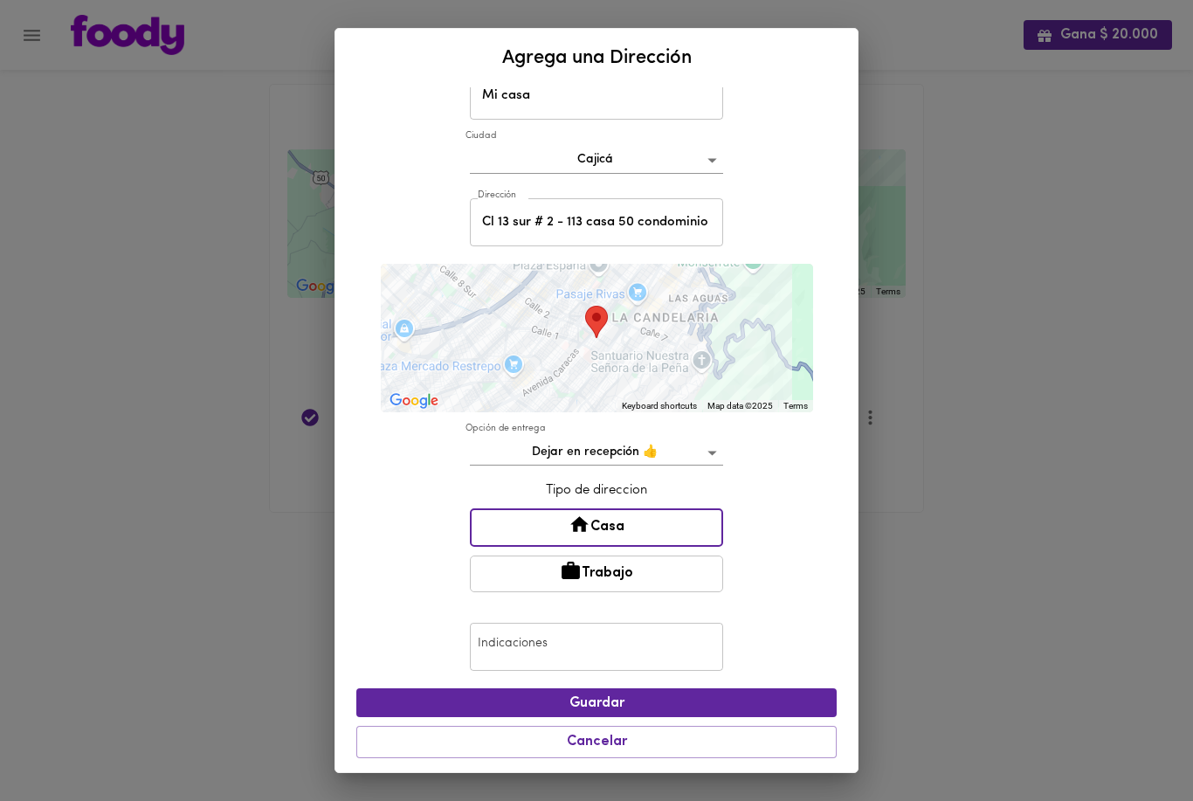
click at [653, 642] on input "text" at bounding box center [596, 647] width 253 height 48
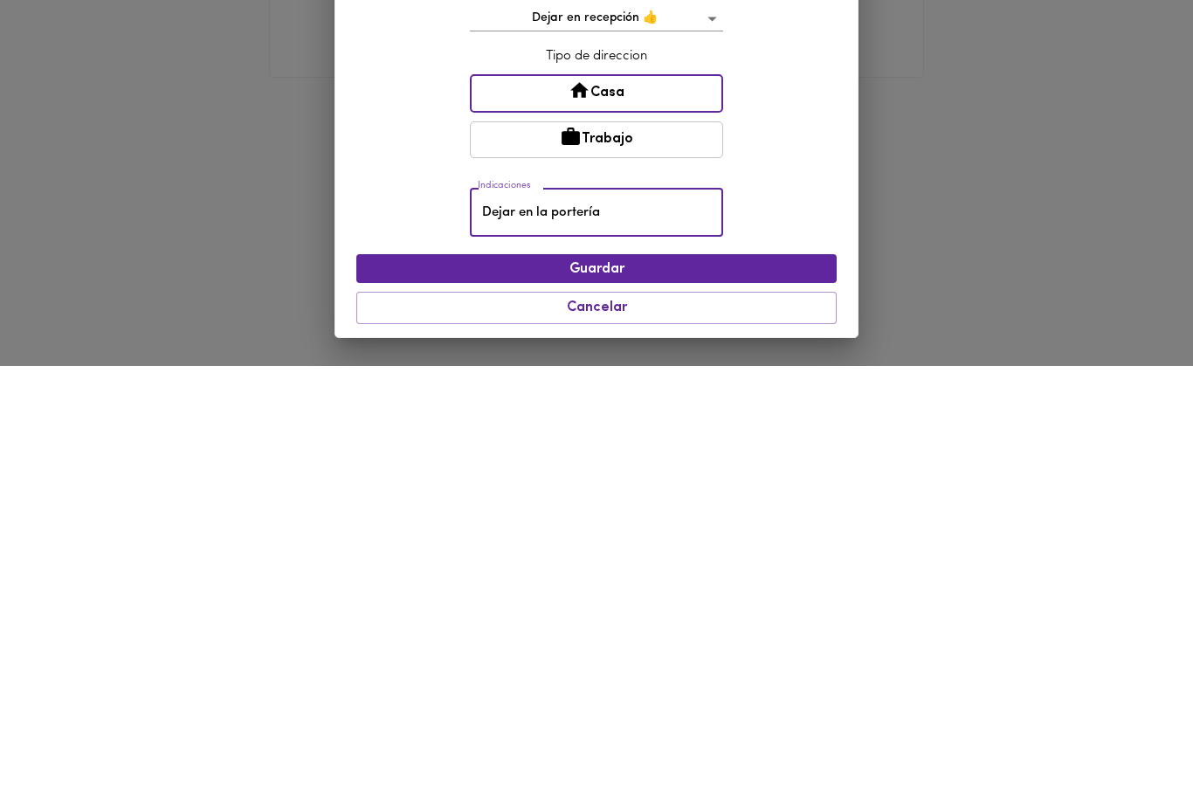
type input "Dejar en la portería"
click at [717, 696] on span "Guardar" at bounding box center [596, 704] width 452 height 17
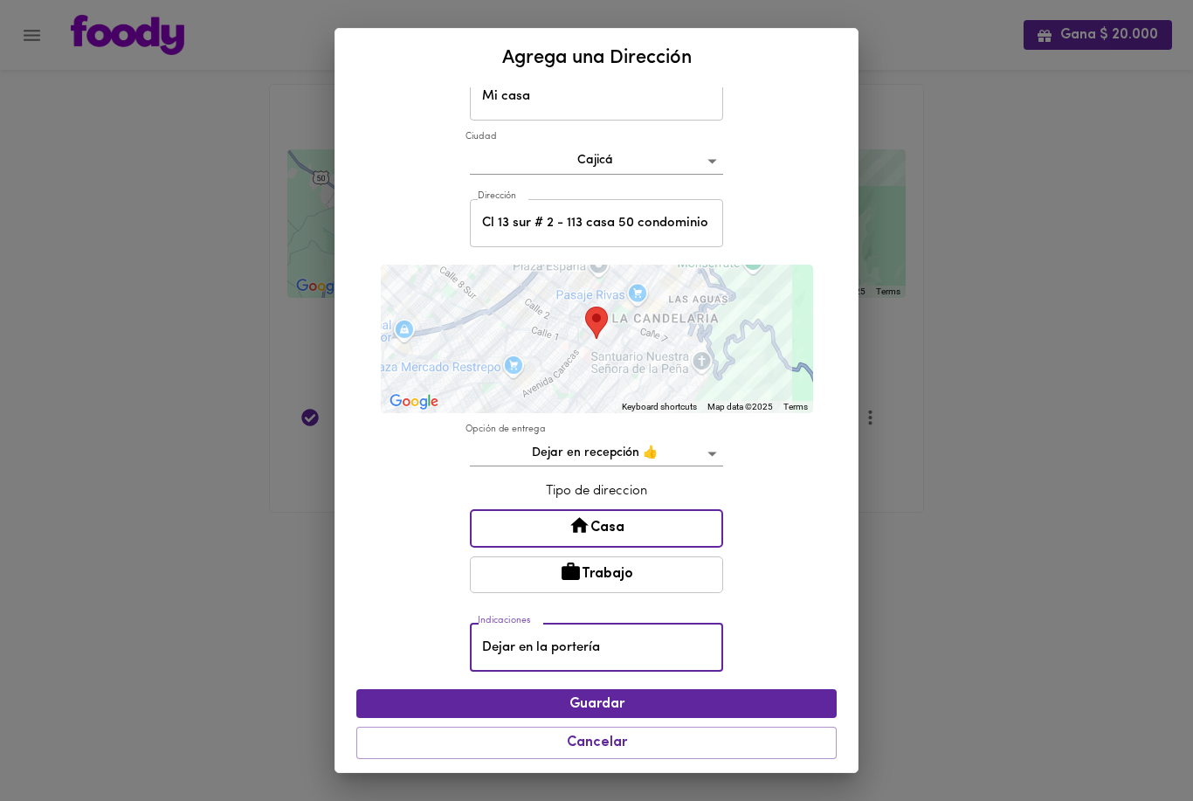
scroll to position [24, 0]
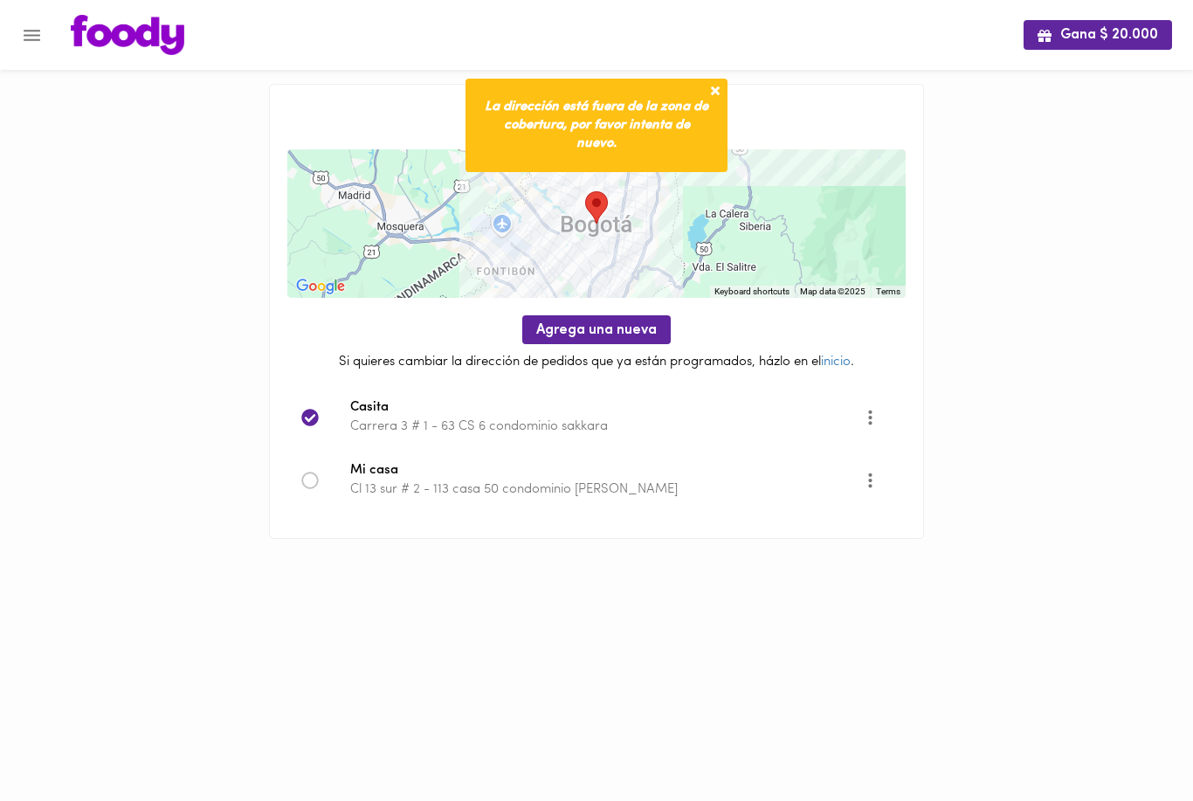
click at [784, 492] on p "Cl 13 sur # 2 - 113 casa 50 condominio [PERSON_NAME]" at bounding box center [607, 489] width 514 height 18
click at [306, 473] on icon at bounding box center [309, 480] width 17 height 17
click at [331, 476] on div at bounding box center [325, 480] width 49 height 17
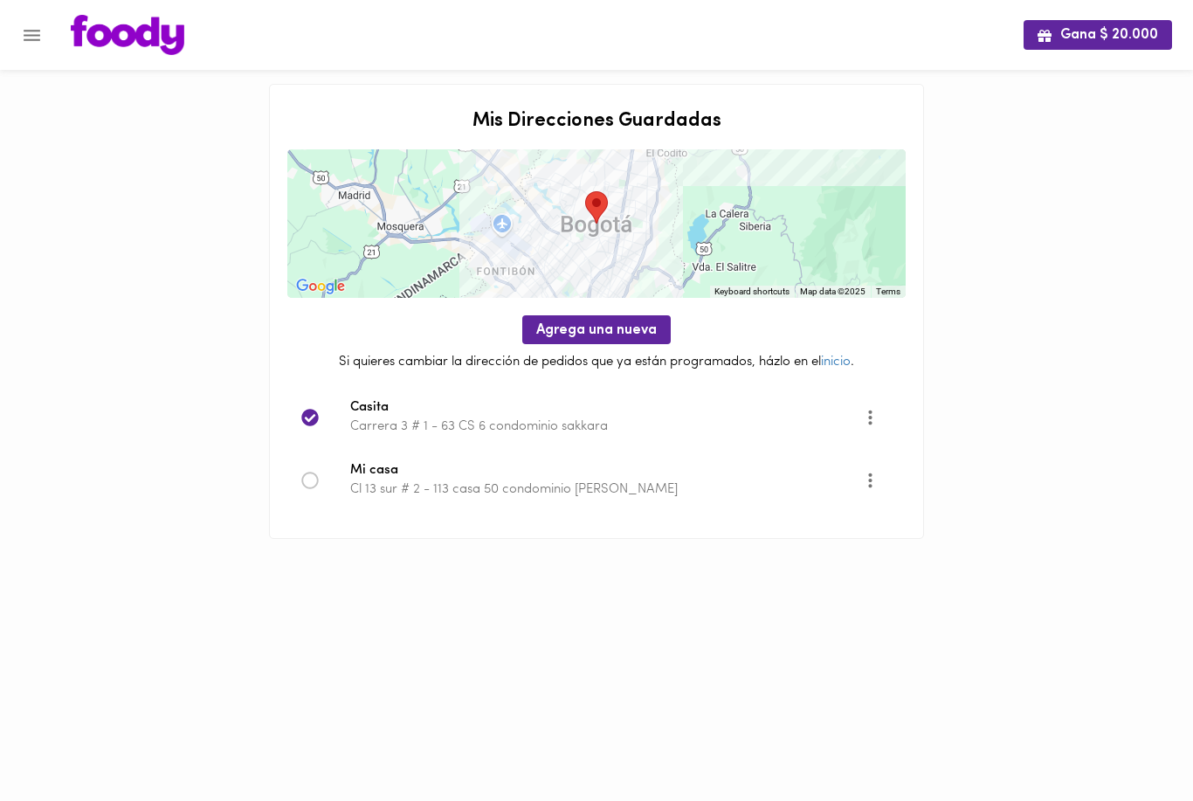
click at [874, 492] on button "More" at bounding box center [870, 480] width 43 height 43
click at [889, 476] on li "Editar" at bounding box center [886, 479] width 73 height 29
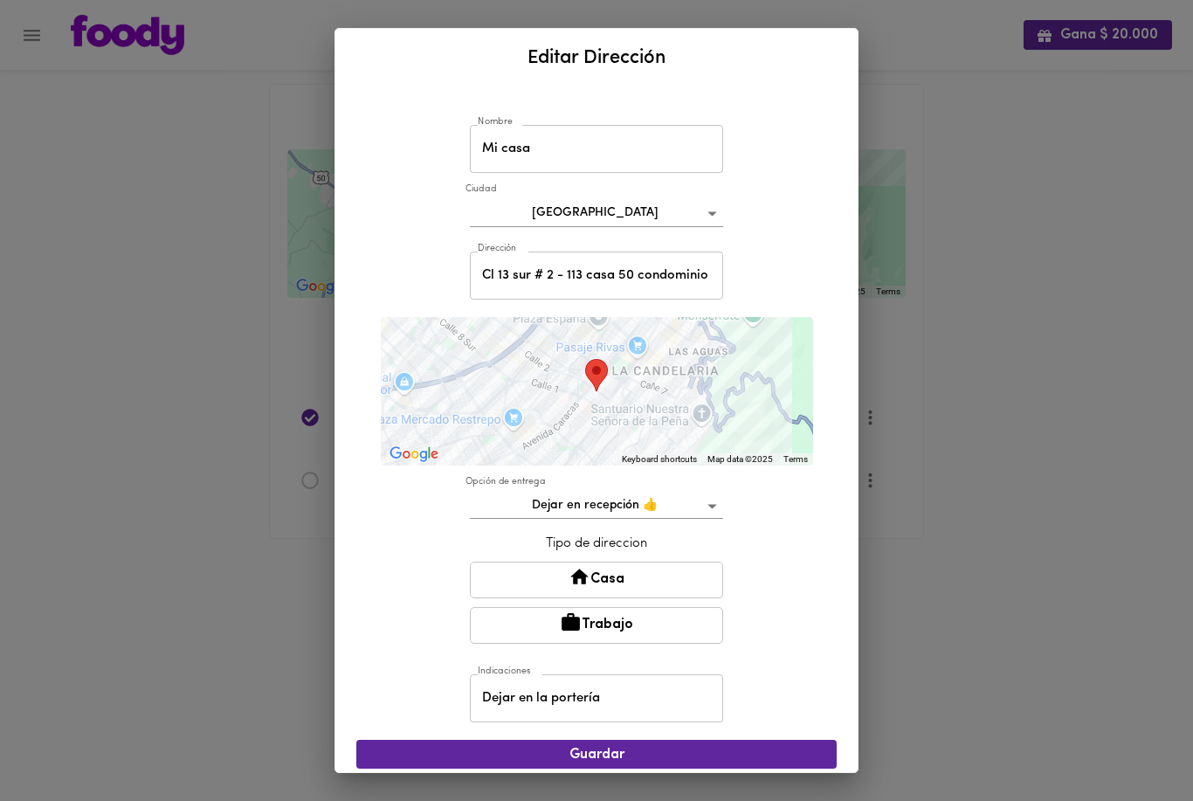
click at [710, 222] on body "Gana $ 20.000 Mis Direcciones Guardadas To navigate the map with touch gestures…" at bounding box center [596, 291] width 1193 height 583
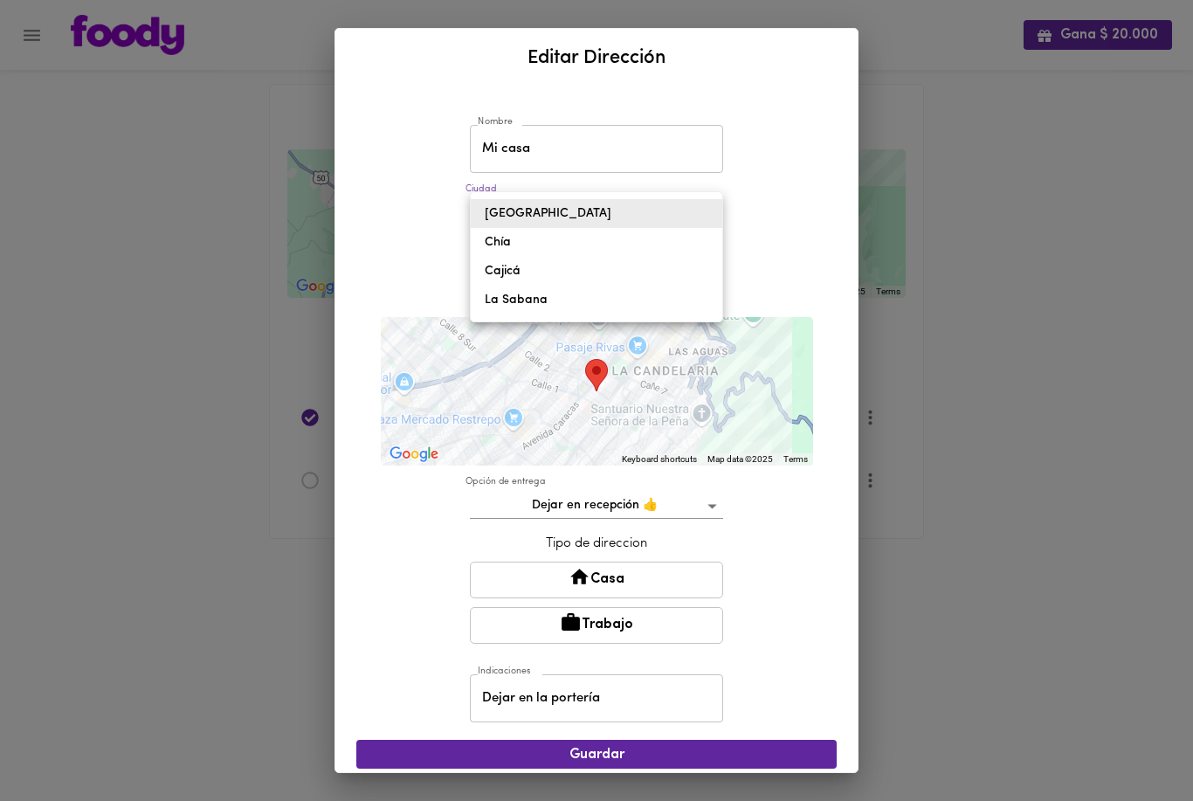
click at [593, 273] on li "Cajicá" at bounding box center [597, 271] width 252 height 29
type input "cajica"
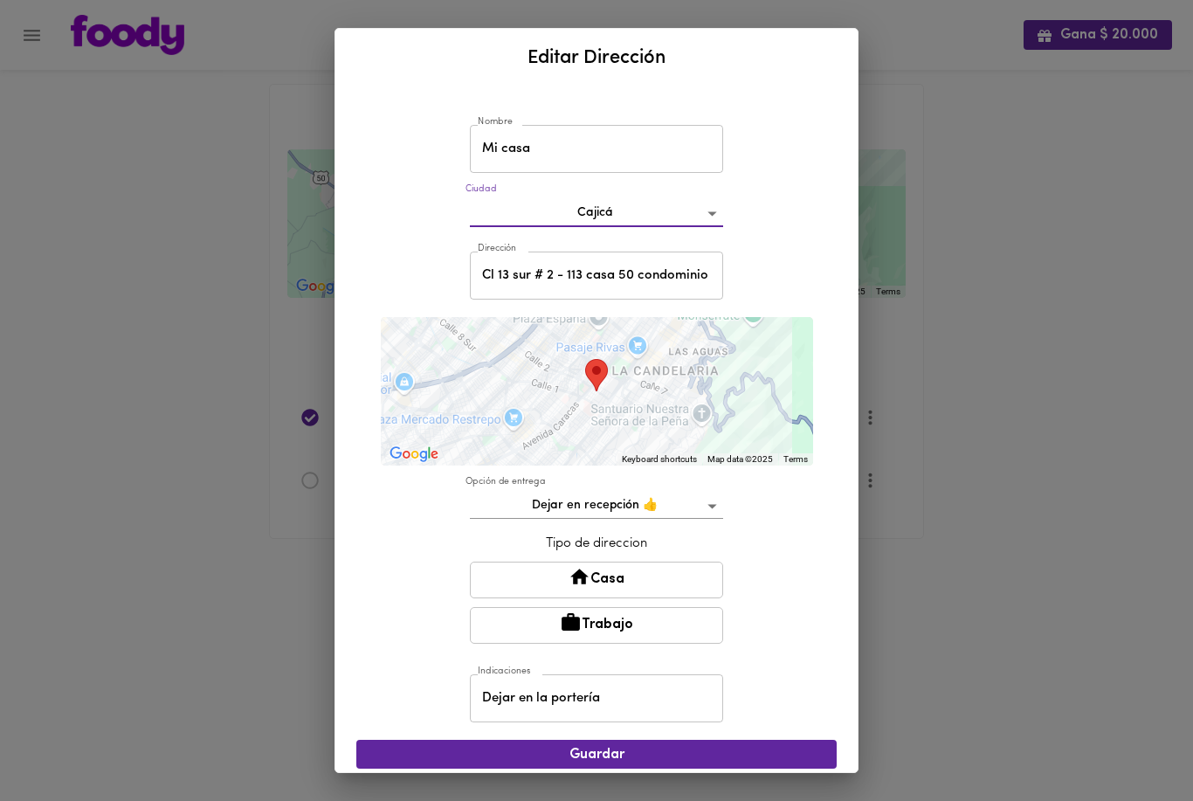
click at [800, 276] on div "Nombre Mi casa Nombre [GEOGRAPHIC_DATA] cajica Dirección Cl 13 sur # 2 - 113 ca…" at bounding box center [596, 456] width 480 height 724
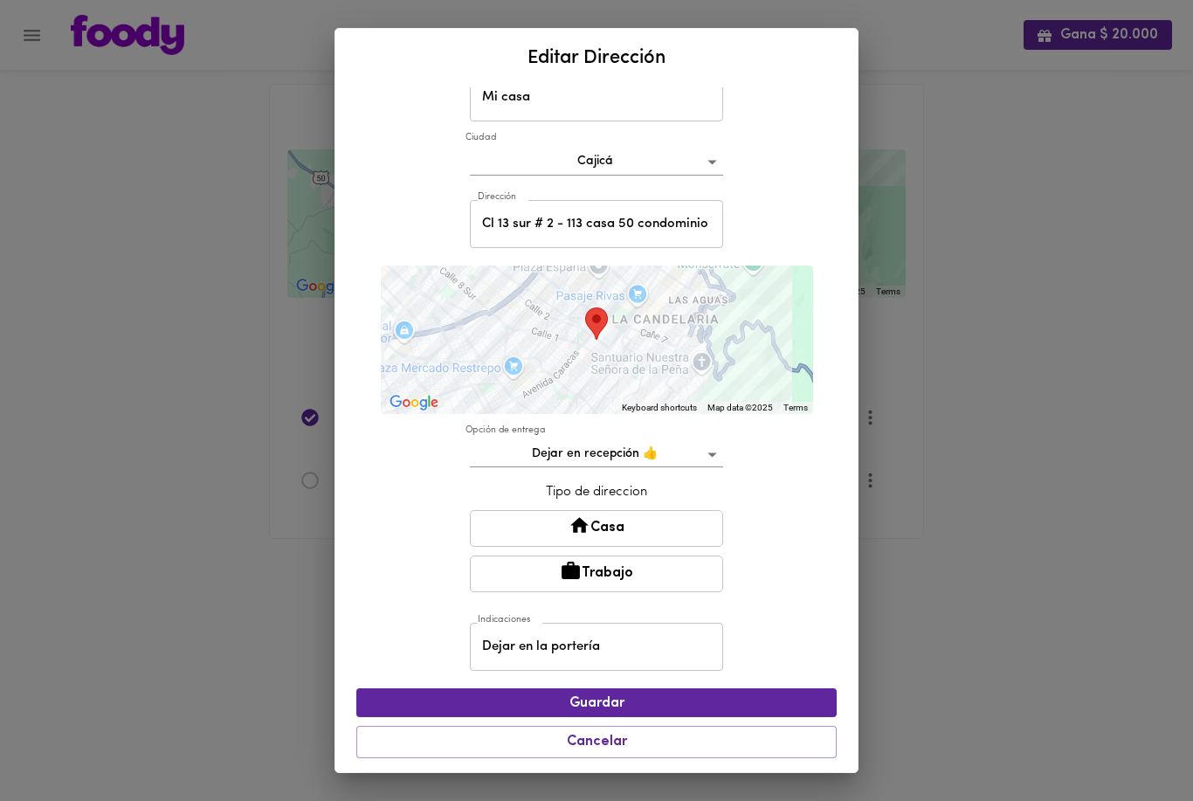
scroll to position [51, 0]
click at [678, 522] on button "Casa" at bounding box center [596, 529] width 253 height 37
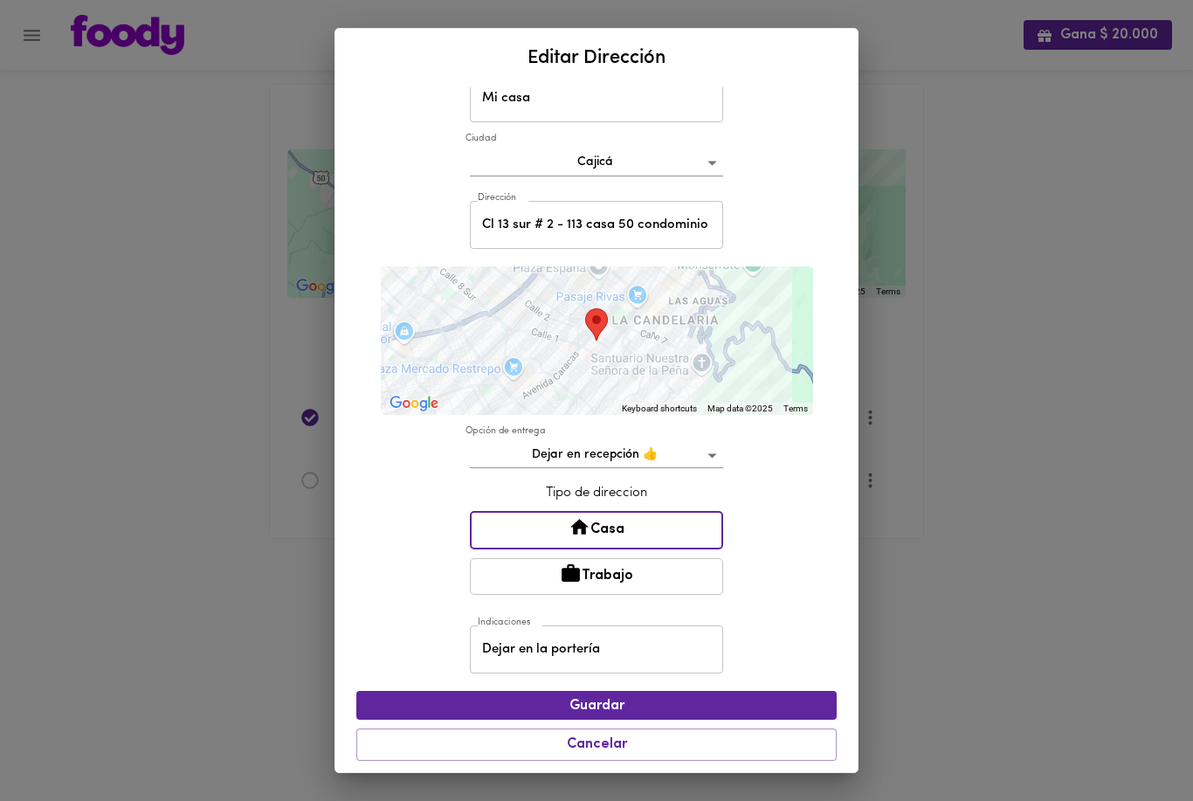
click at [679, 708] on span "Guardar" at bounding box center [596, 706] width 452 height 17
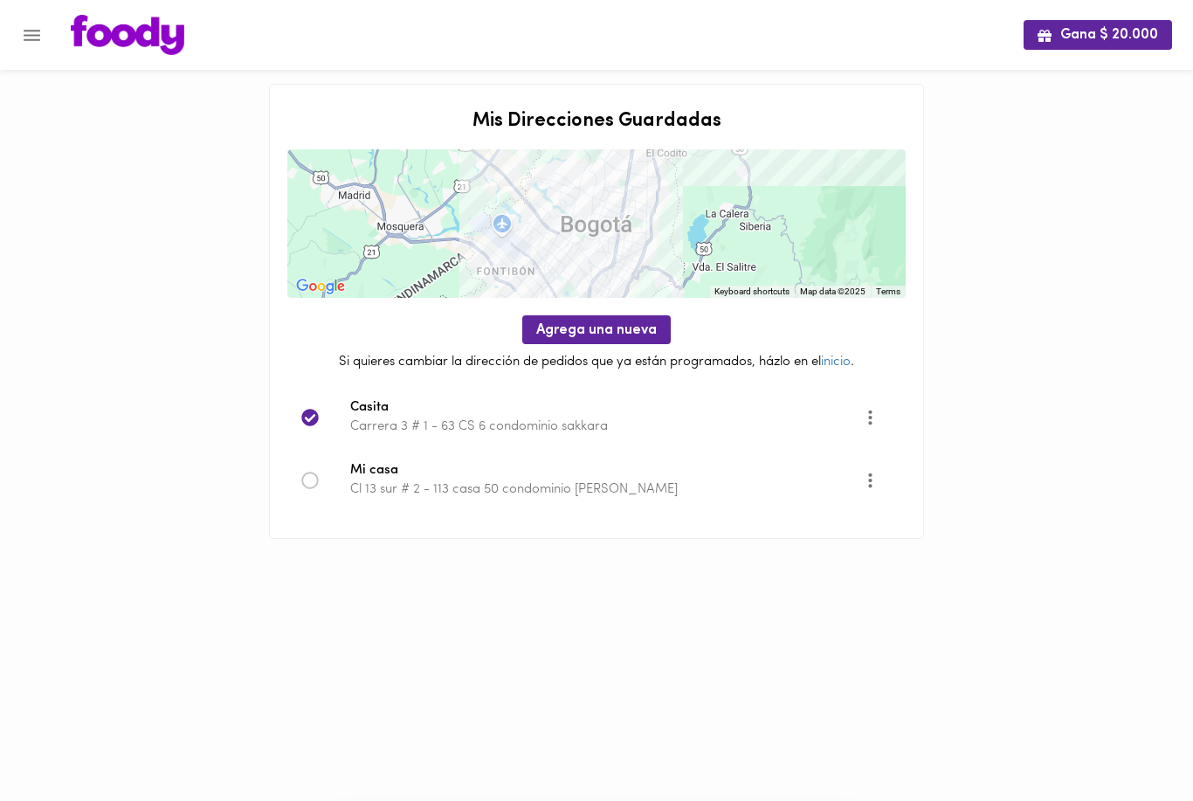
scroll to position [24, 0]
click at [312, 491] on div "Mi casa Cl 13 sur # 2 - 113 casa 50 condominio [PERSON_NAME]" at bounding box center [596, 480] width 618 height 63
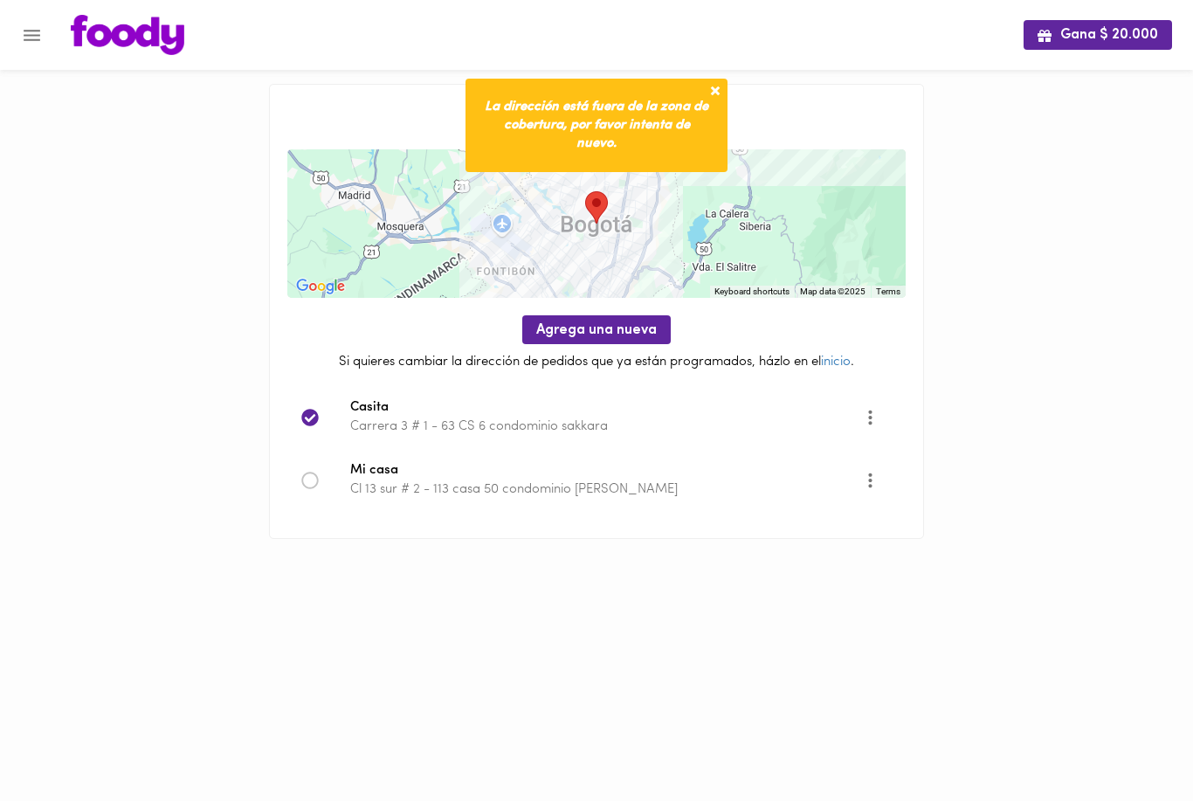
click at [882, 484] on button "More" at bounding box center [870, 480] width 43 height 43
click at [904, 470] on li "Editar" at bounding box center [886, 479] width 73 height 29
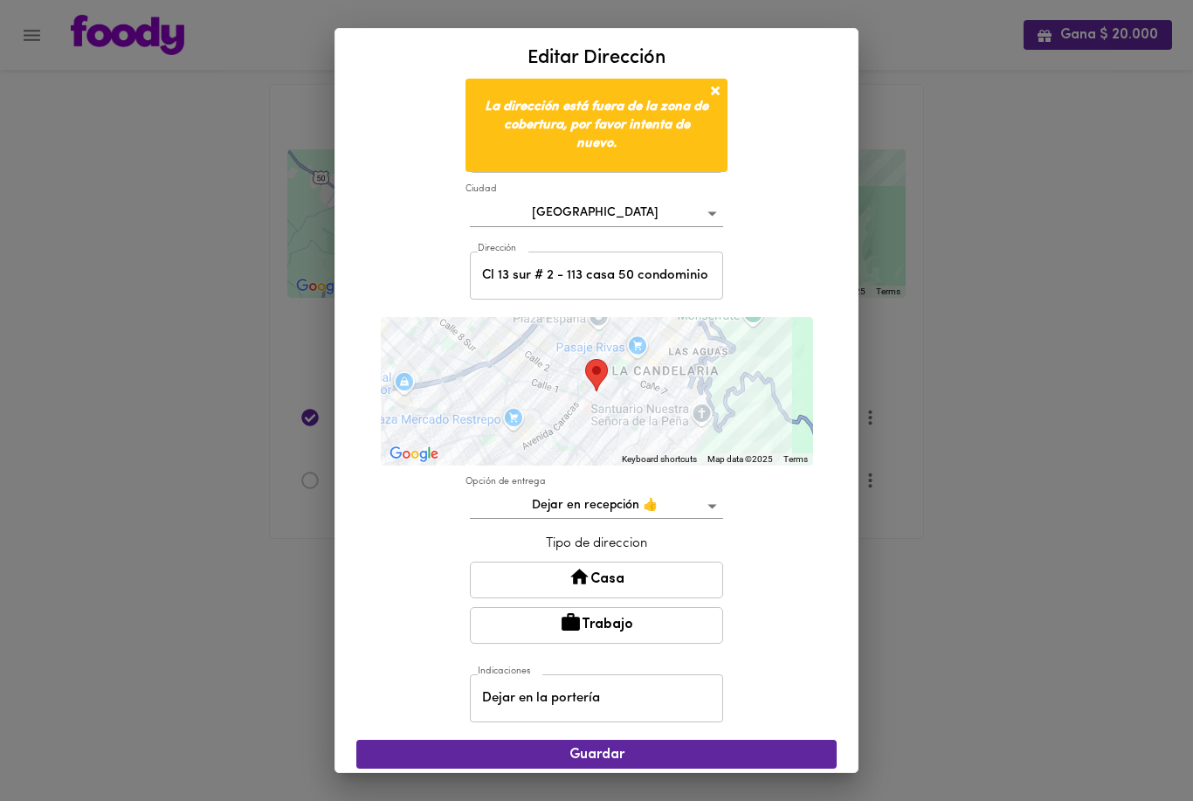
click at [710, 78] on div "Editar Dirección" at bounding box center [596, 58] width 522 height 59
click at [714, 96] on span at bounding box center [715, 90] width 17 height 17
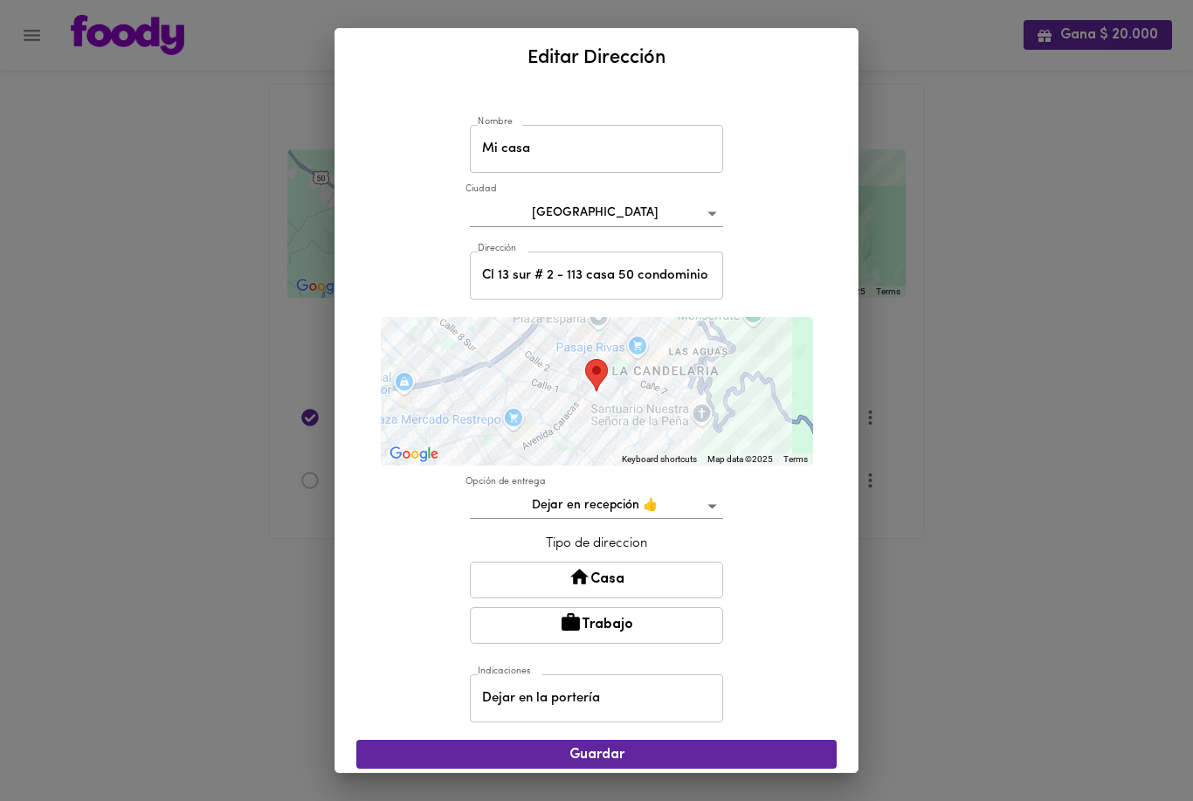
click at [708, 275] on input "Cl 13 sur # 2 - 113 casa 50 condominio [PERSON_NAME]" at bounding box center [596, 276] width 253 height 48
click at [806, 225] on div "Nombre Mi [GEOGRAPHIC_DATA] Dirección Cl 13 sur # 2 - 113 casa 50 condominio [P…" at bounding box center [596, 456] width 480 height 724
click at [720, 218] on body "Gana $ 20.000 Mis Direcciones Guardadas To navigate the map with touch gestures…" at bounding box center [596, 291] width 1193 height 583
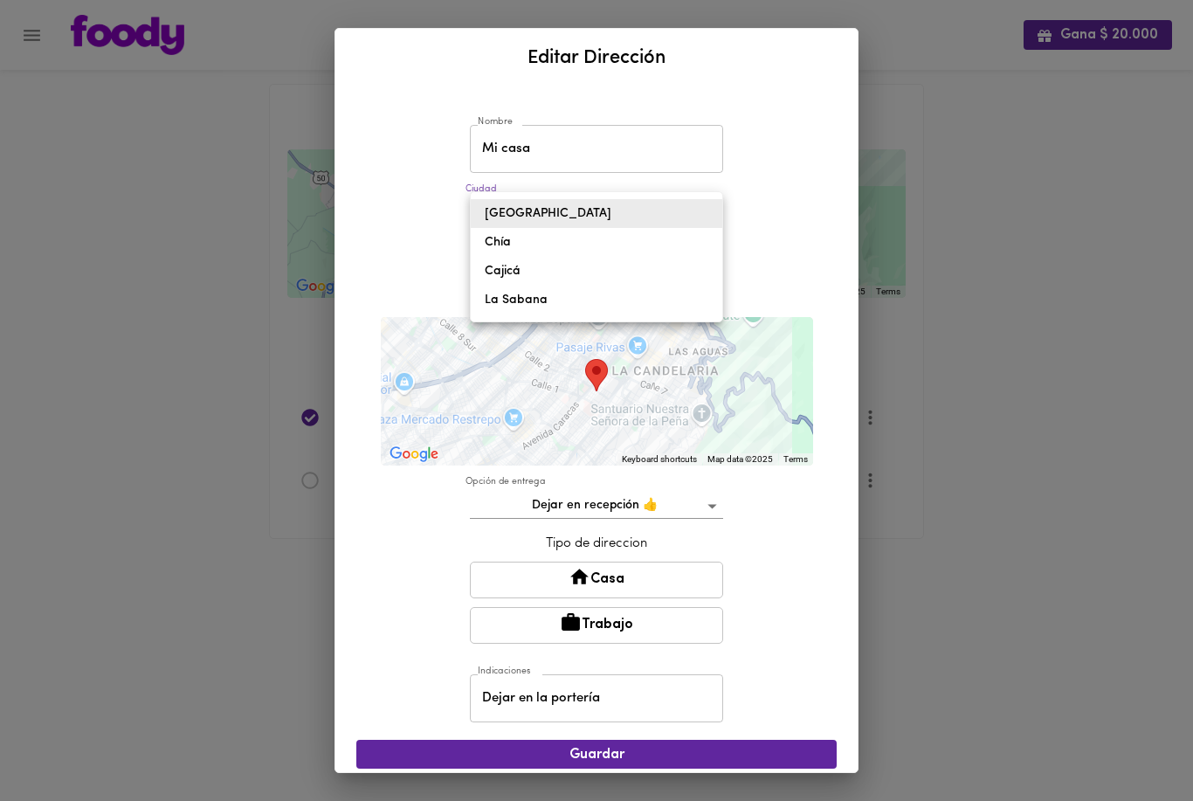
click at [513, 272] on li "Cajicá" at bounding box center [597, 271] width 252 height 29
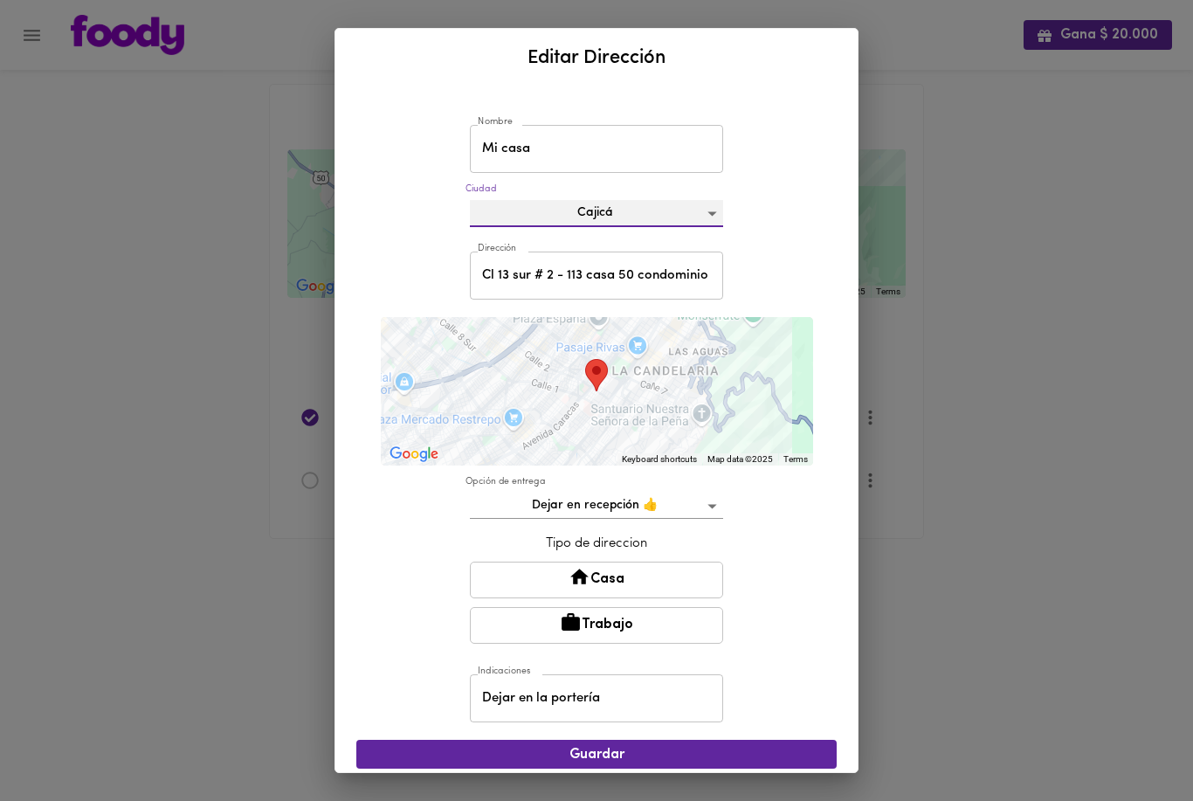
type input "cajica"
click at [818, 550] on div "Nombre Mi casa Nombre [GEOGRAPHIC_DATA] cajica Dirección Cl 13 sur # 2 - 113 ca…" at bounding box center [596, 456] width 480 height 724
click at [694, 276] on input "Cl 13 sur # 2 - 113 casa 50 condominio [PERSON_NAME]" at bounding box center [596, 276] width 253 height 48
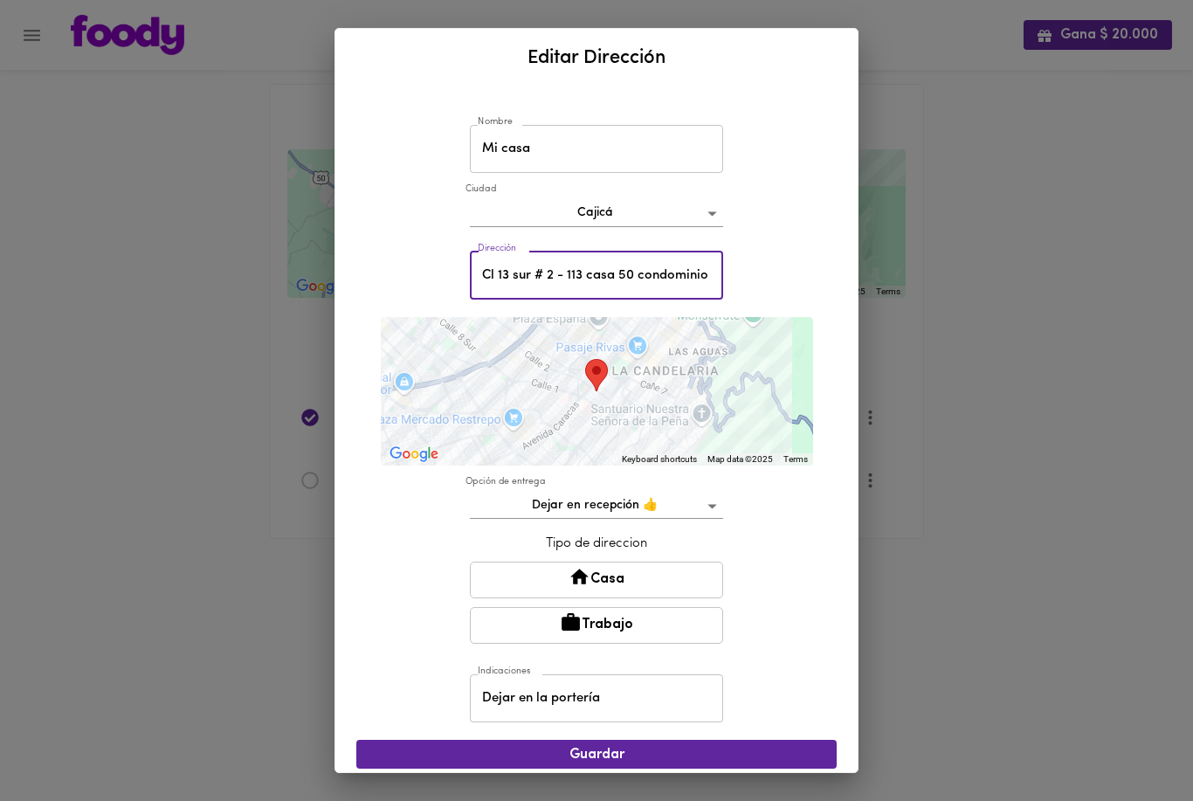
click at [808, 275] on div "Nombre Mi casa Nombre [GEOGRAPHIC_DATA] cajica Dirección Cl 13 sur # 2 - 113 ca…" at bounding box center [596, 456] width 480 height 724
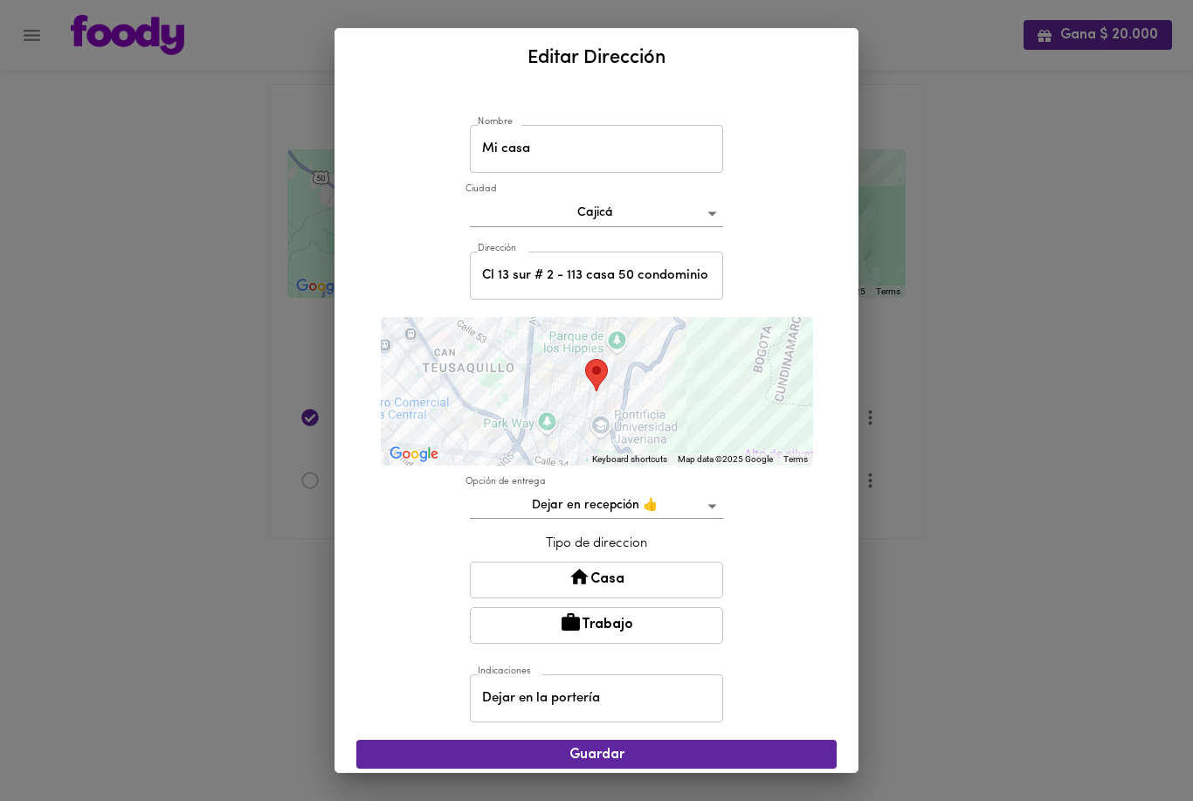
click at [668, 265] on input "Cl 13 sur # 2 - 113 casa 50 condominio [PERSON_NAME]" at bounding box center [596, 276] width 253 height 48
click at [826, 268] on div "Nombre Mi casa Nombre [GEOGRAPHIC_DATA] cajica Dirección Cl 13 sur # 2 - 113 ca…" at bounding box center [596, 456] width 480 height 724
click at [671, 583] on button "Casa" at bounding box center [596, 580] width 253 height 37
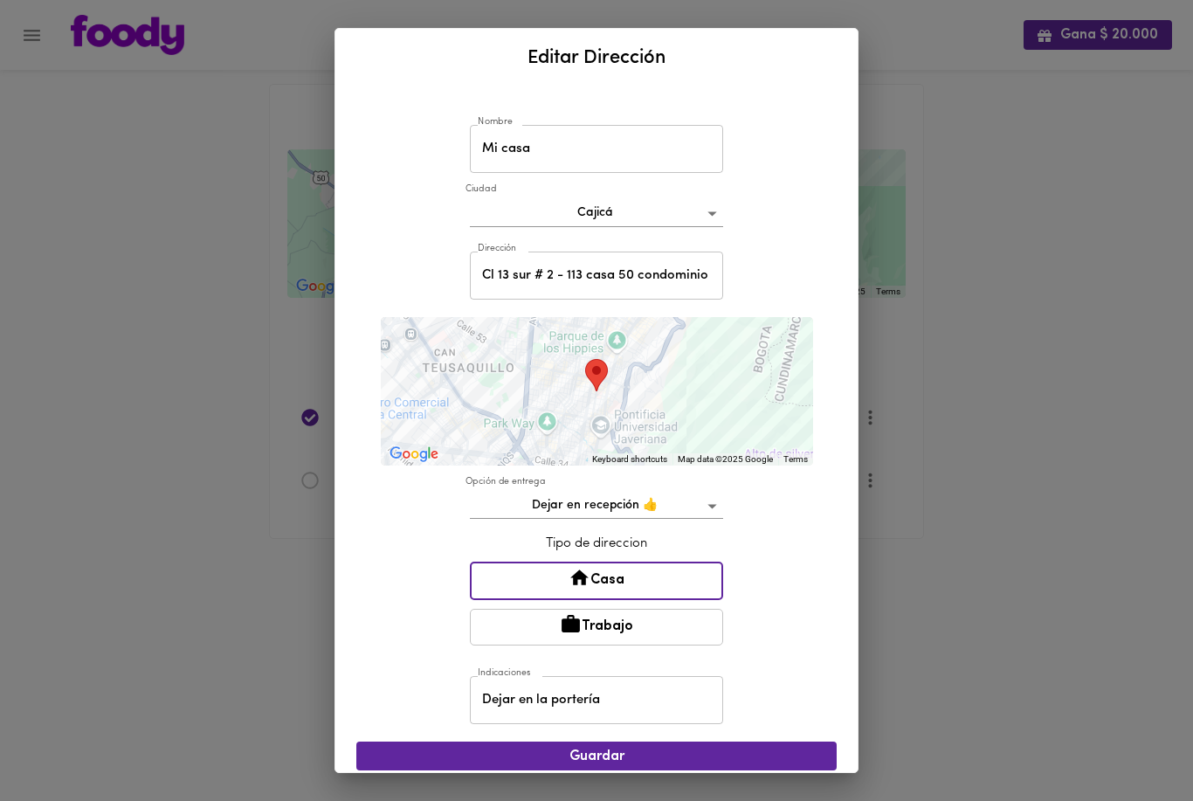
click at [671, 757] on span "Guardar" at bounding box center [596, 757] width 452 height 17
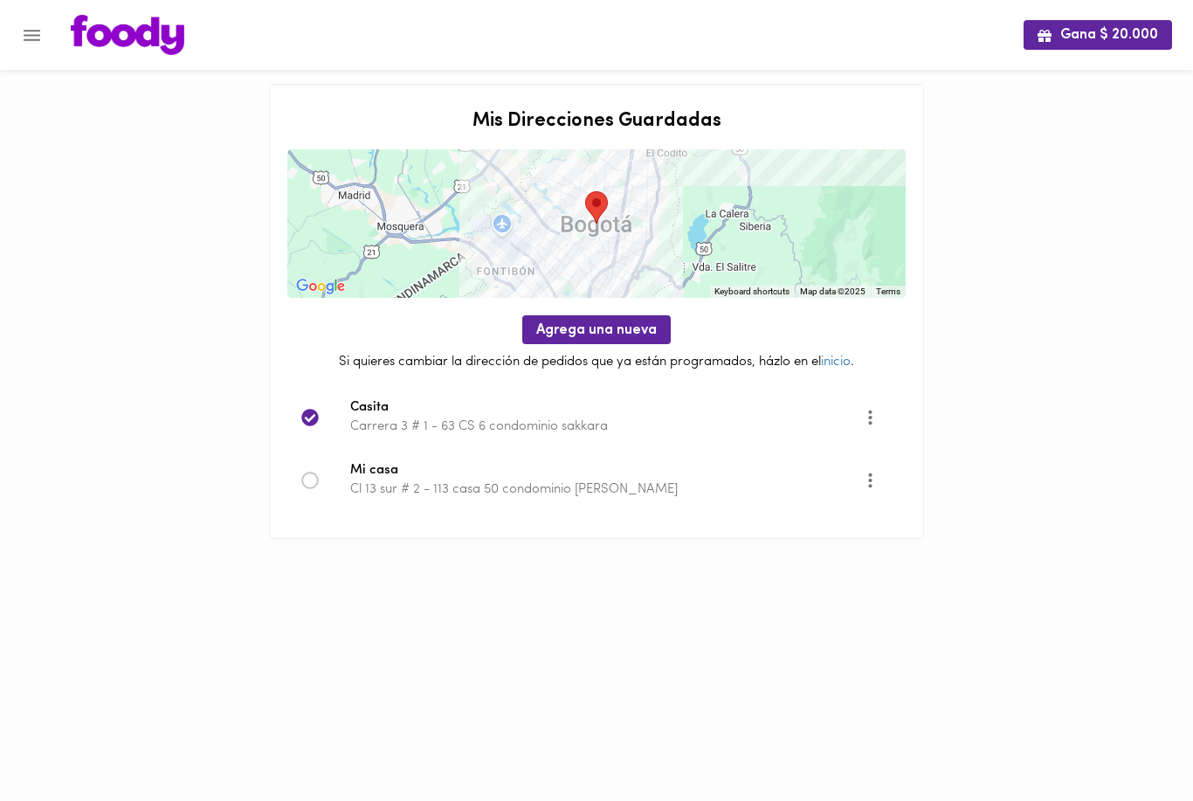
click at [307, 480] on icon at bounding box center [309, 480] width 17 height 17
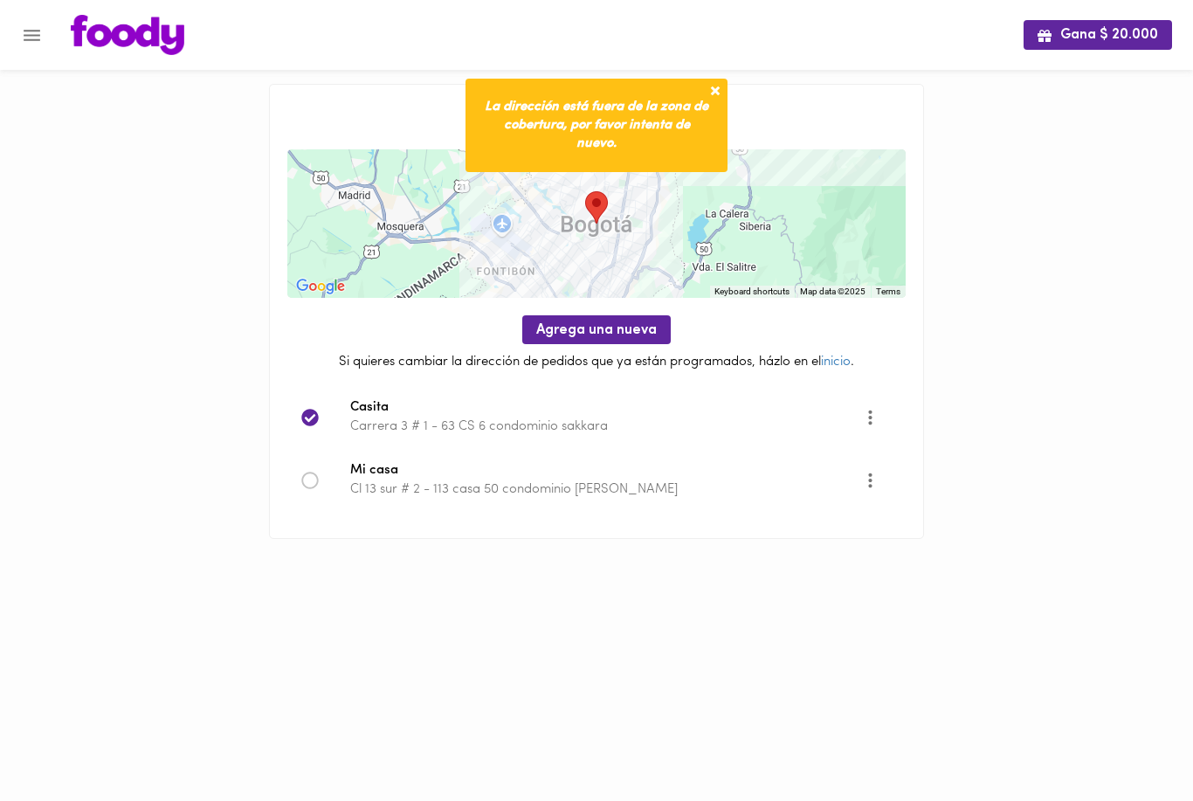
click at [880, 484] on icon "More" at bounding box center [871, 480] width 22 height 22
click at [903, 515] on li "Eliminar" at bounding box center [886, 508] width 73 height 29
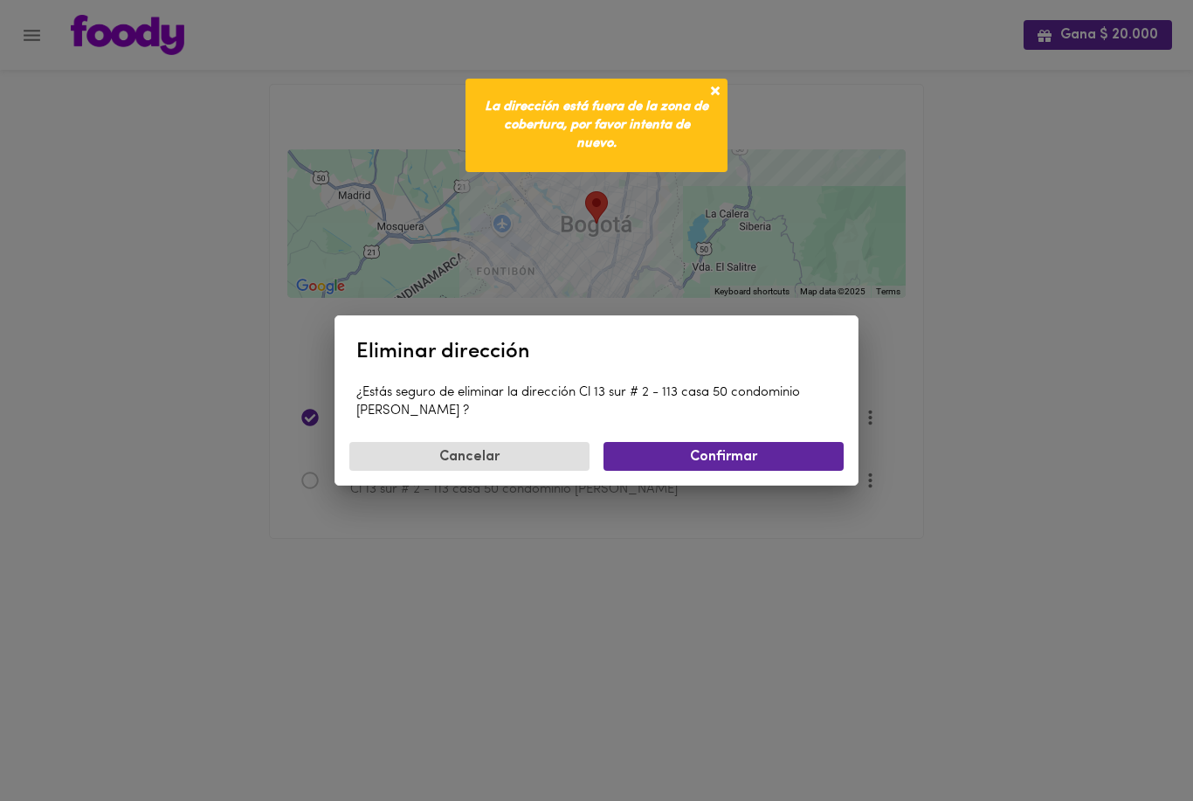
click at [781, 468] on button "Confirmar" at bounding box center [724, 456] width 240 height 29
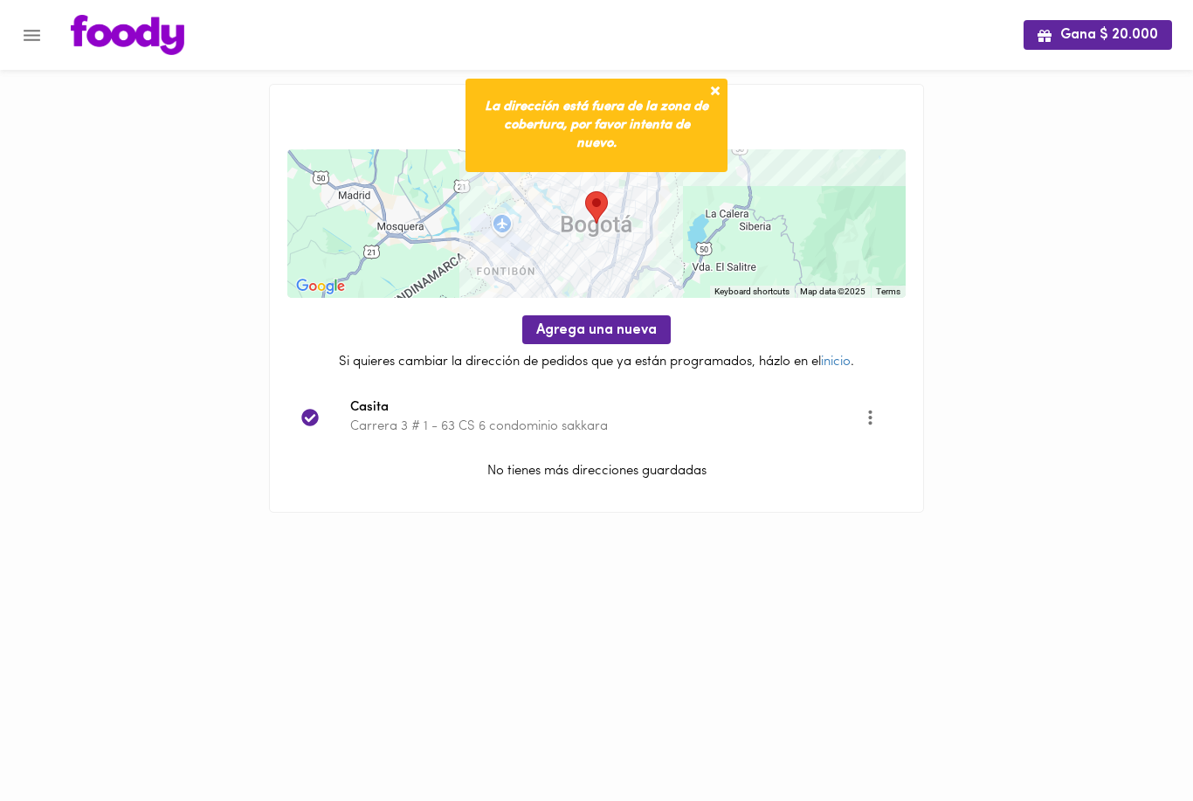
click at [880, 418] on icon "Opciones" at bounding box center [871, 417] width 22 height 22
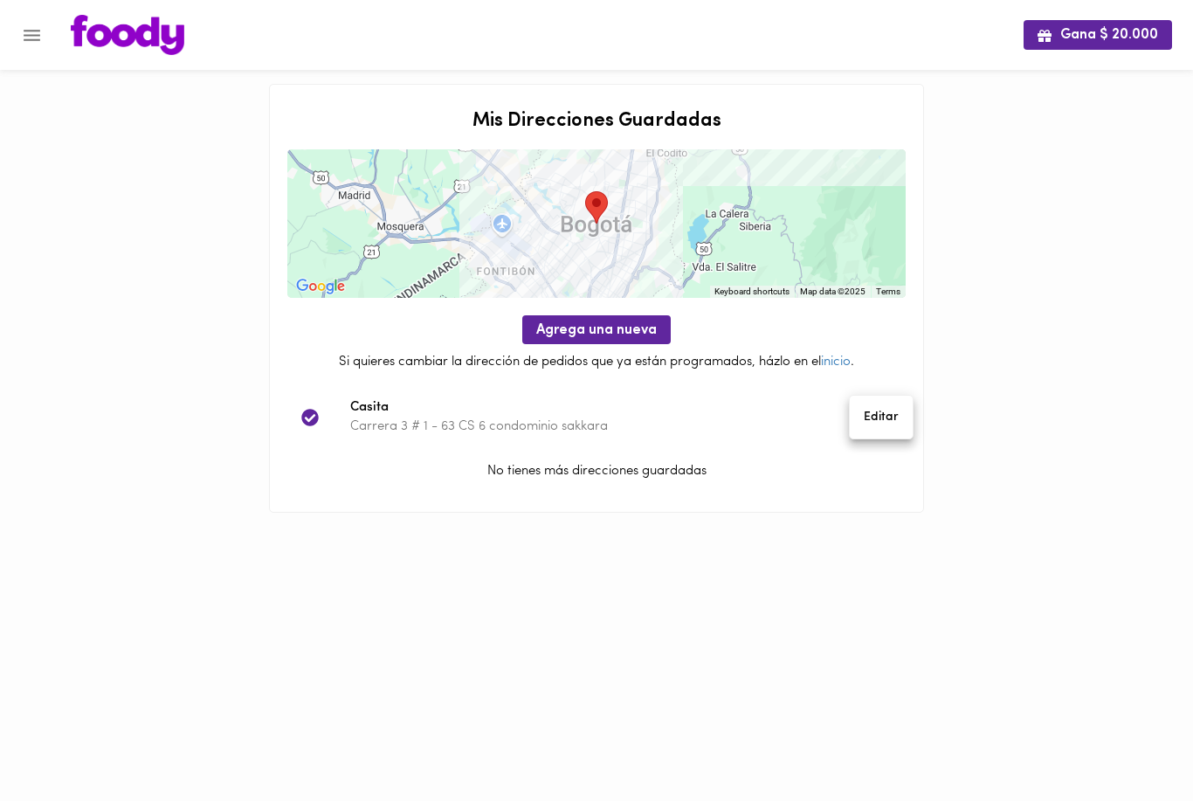
click at [893, 423] on li "Editar" at bounding box center [881, 417] width 63 height 29
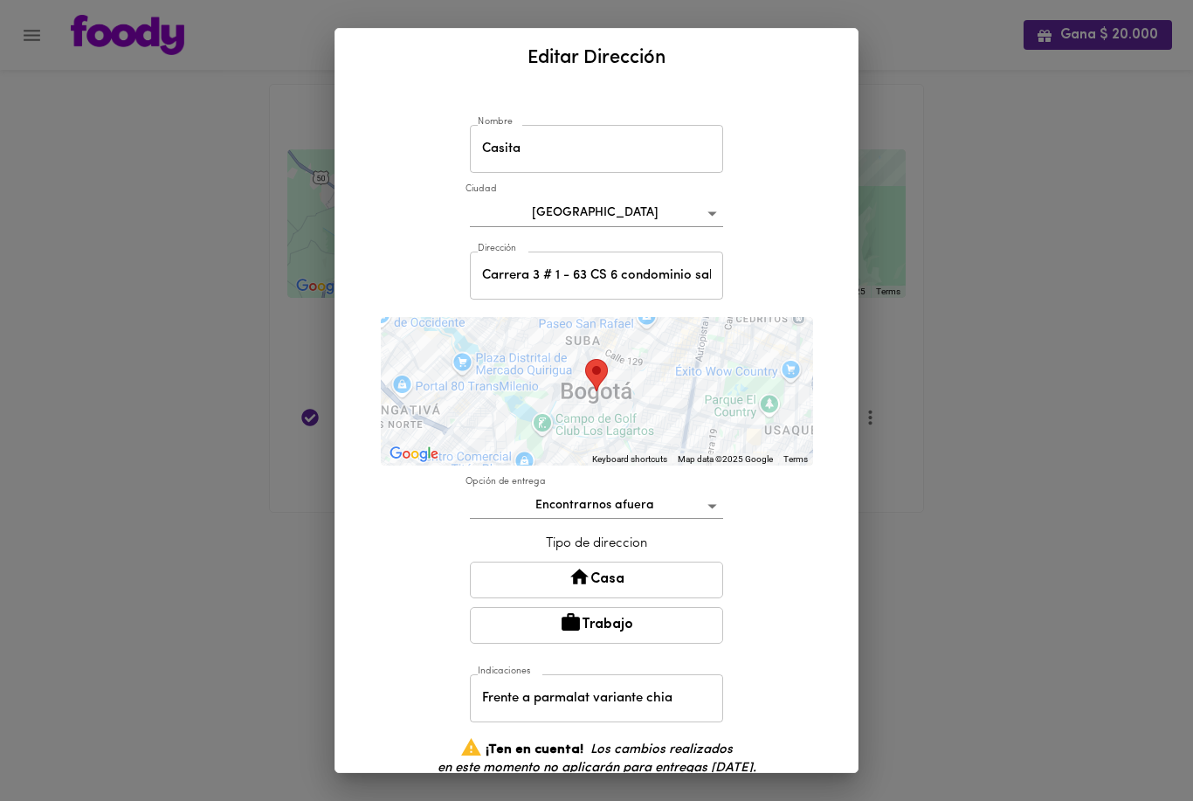
click at [252, 468] on div "Editar Dirección Nombre Casita [GEOGRAPHIC_DATA] bogota Dirección [STREET_ADDRE…" at bounding box center [596, 400] width 1193 height 801
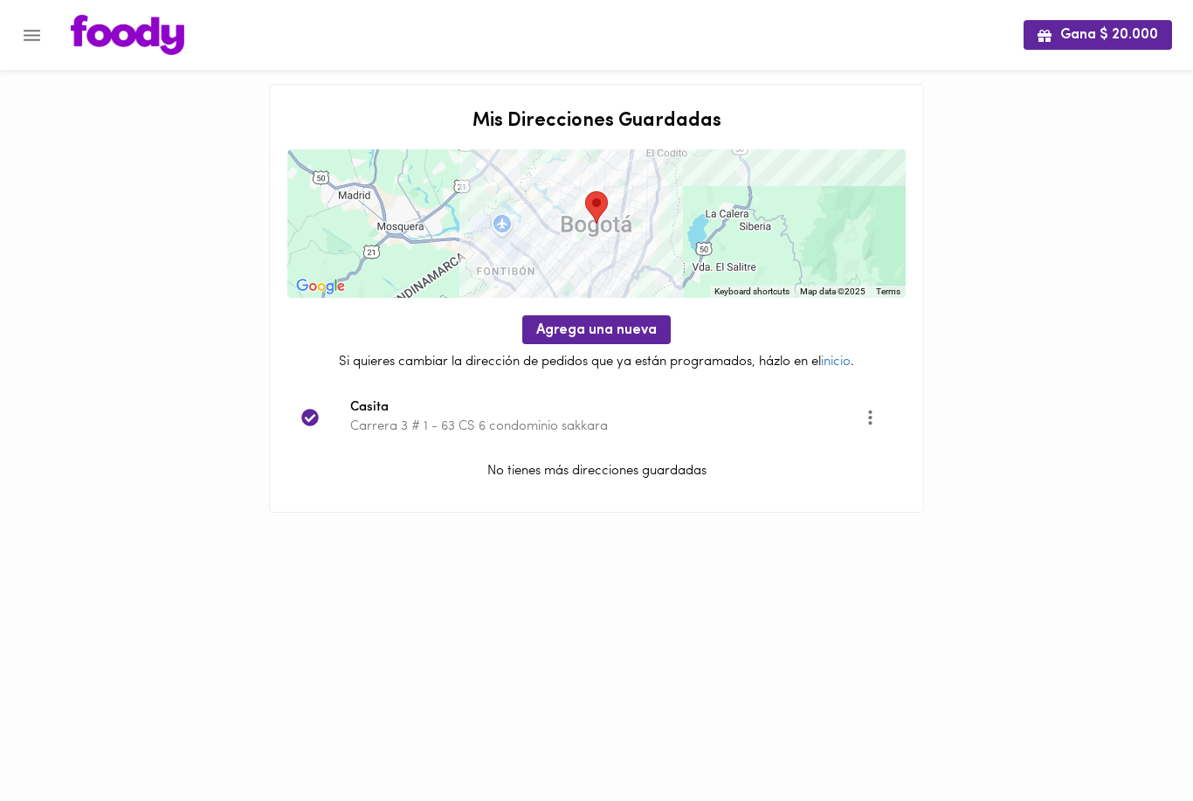
click at [42, 45] on icon "Menu" at bounding box center [32, 35] width 22 height 22
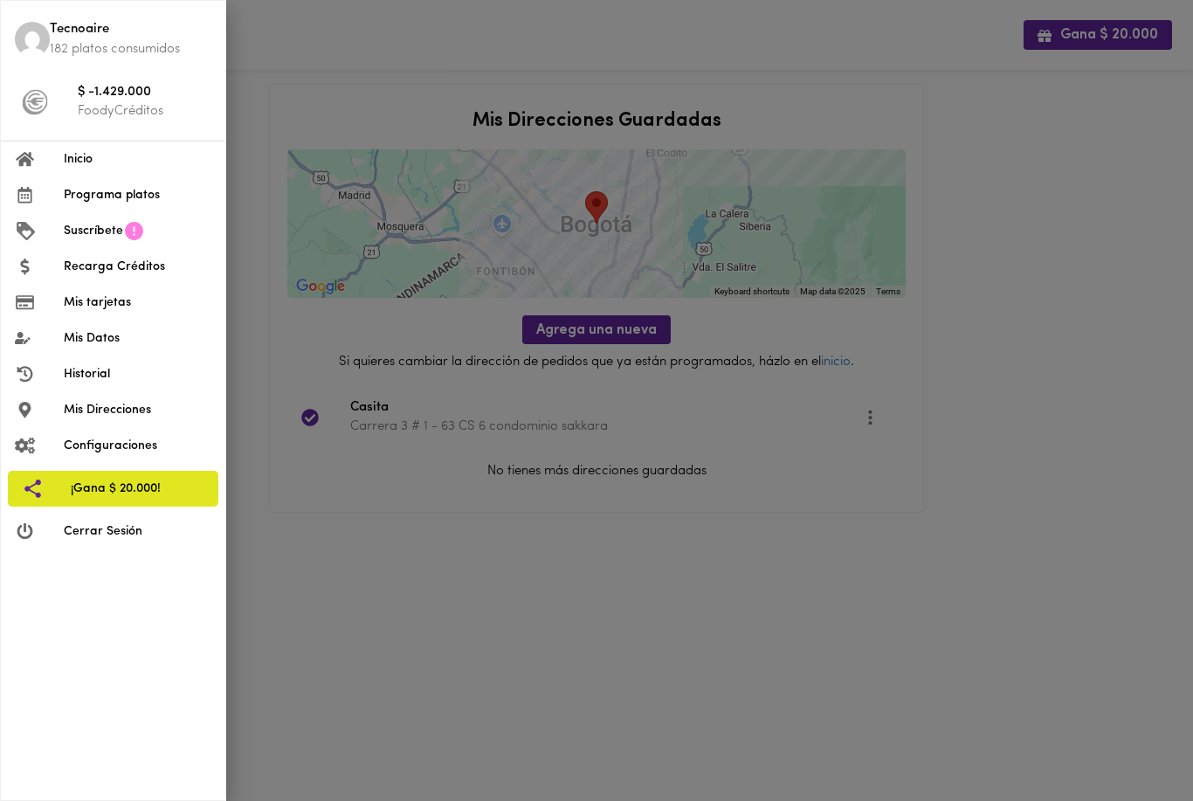
click at [50, 166] on li "Inicio" at bounding box center [113, 160] width 224 height 36
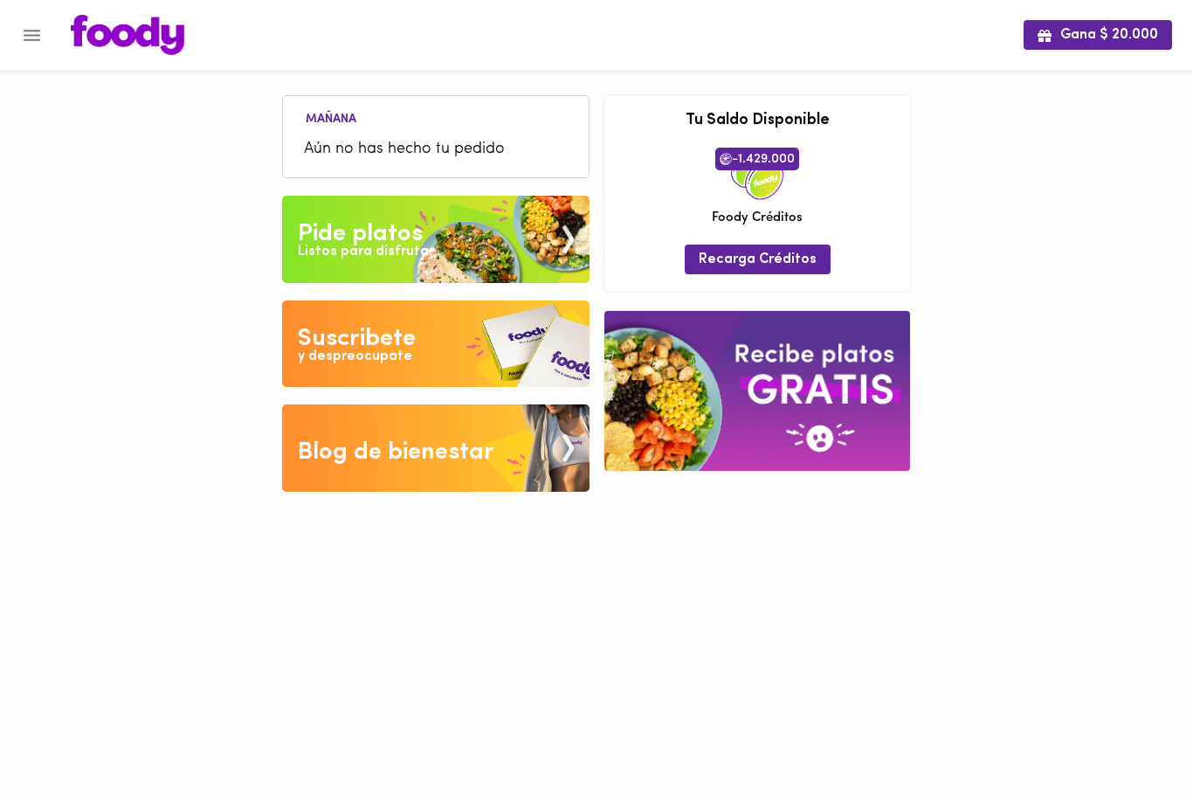
click at [867, 390] on img at bounding box center [757, 391] width 306 height 160
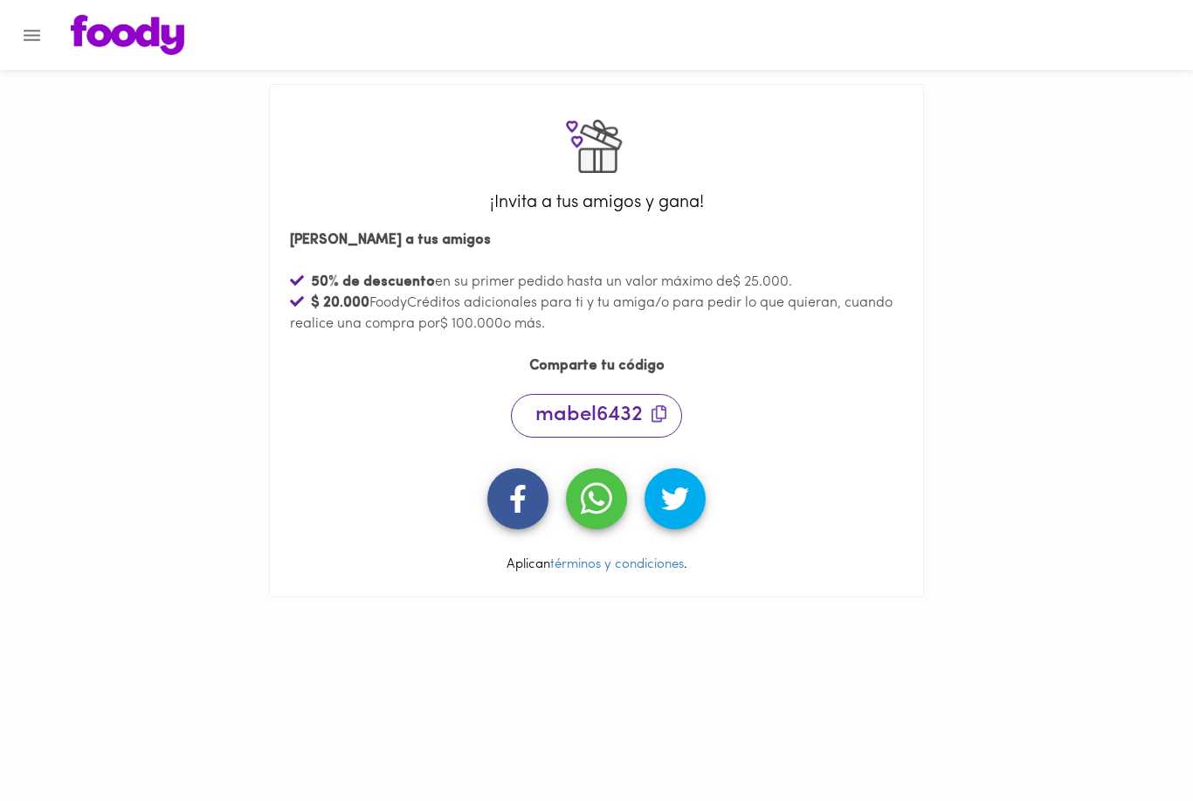
click at [31, 32] on icon "Menu" at bounding box center [32, 35] width 22 height 22
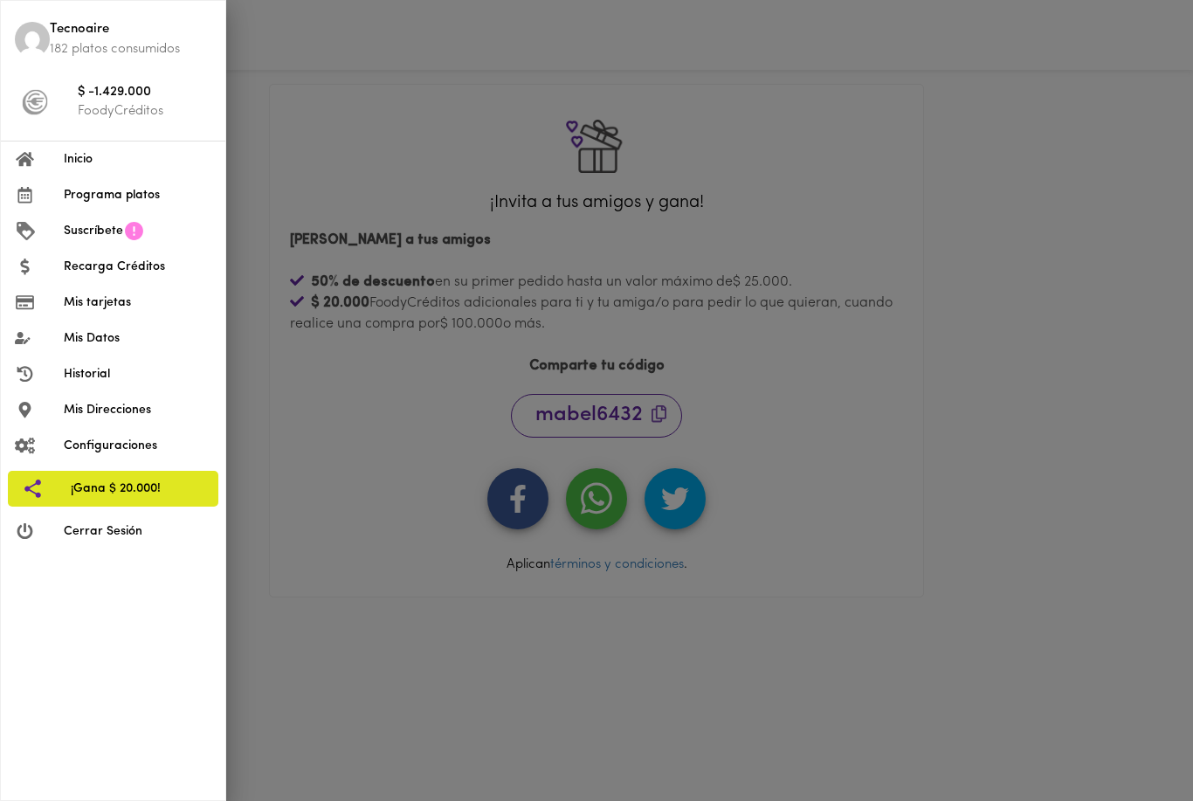
click at [67, 155] on span "Inicio" at bounding box center [138, 159] width 148 height 18
